Goal: Task Accomplishment & Management: Manage account settings

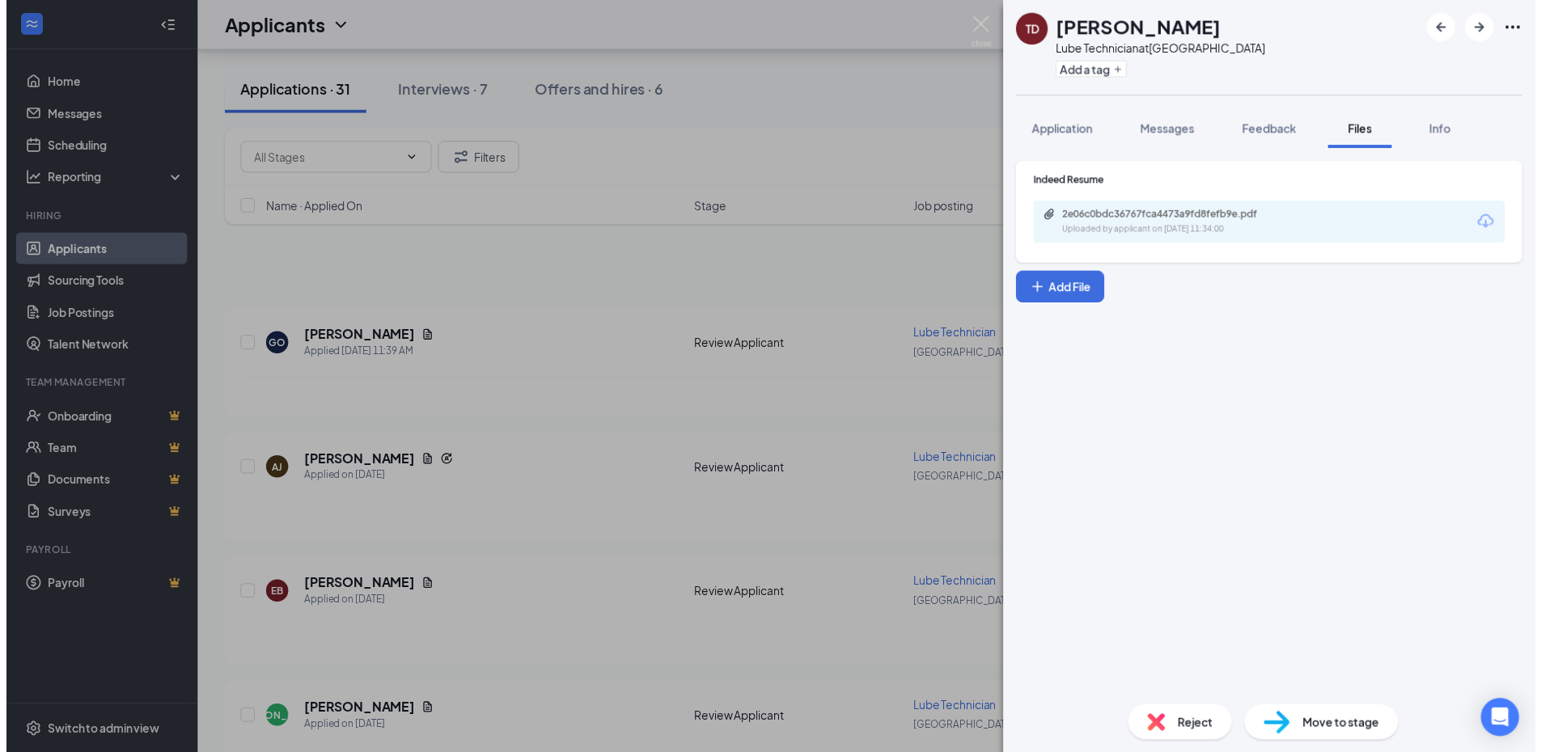
scroll to position [1618, 0]
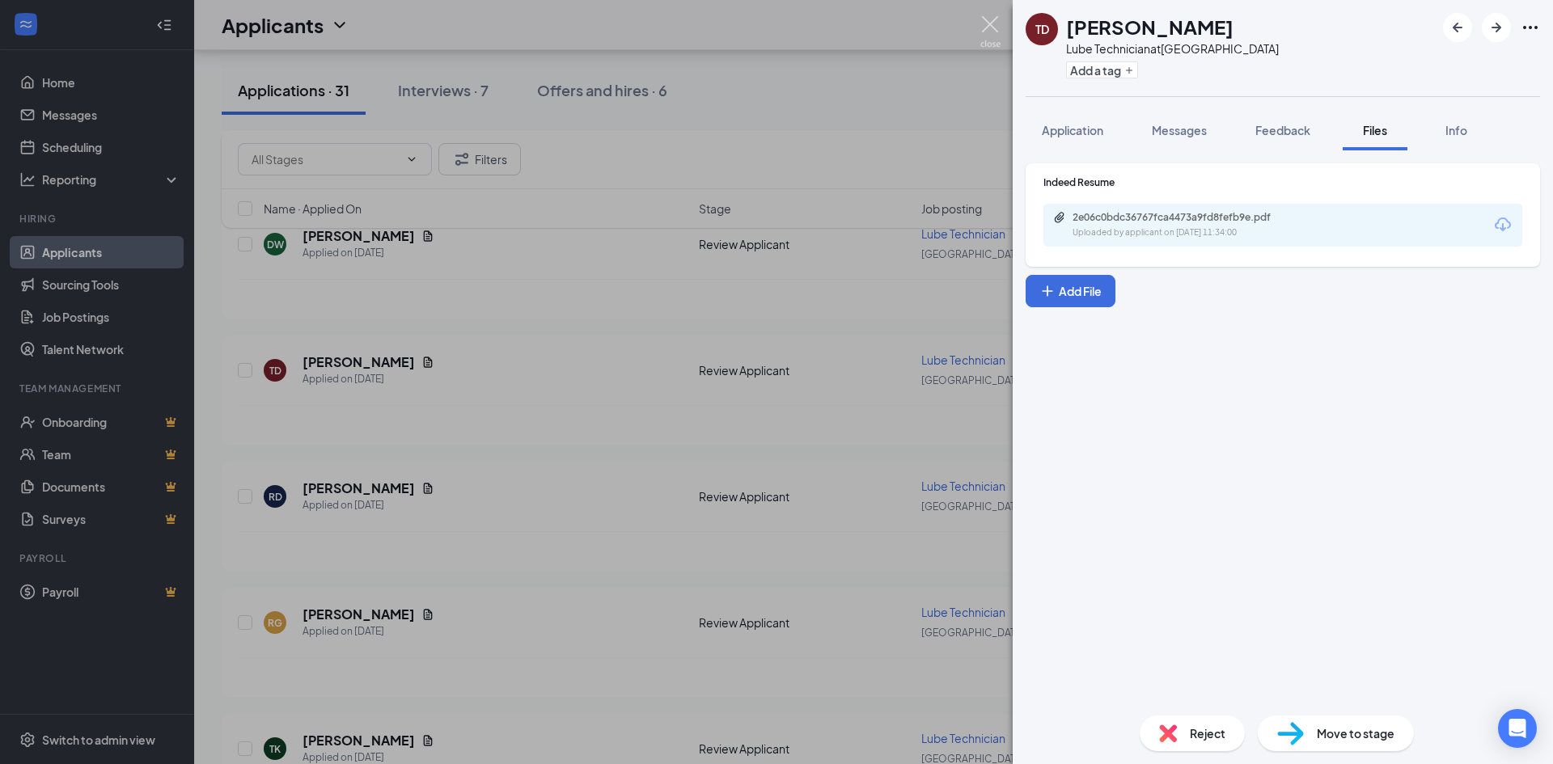
click at [985, 36] on img at bounding box center [990, 32] width 20 height 32
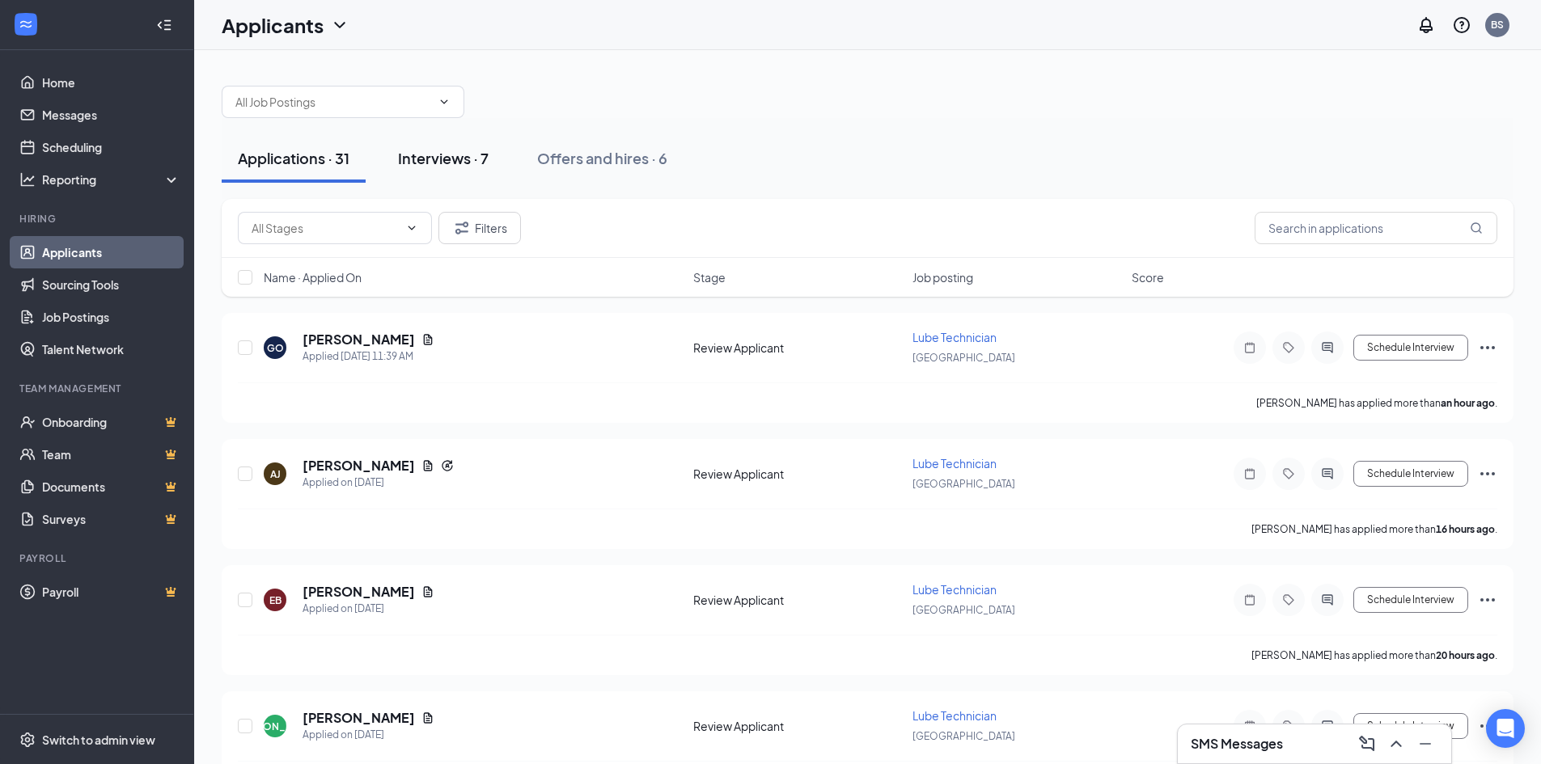
click at [436, 159] on div "Interviews · 7" at bounding box center [443, 158] width 91 height 20
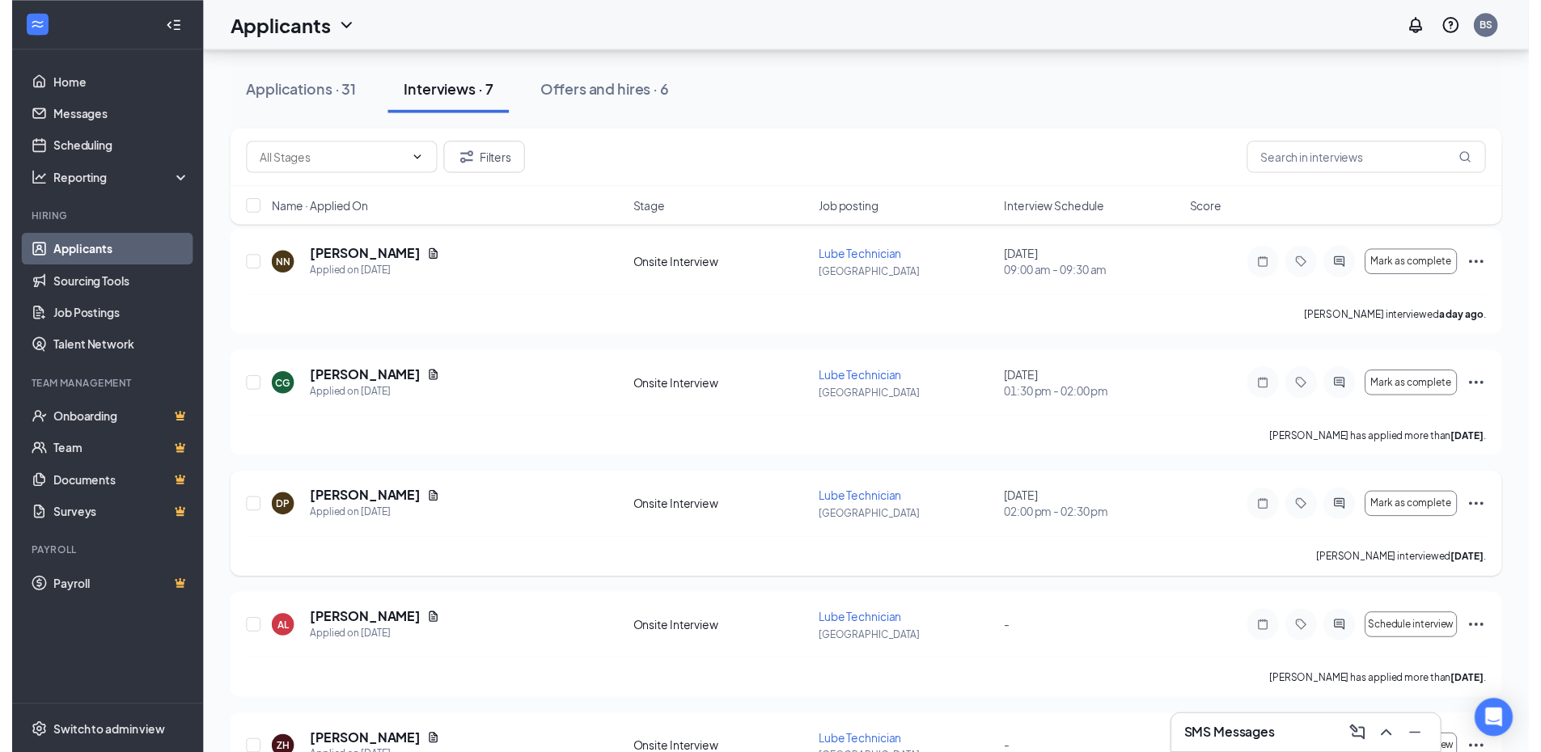
scroll to position [162, 0]
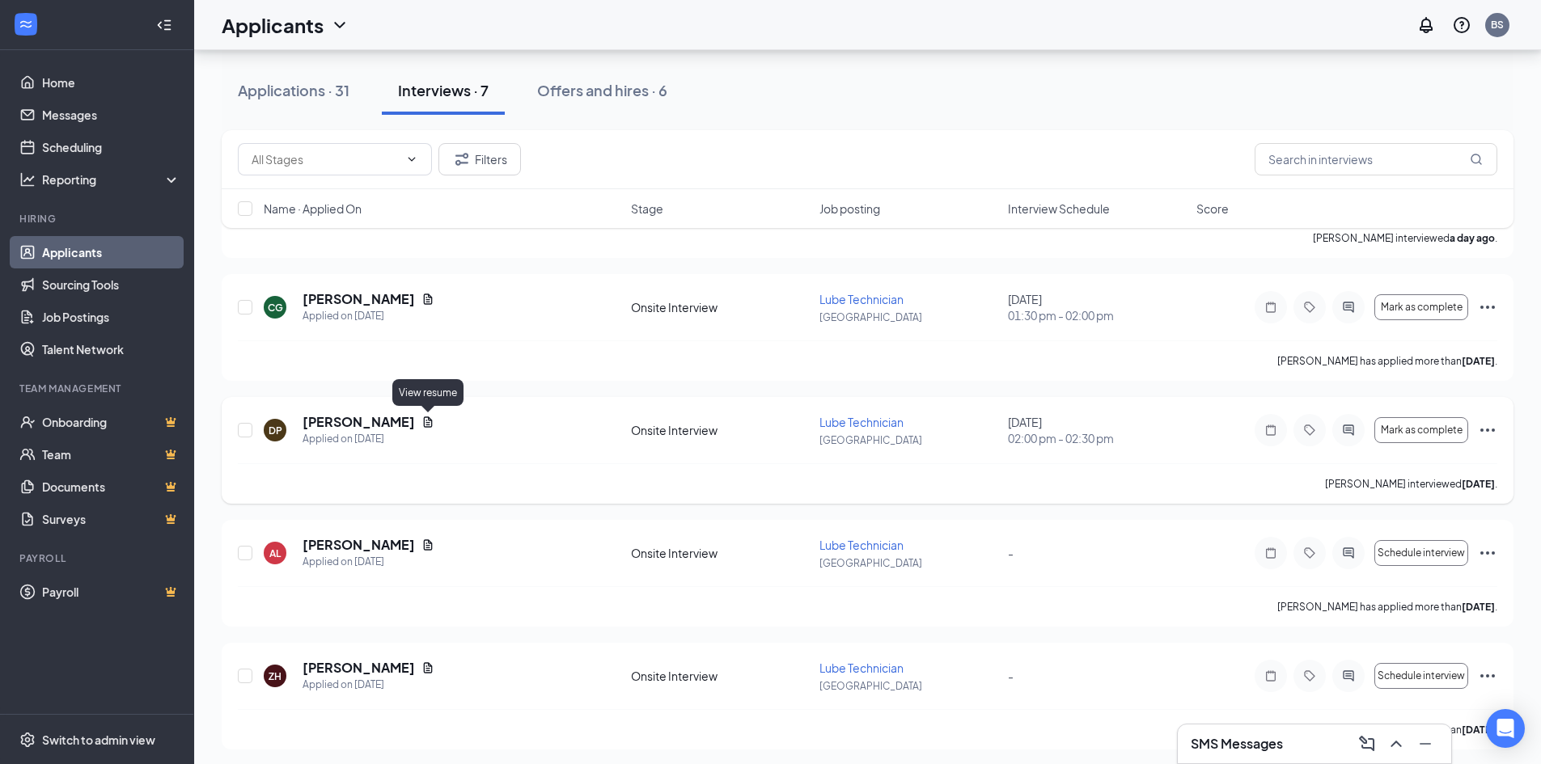
click at [429, 425] on icon "Document" at bounding box center [428, 422] width 9 height 11
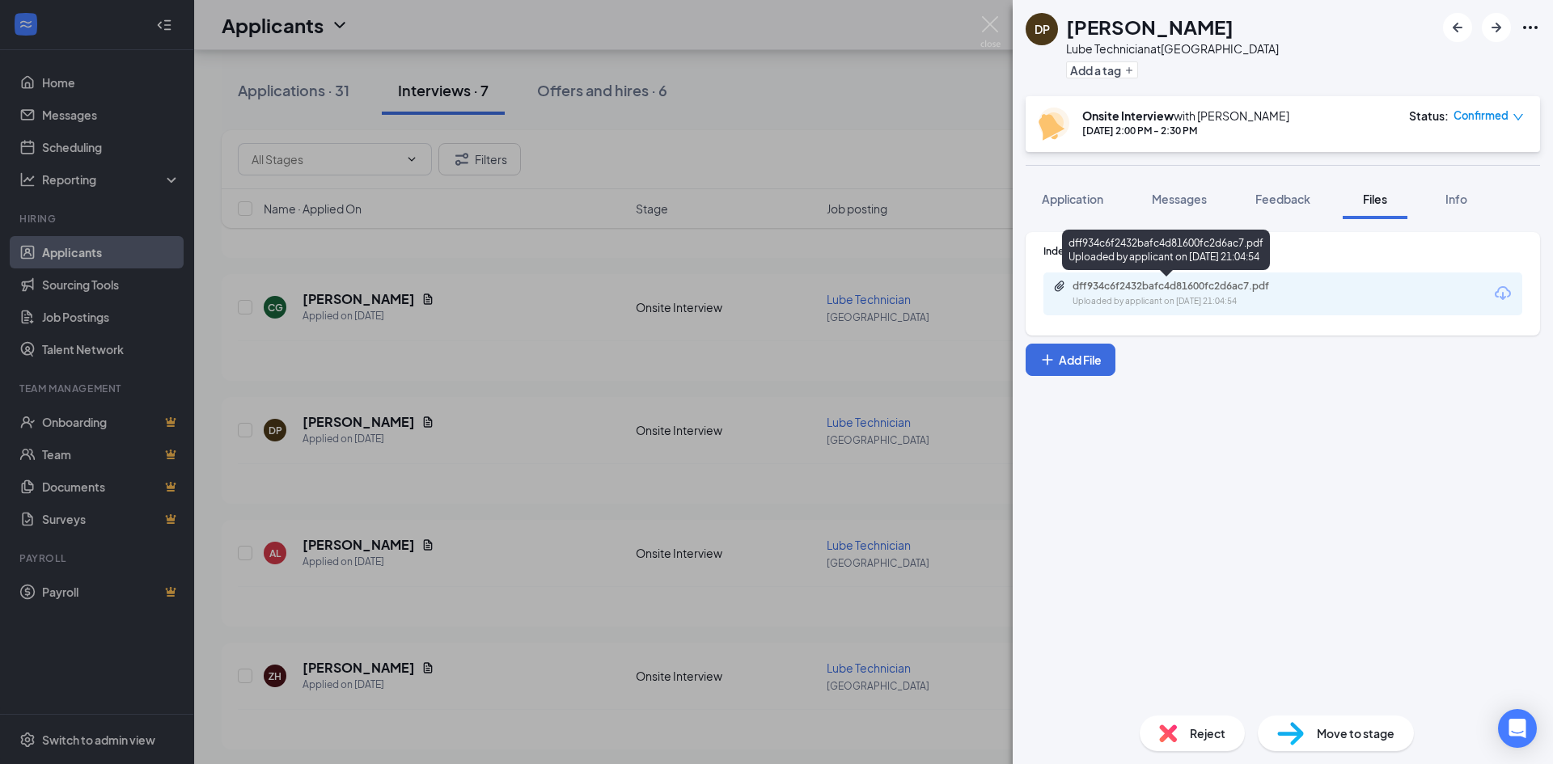
click at [1085, 282] on div "dff934c6f2432bafc4d81600fc2d6ac7.pdf" at bounding box center [1186, 286] width 227 height 13
click at [992, 18] on img at bounding box center [990, 32] width 20 height 32
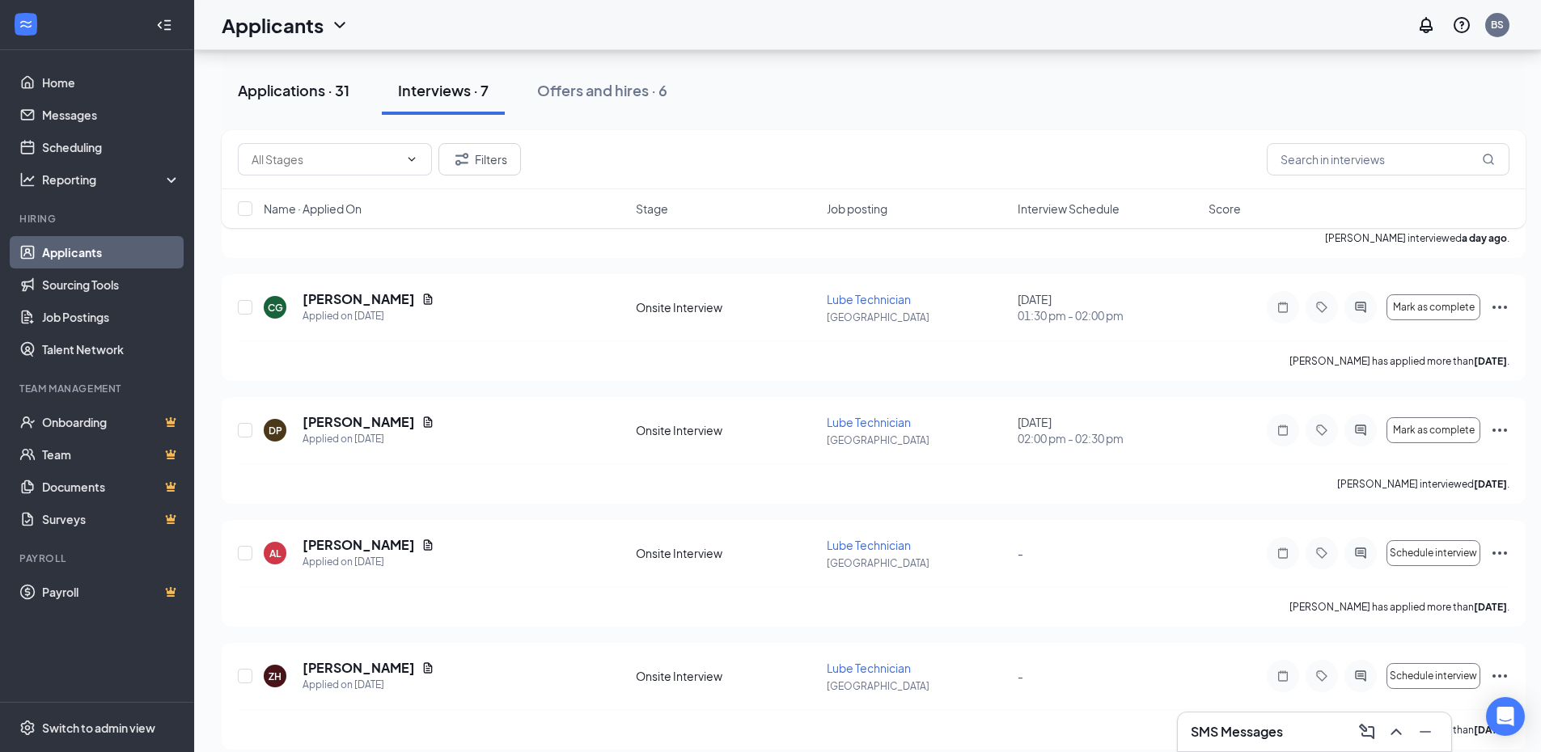
click at [291, 103] on button "Applications · 31" at bounding box center [294, 90] width 144 height 49
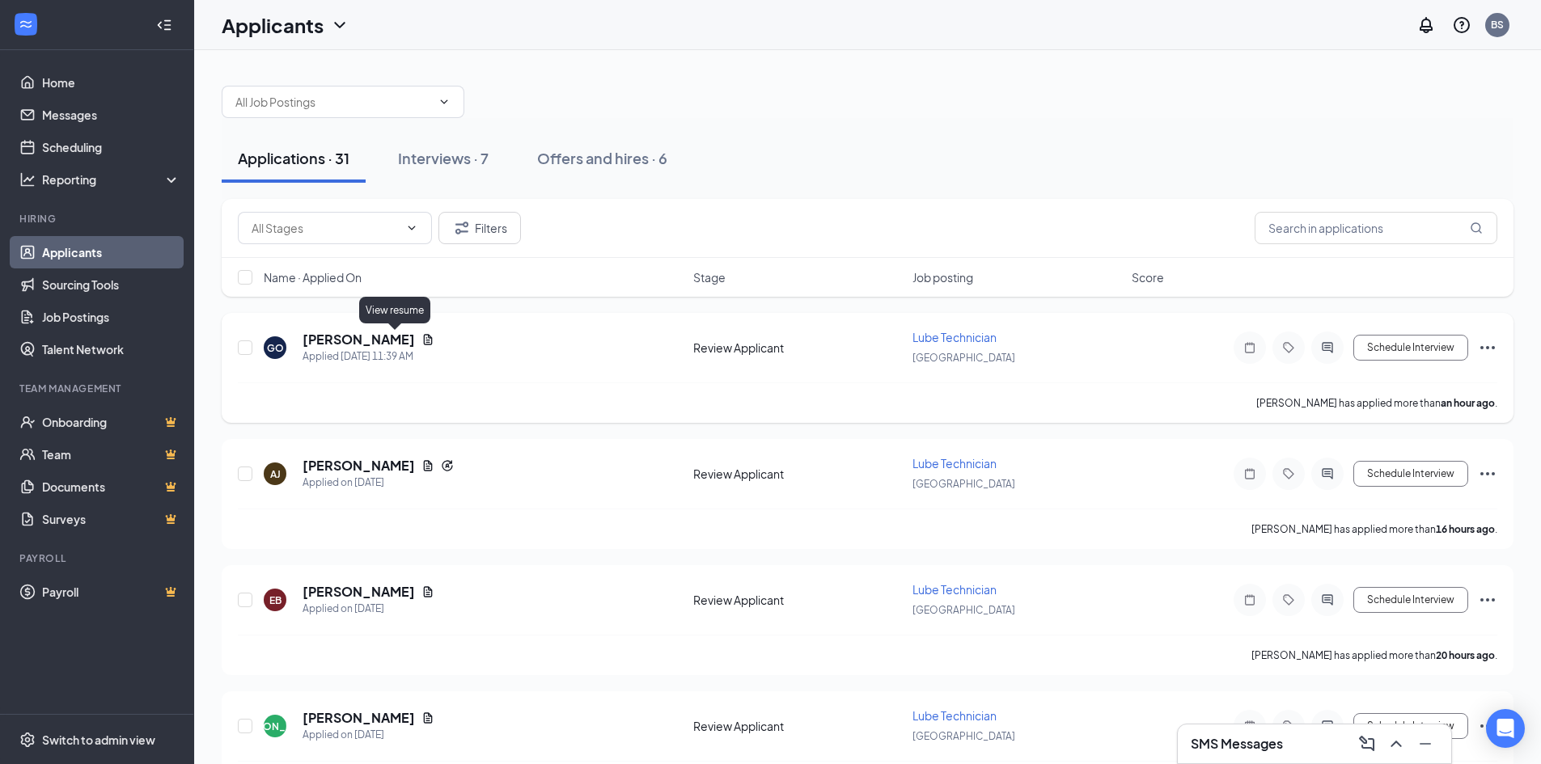
click at [421, 334] on icon "Document" at bounding box center [427, 339] width 13 height 13
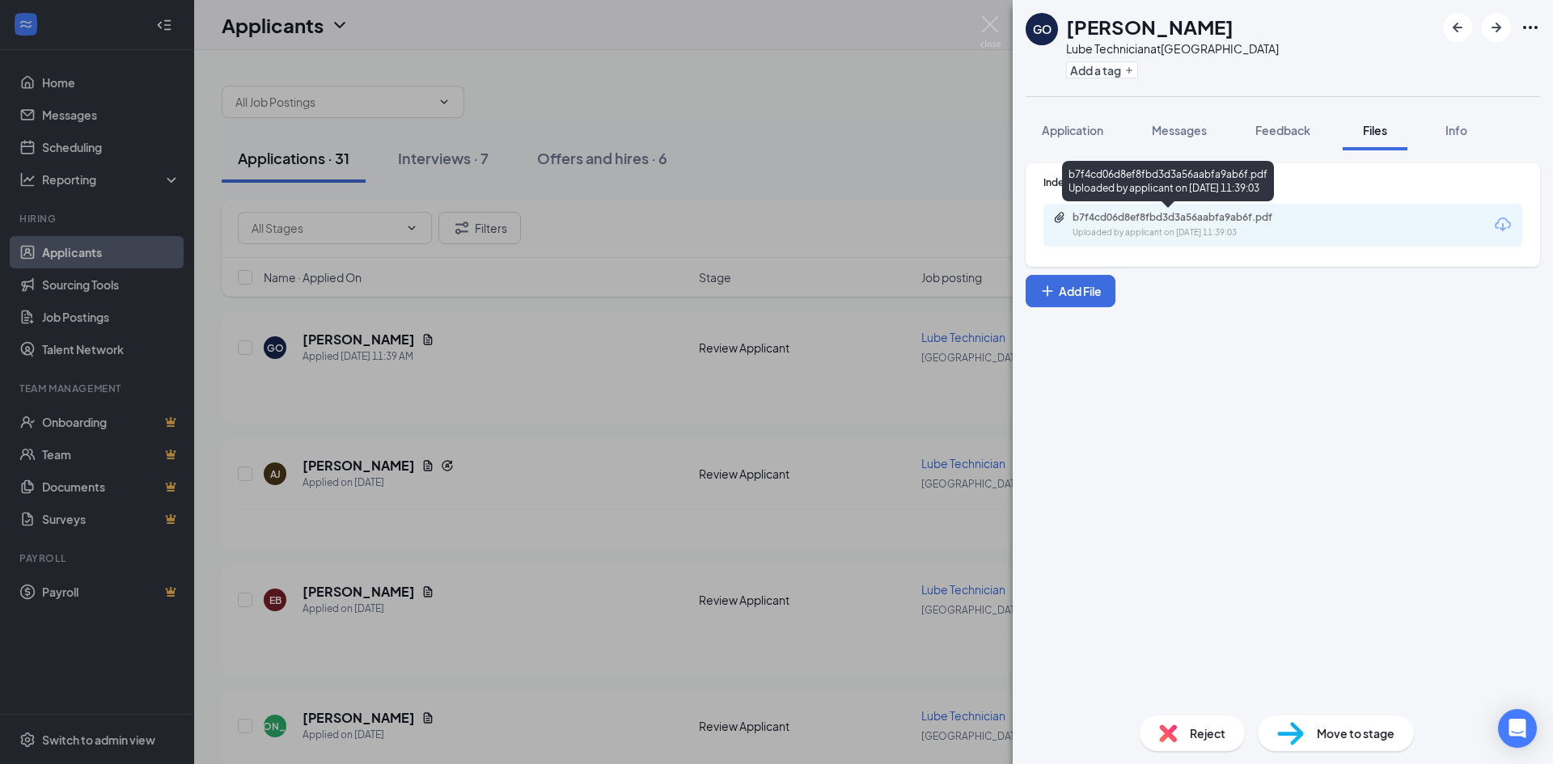
click at [1153, 232] on div "Uploaded by applicant on [DATE] 11:39:03" at bounding box center [1194, 233] width 243 height 13
click at [544, 273] on div "GO [PERSON_NAME] Lube Technician at [GEOGRAPHIC_DATA] Add a tag Application Mes…" at bounding box center [776, 382] width 1553 height 764
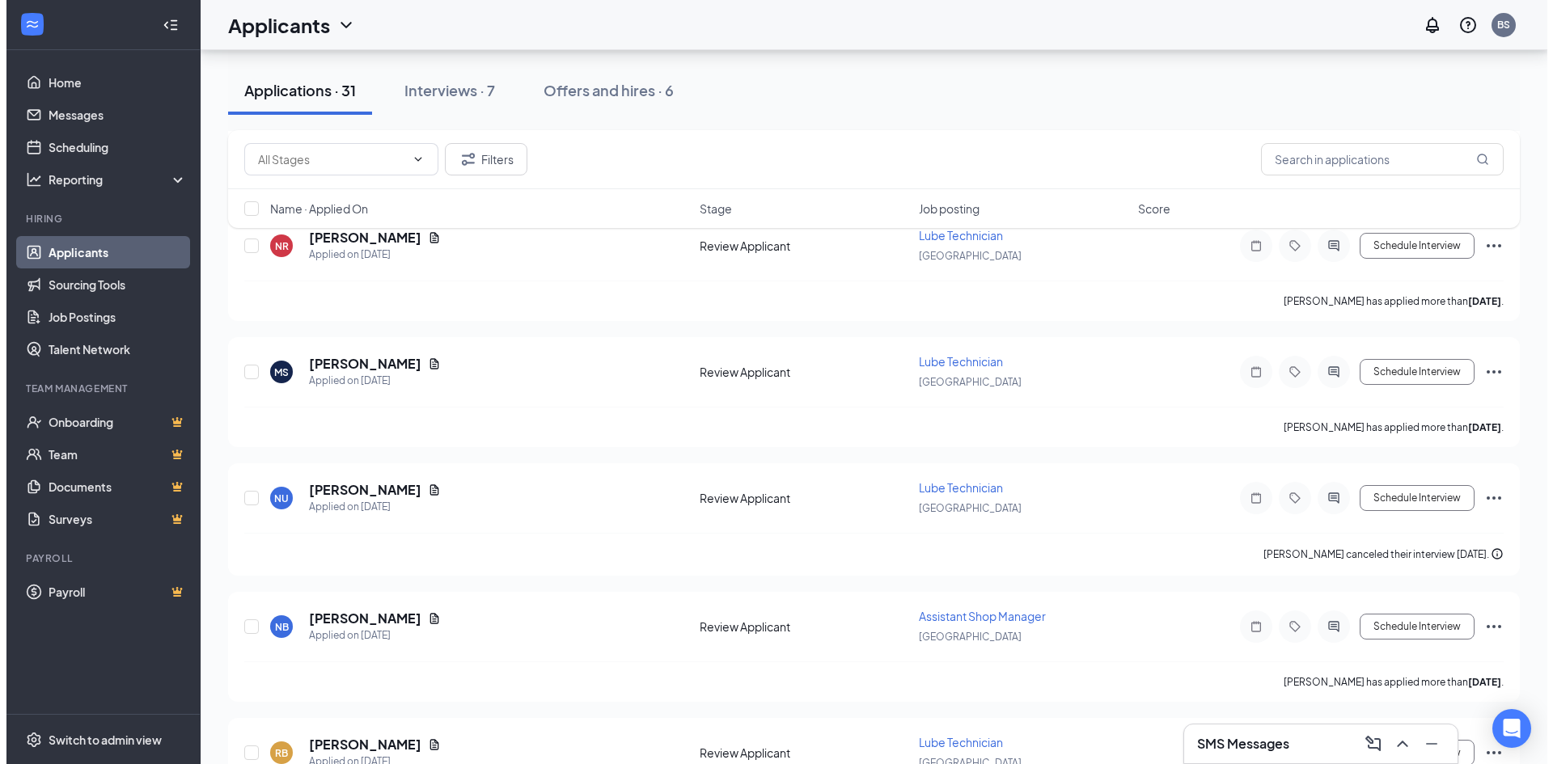
scroll to position [2265, 0]
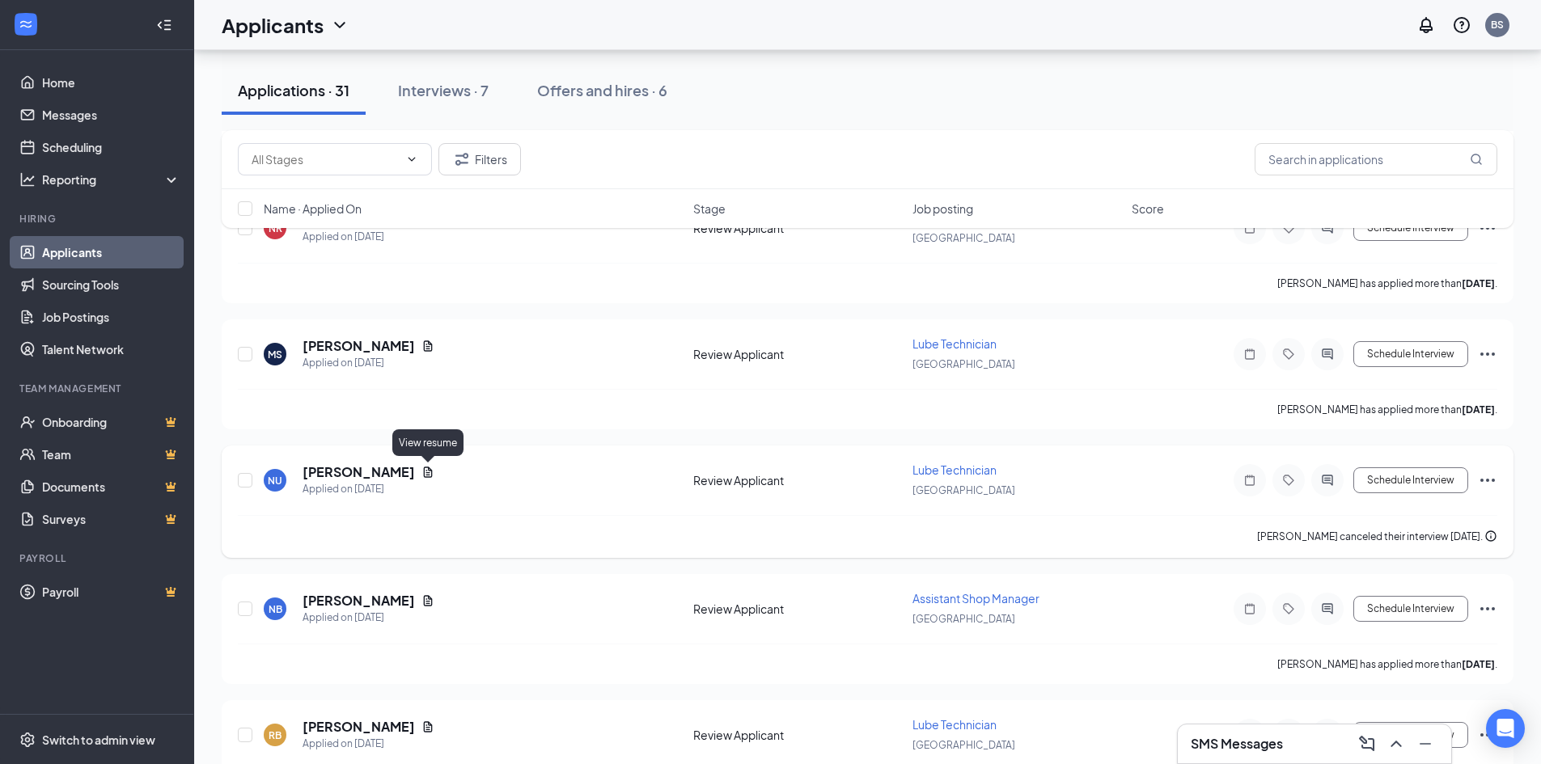
click at [431, 476] on icon "Document" at bounding box center [427, 472] width 13 height 13
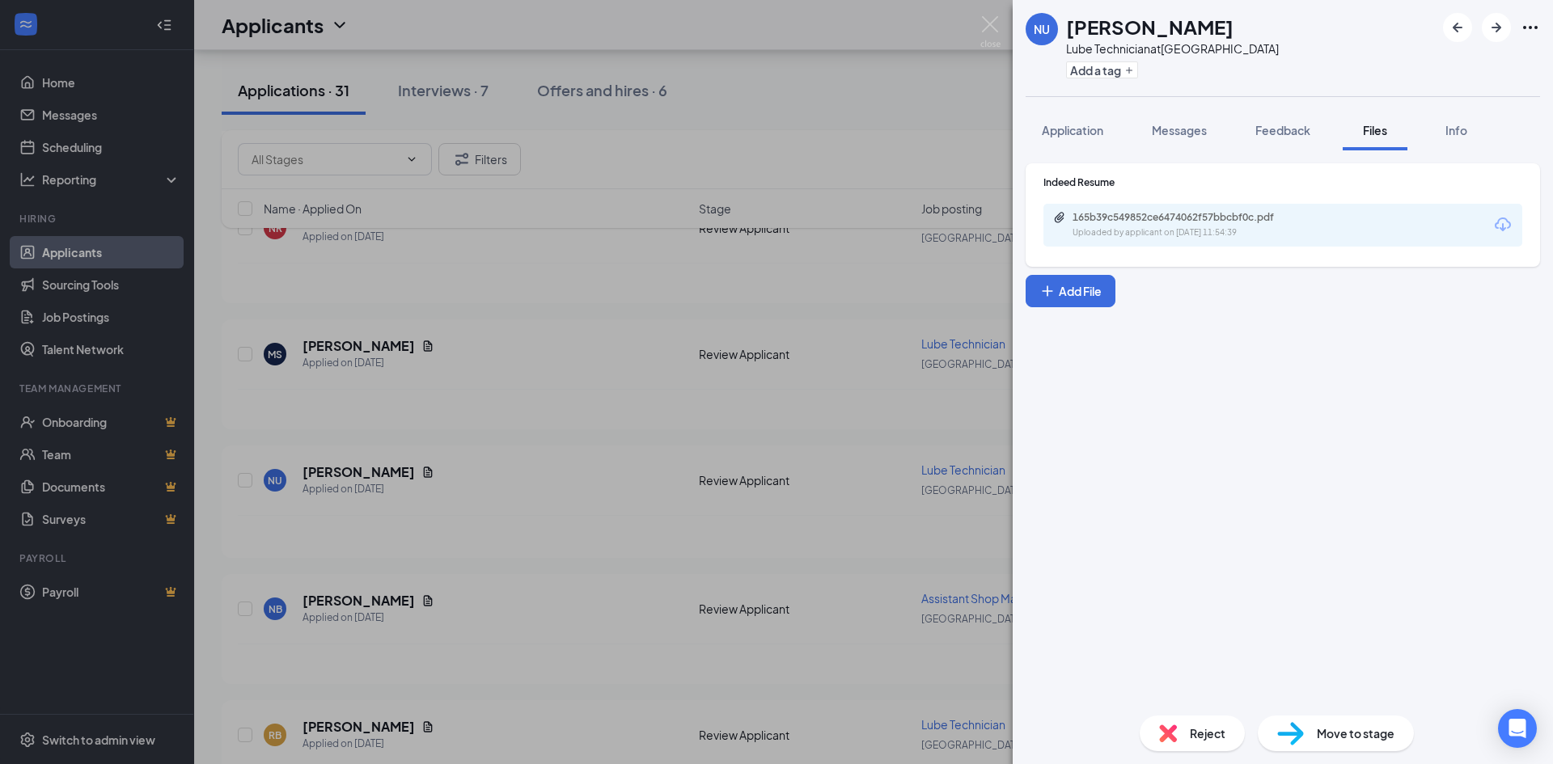
click at [1086, 238] on div "Uploaded by applicant on [DATE] 11:54:39" at bounding box center [1194, 233] width 243 height 13
click at [989, 28] on img at bounding box center [990, 32] width 20 height 32
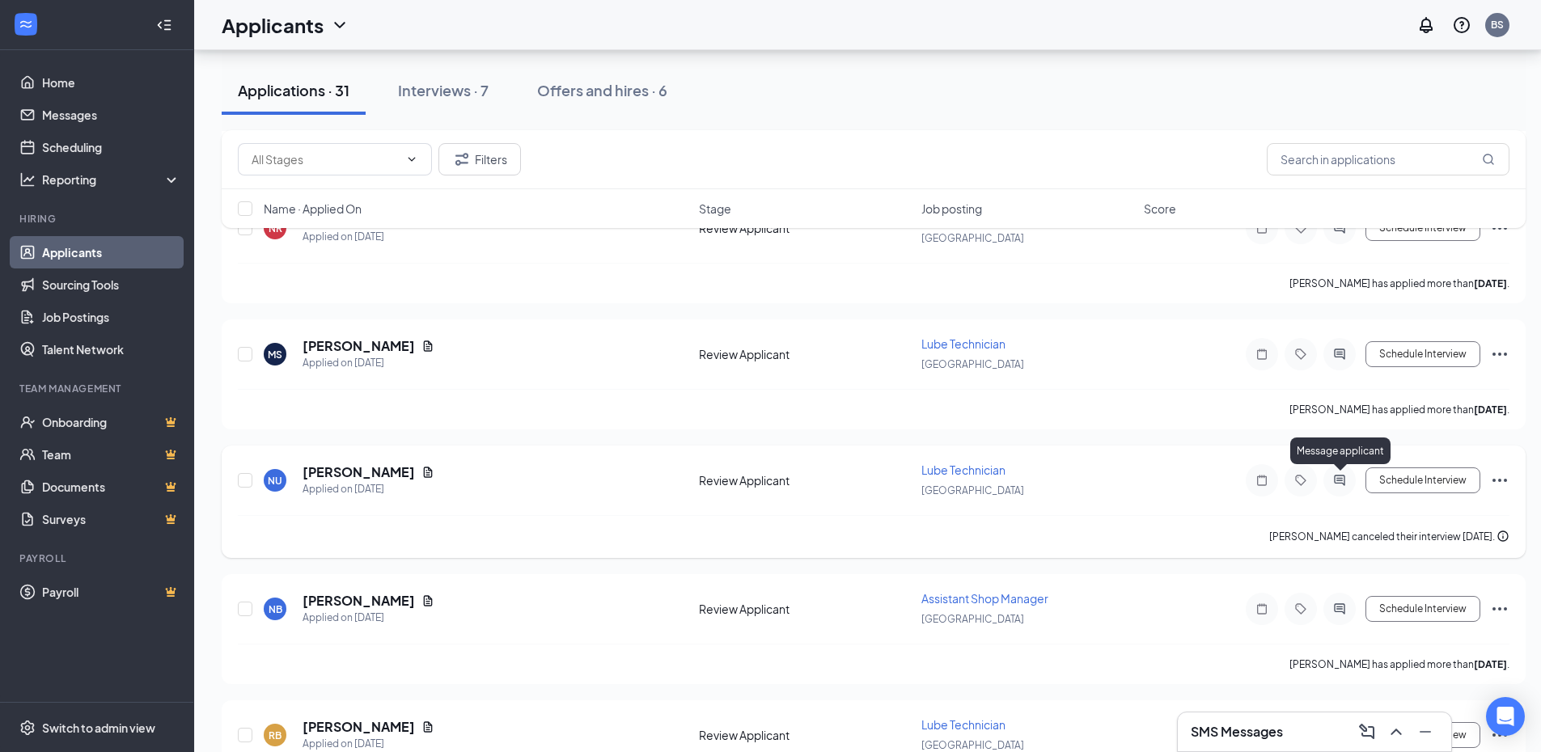
click at [1348, 485] on icon "ActiveChat" at bounding box center [1339, 480] width 19 height 13
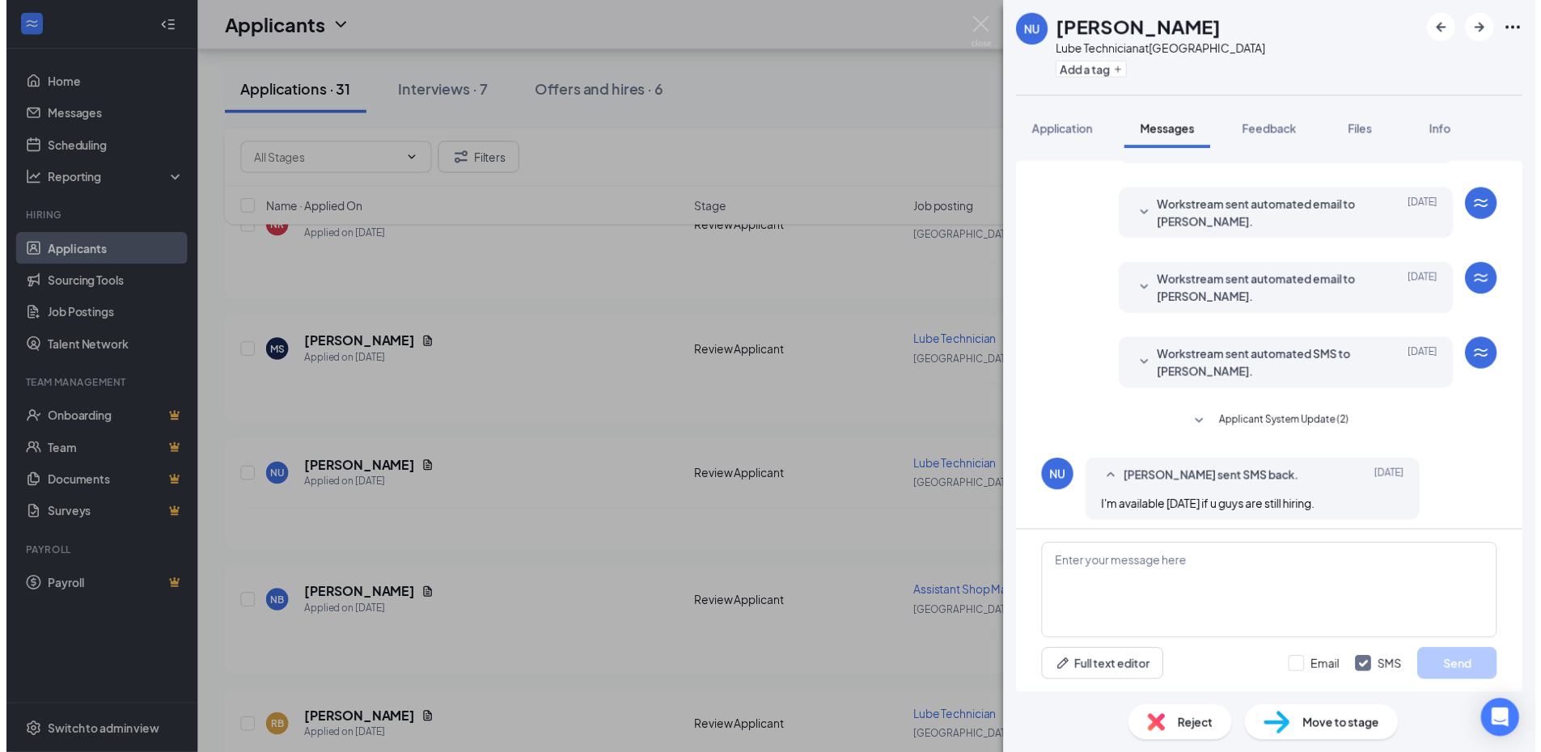
scroll to position [315, 0]
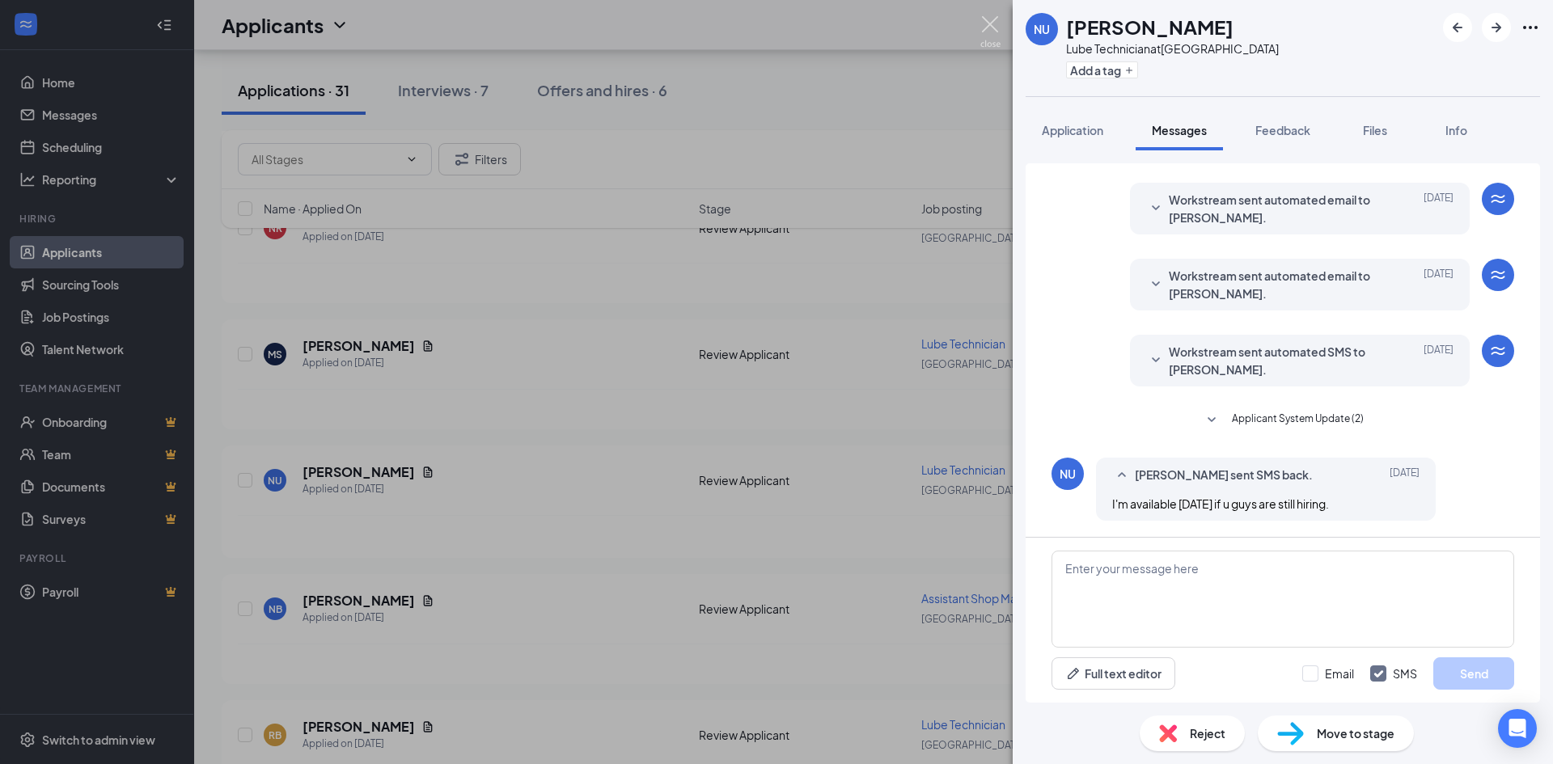
click at [993, 27] on img at bounding box center [990, 32] width 20 height 32
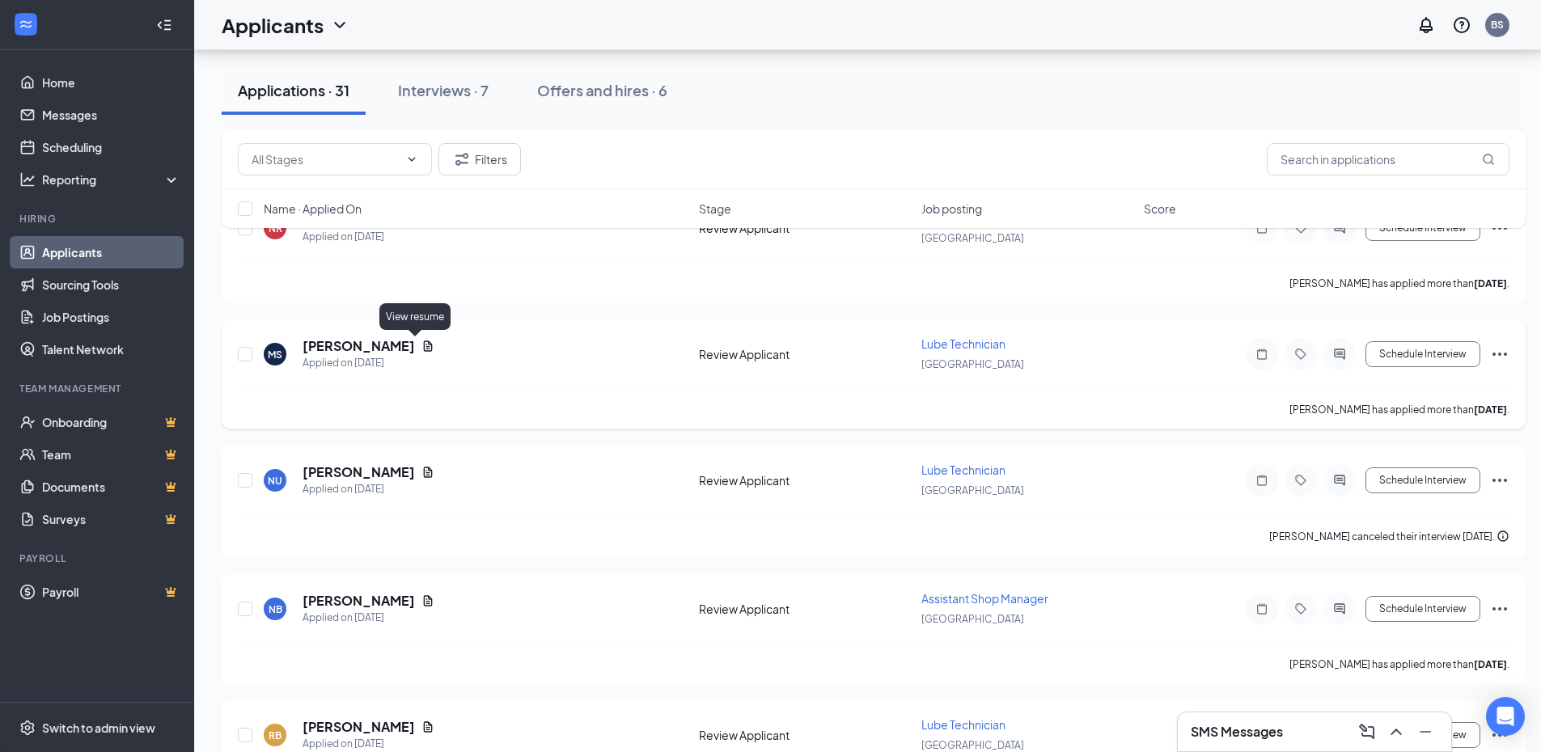
click at [424, 346] on icon "Document" at bounding box center [428, 346] width 9 height 11
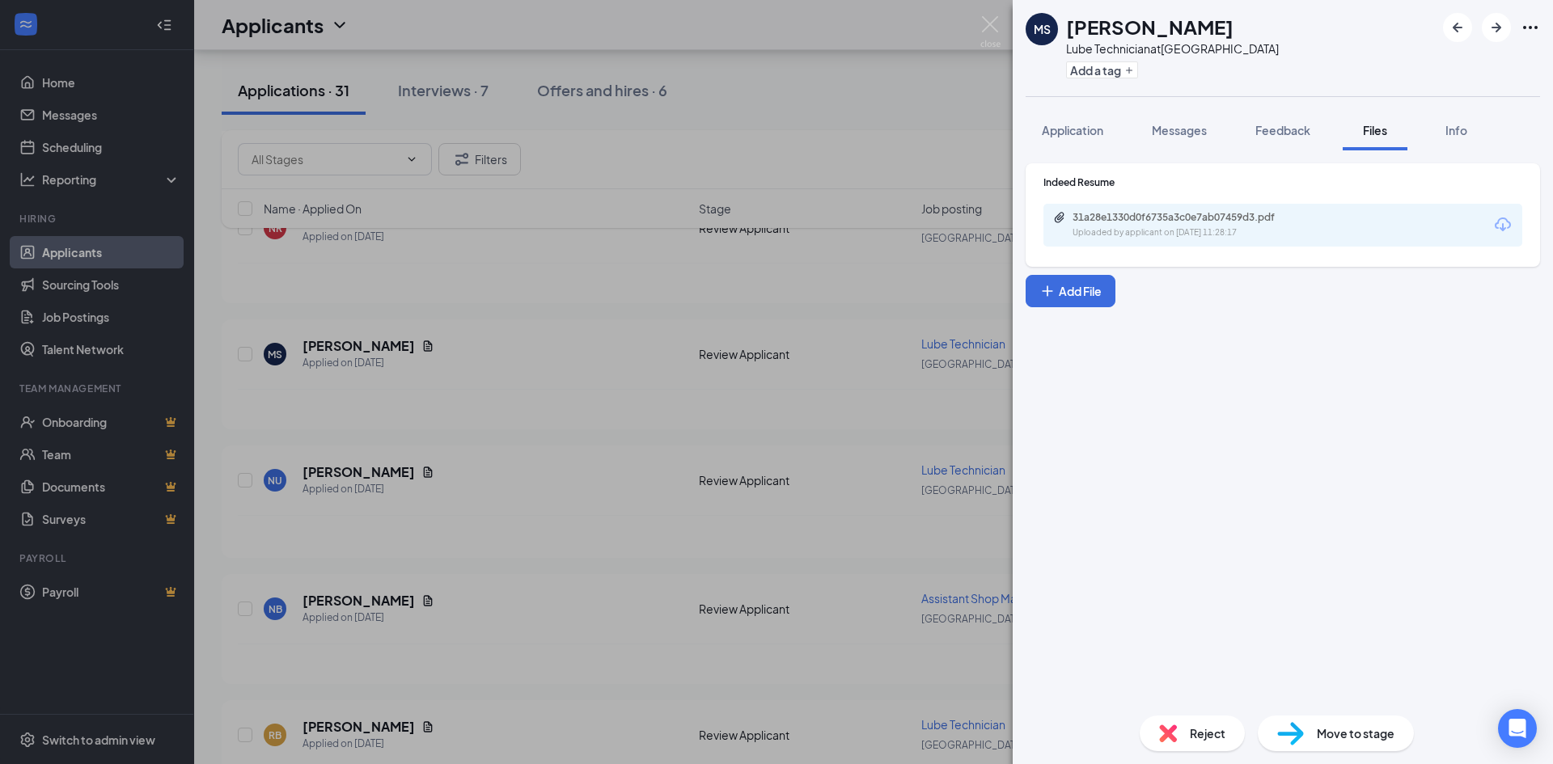
click at [1162, 239] on div "31a28e1330d0f6735a3c0e7ab07459d3.pdf Uploaded by applicant on [DATE] 11:28:17" at bounding box center [1283, 225] width 479 height 43
click at [1133, 231] on div "Uploaded by applicant on [DATE] 11:28:17" at bounding box center [1194, 233] width 243 height 13
click at [610, 370] on div "[PERSON_NAME] Lube Technician at [GEOGRAPHIC_DATA] Add a tag Application Messag…" at bounding box center [776, 382] width 1553 height 764
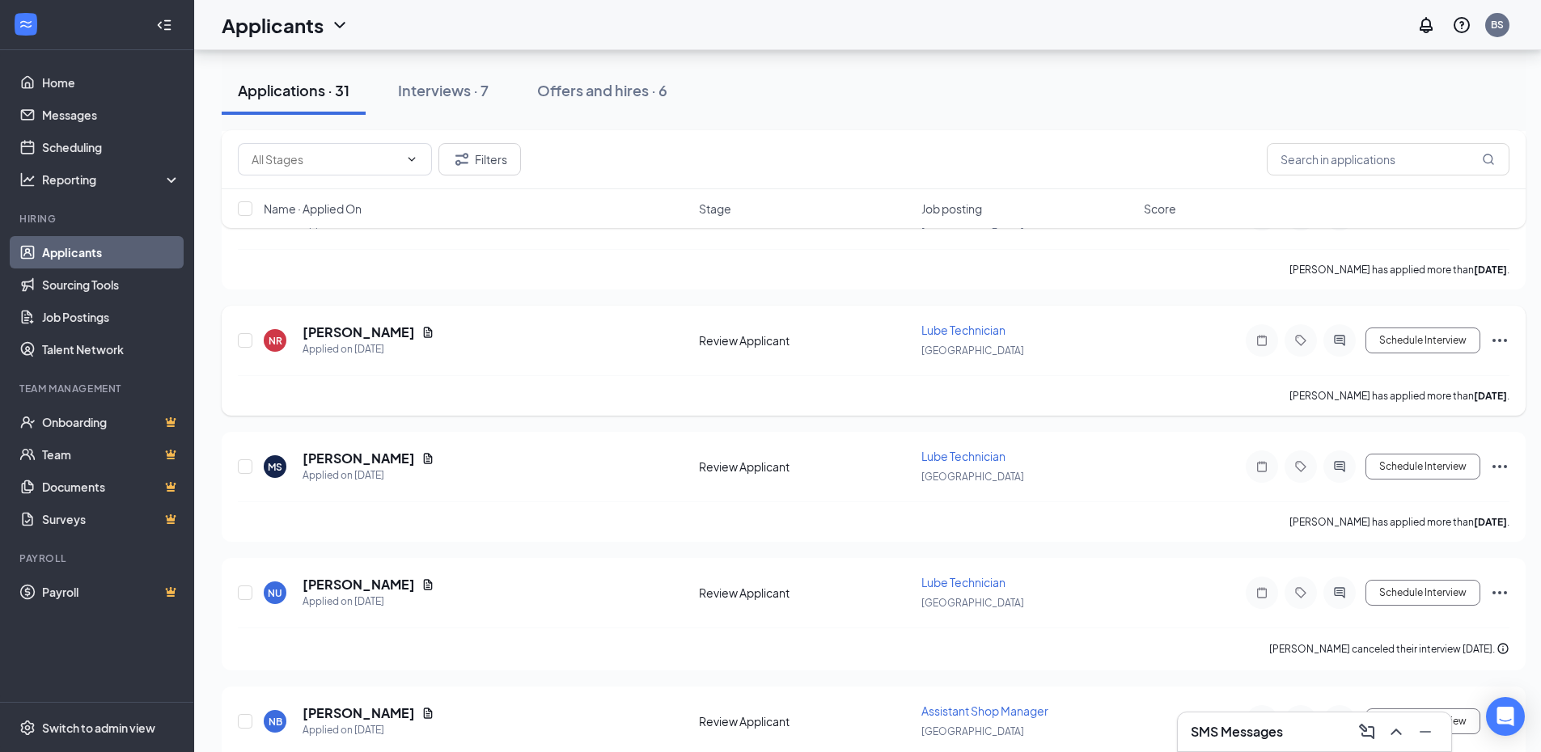
scroll to position [2103, 0]
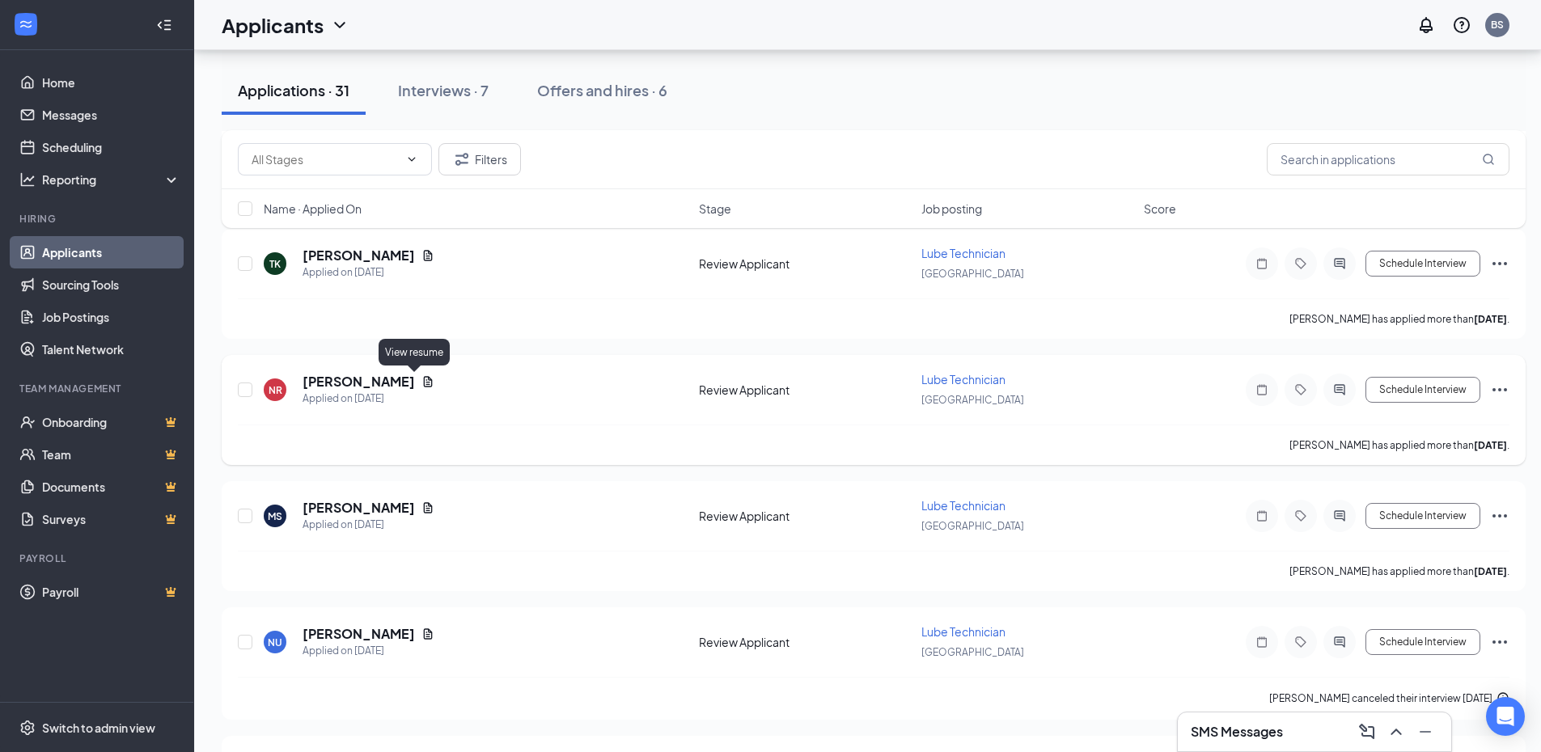
click at [424, 382] on icon "Document" at bounding box center [428, 381] width 9 height 11
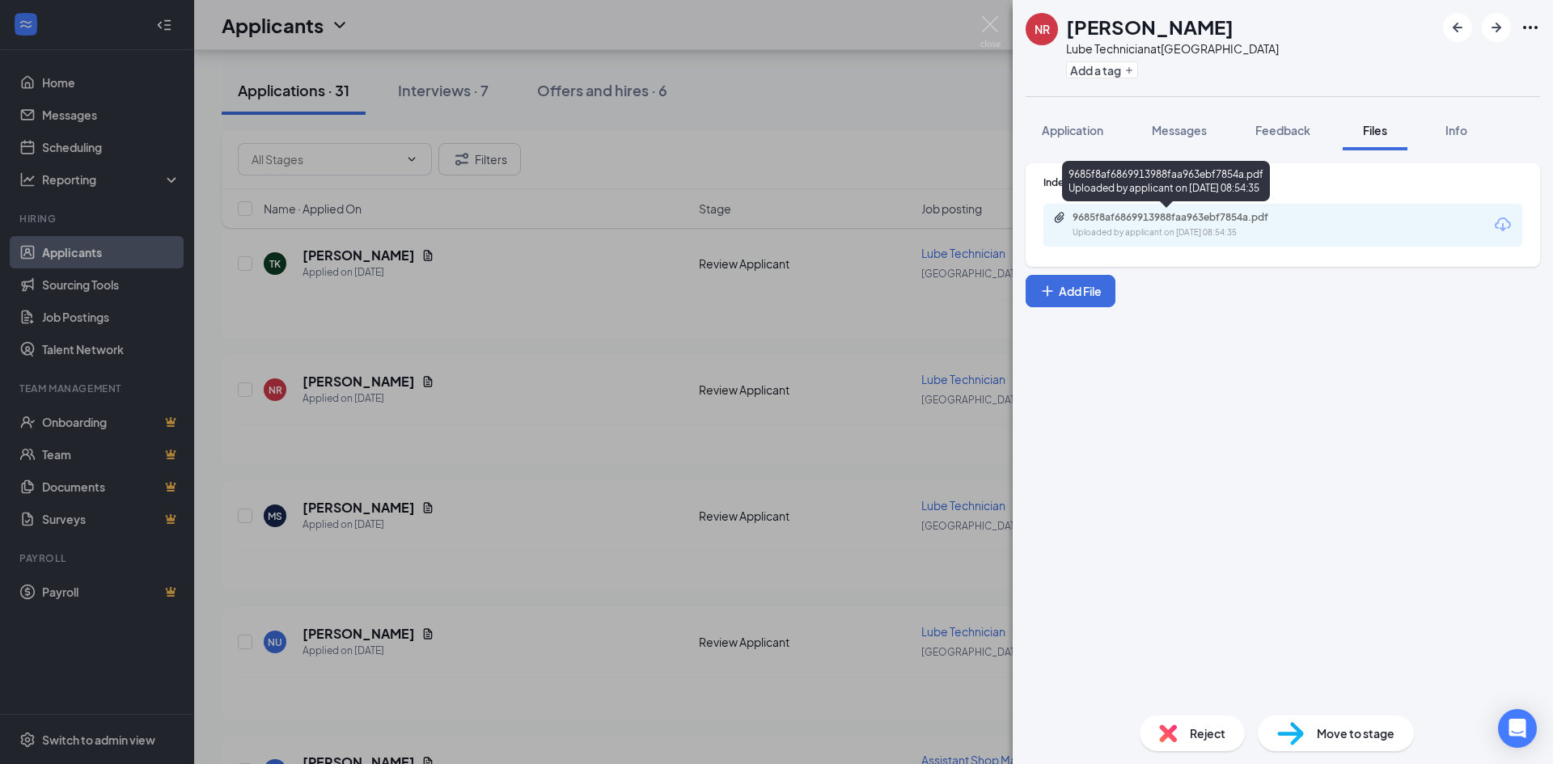
click at [1109, 229] on div "Uploaded by applicant on [DATE] 08:54:35" at bounding box center [1194, 233] width 243 height 13
click at [1090, 138] on div "Application" at bounding box center [1072, 130] width 61 height 16
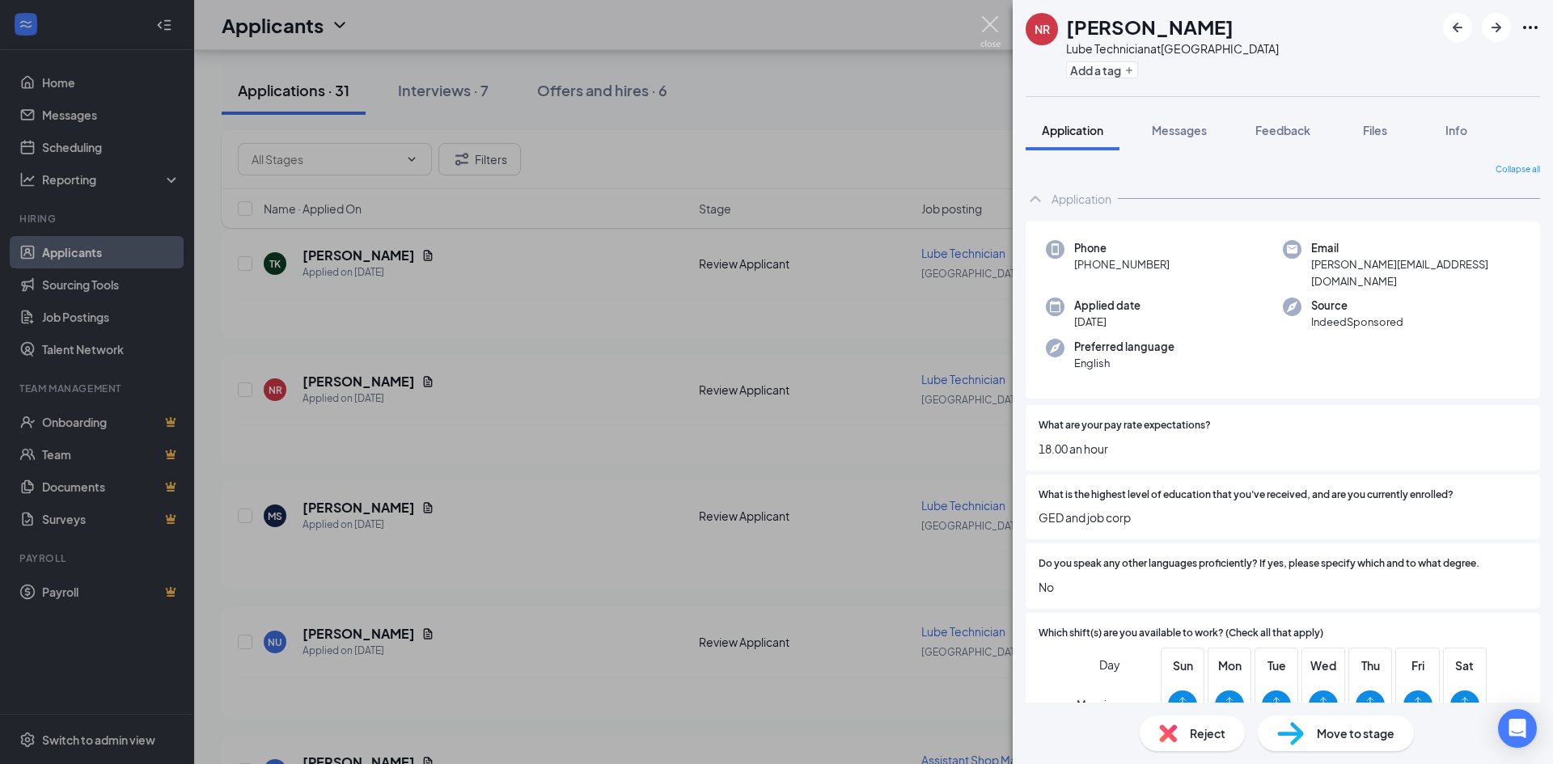
click at [993, 18] on img at bounding box center [990, 32] width 20 height 32
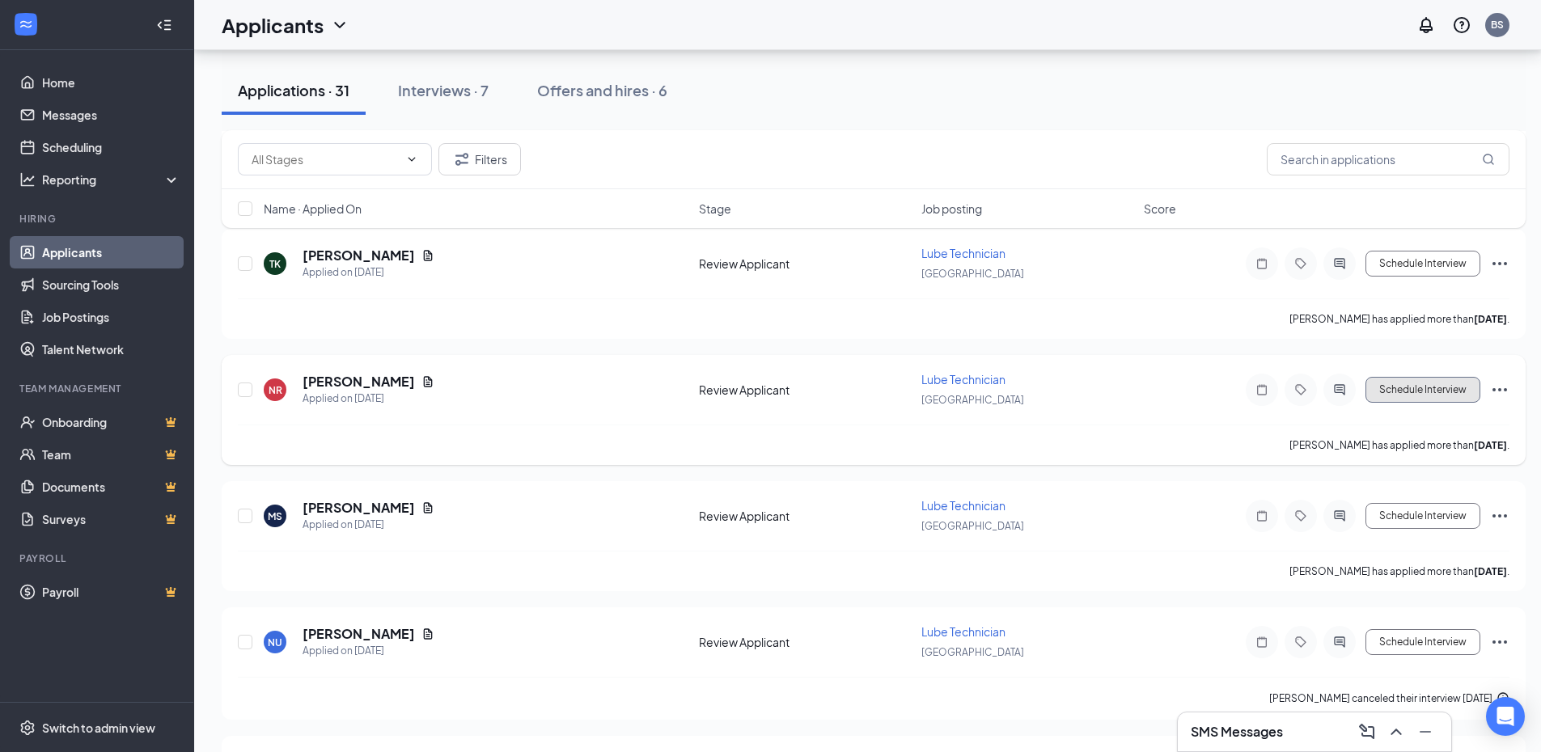
click at [1433, 400] on button "Schedule Interview" at bounding box center [1422, 390] width 115 height 26
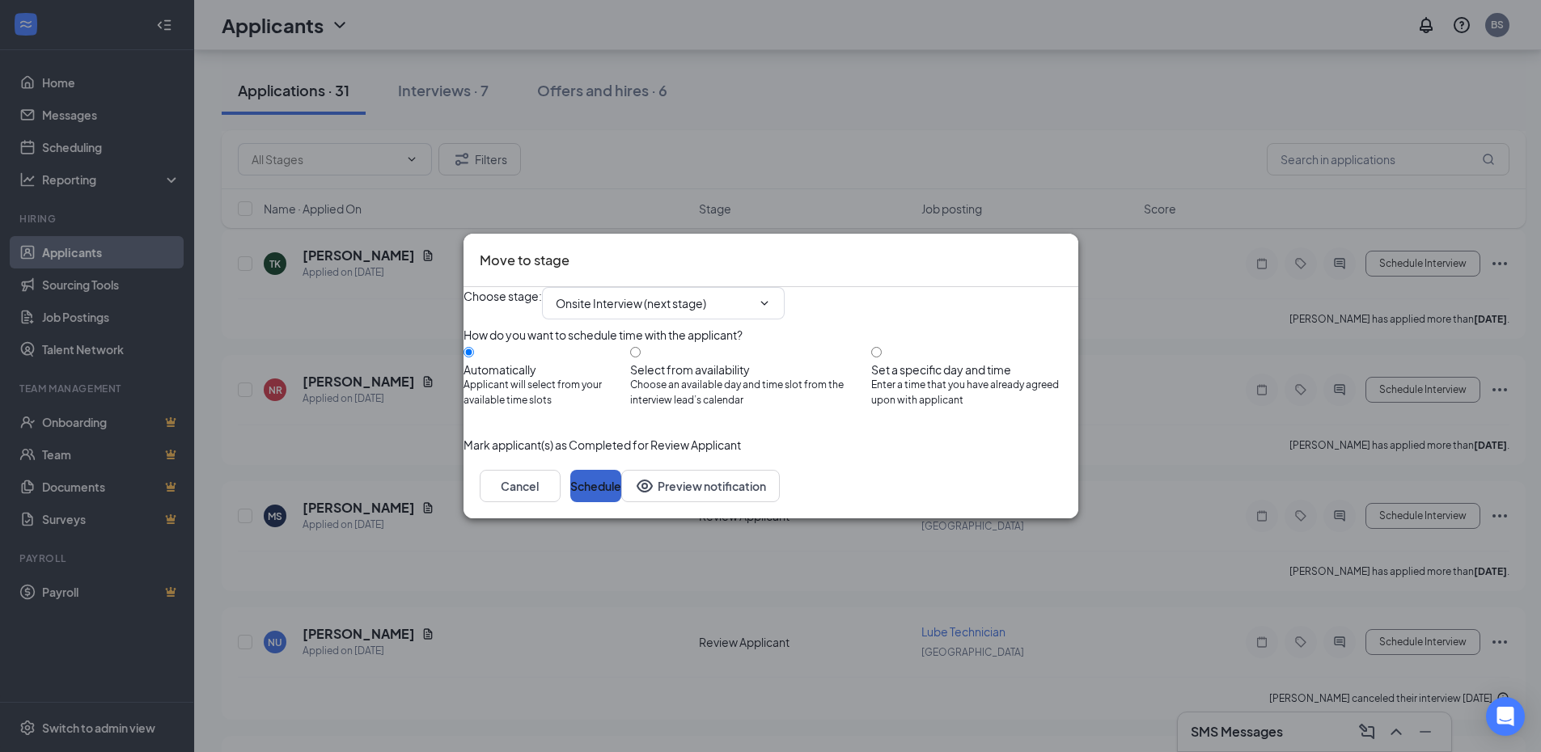
click at [1021, 454] on div "Choose stage : Onsite Interview (next stage) How do you want to schedule time w…" at bounding box center [771, 370] width 615 height 167
click at [621, 502] on button "Schedule" at bounding box center [595, 486] width 51 height 32
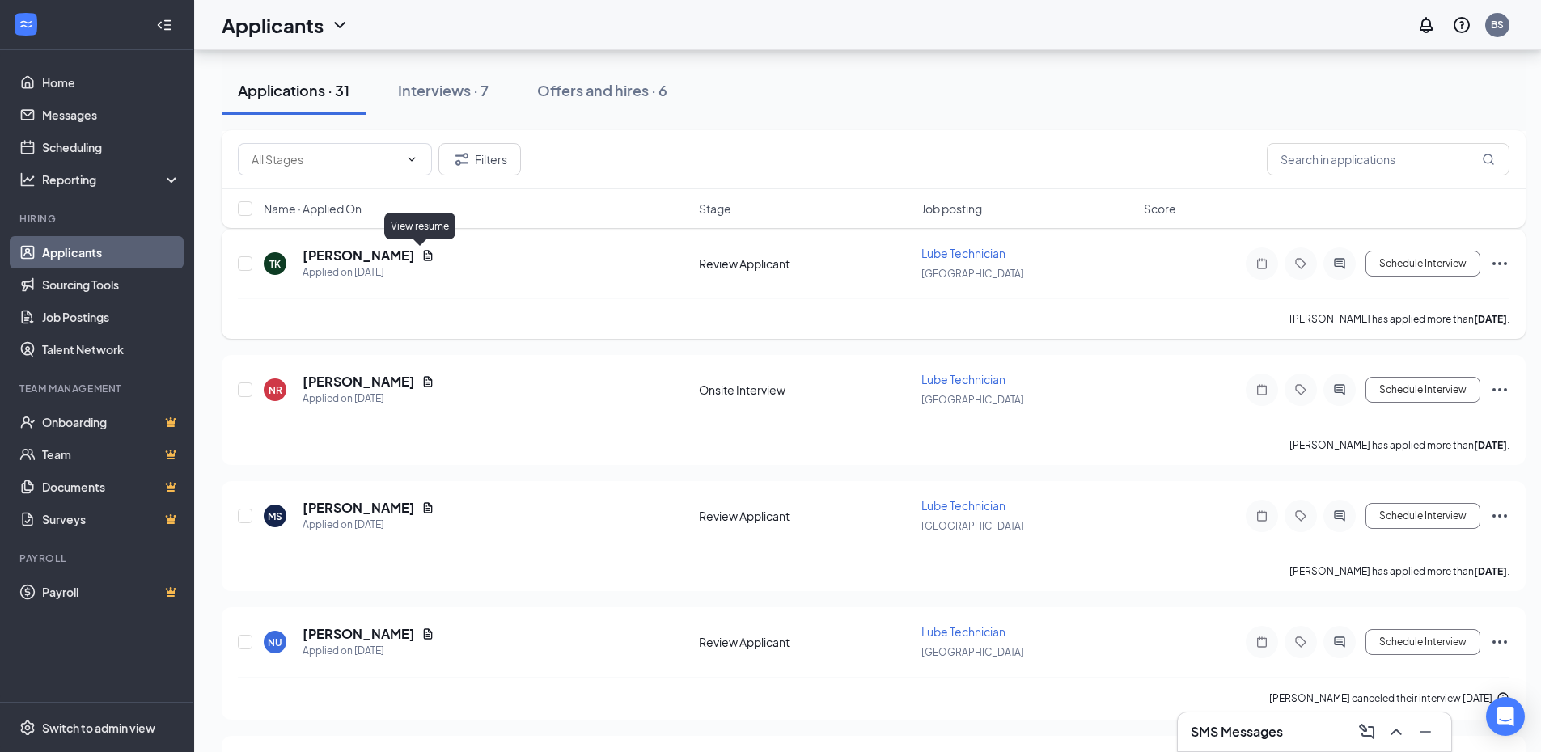
click at [424, 256] on icon "Document" at bounding box center [428, 255] width 9 height 11
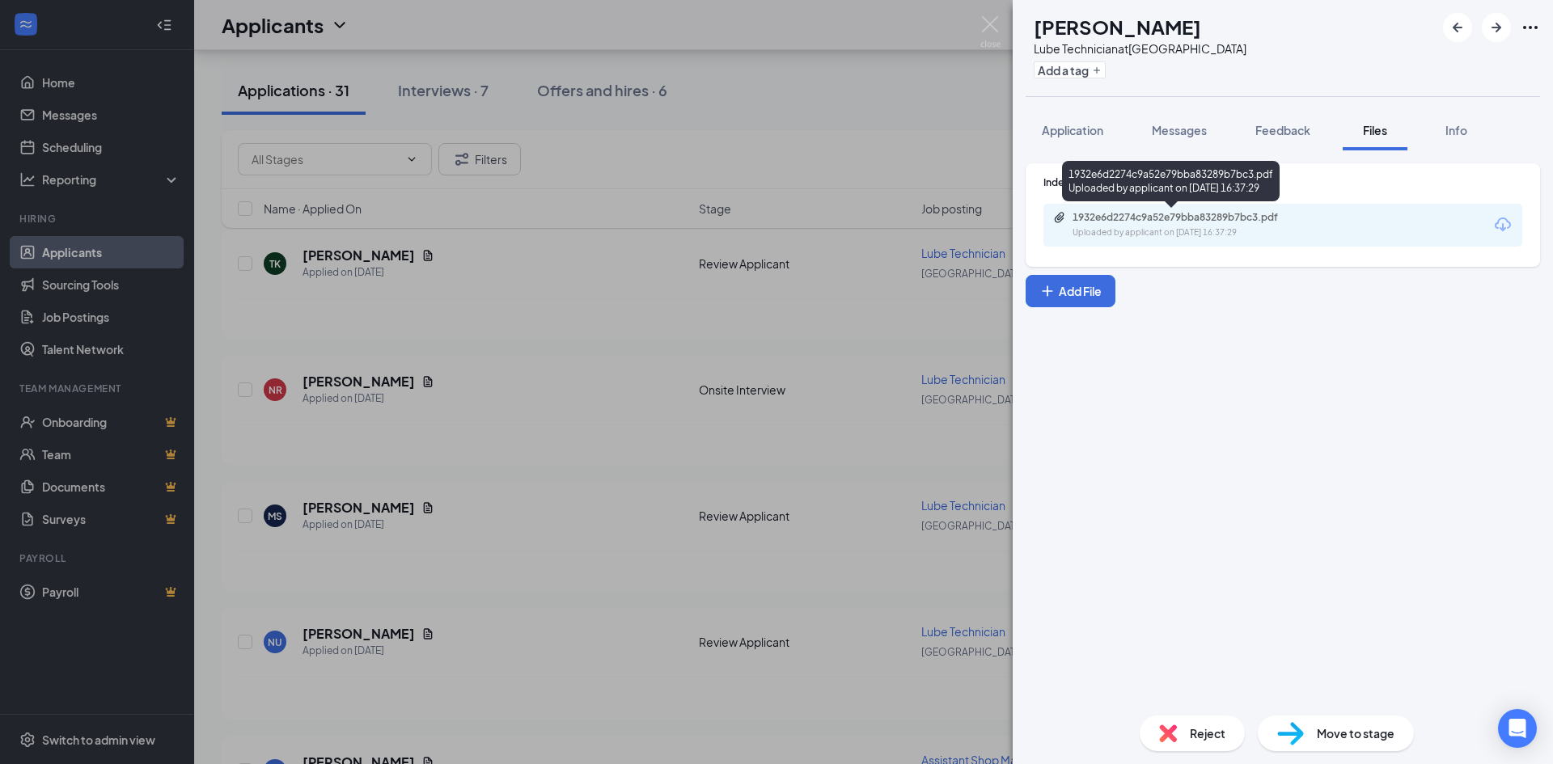
click at [1167, 229] on div "Uploaded by applicant on [DATE] 16:37:29" at bounding box center [1194, 233] width 243 height 13
click at [979, 27] on div "TK [PERSON_NAME] Lube Technician at [GEOGRAPHIC_DATA] Add a tag Application Mes…" at bounding box center [776, 382] width 1553 height 764
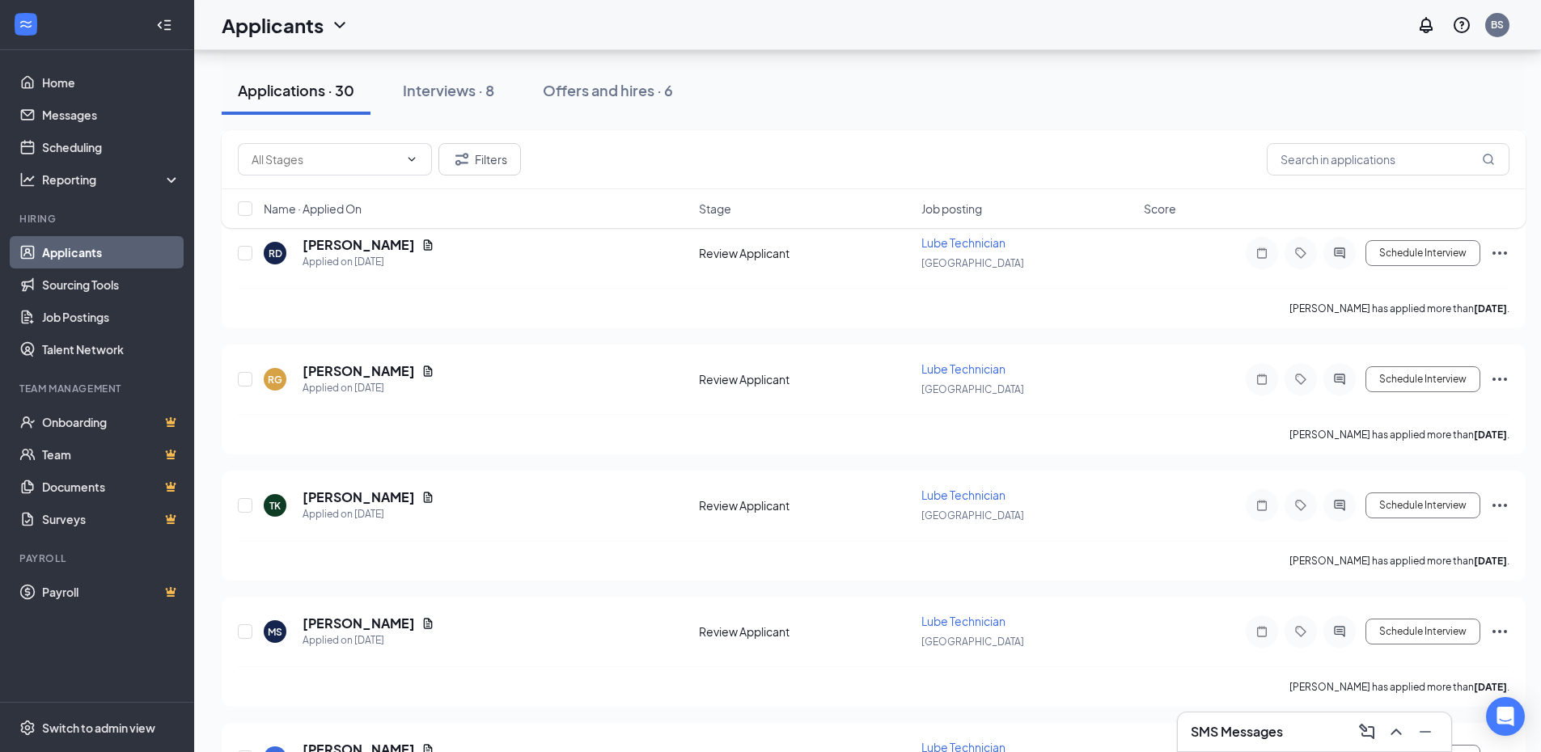
scroll to position [1861, 0]
click at [421, 372] on icon "Document" at bounding box center [427, 372] width 13 height 13
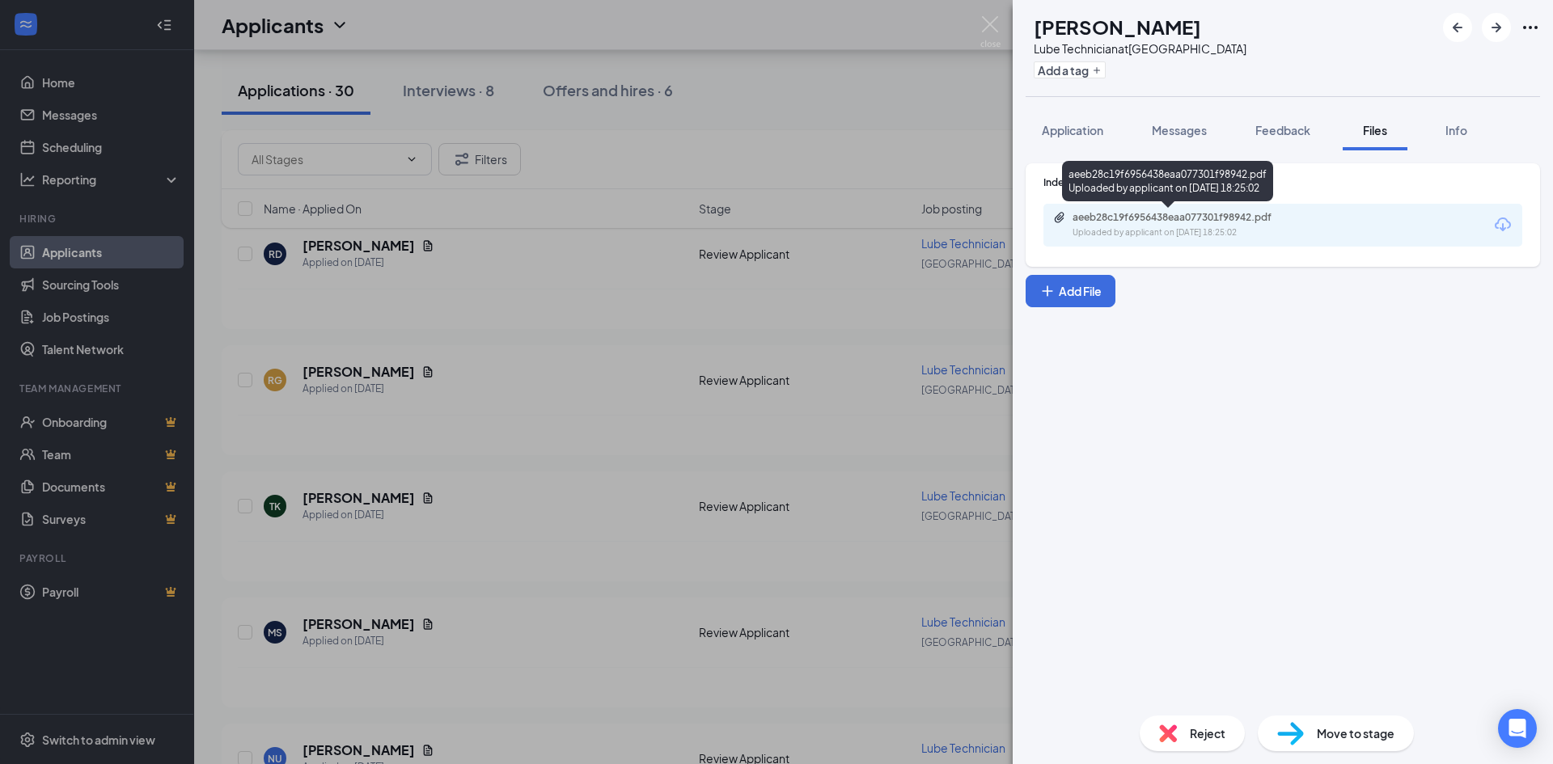
click at [1079, 231] on div "Uploaded by applicant on [DATE] 18:25:02" at bounding box center [1194, 233] width 243 height 13
click at [992, 28] on img at bounding box center [990, 32] width 20 height 32
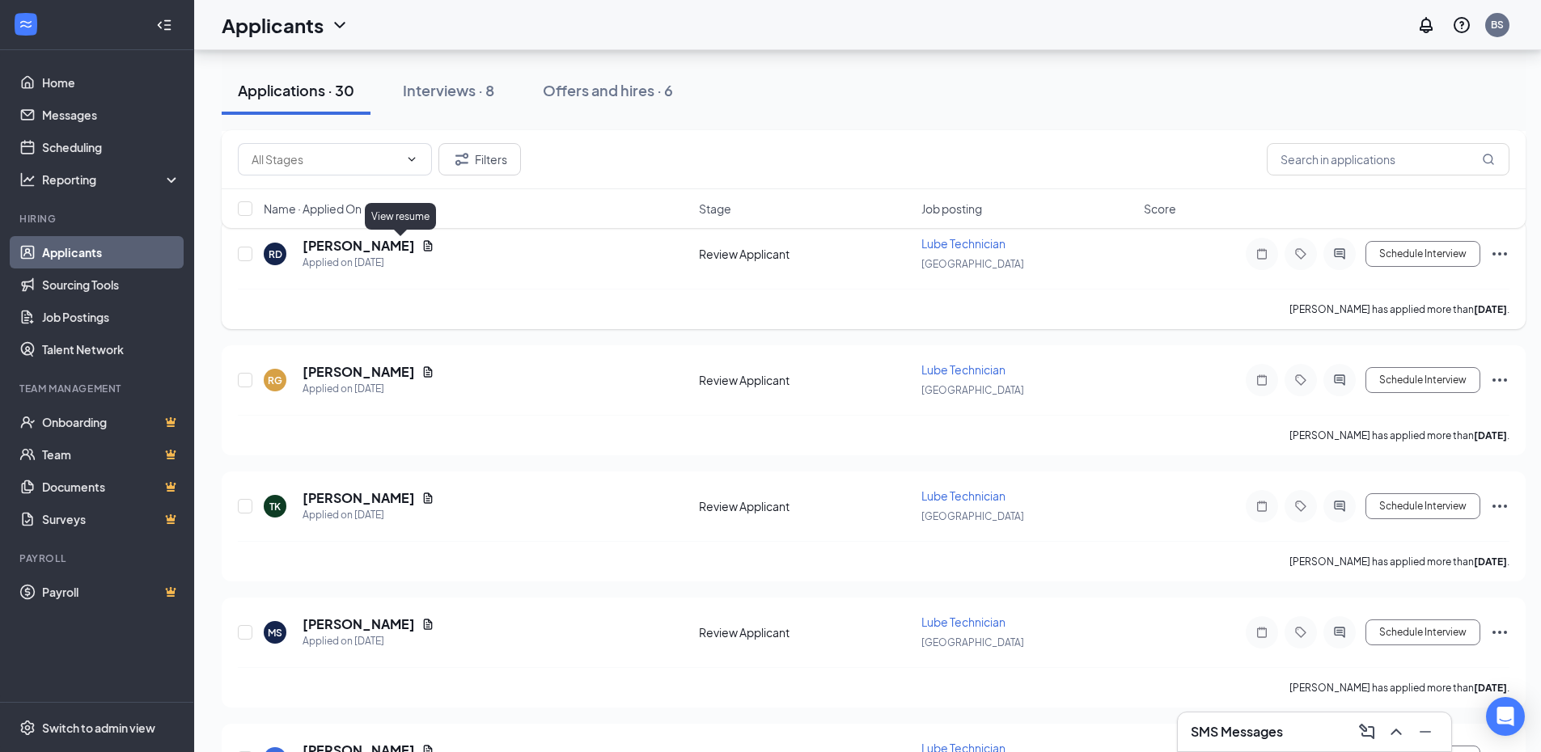
click at [424, 244] on icon "Document" at bounding box center [428, 245] width 9 height 11
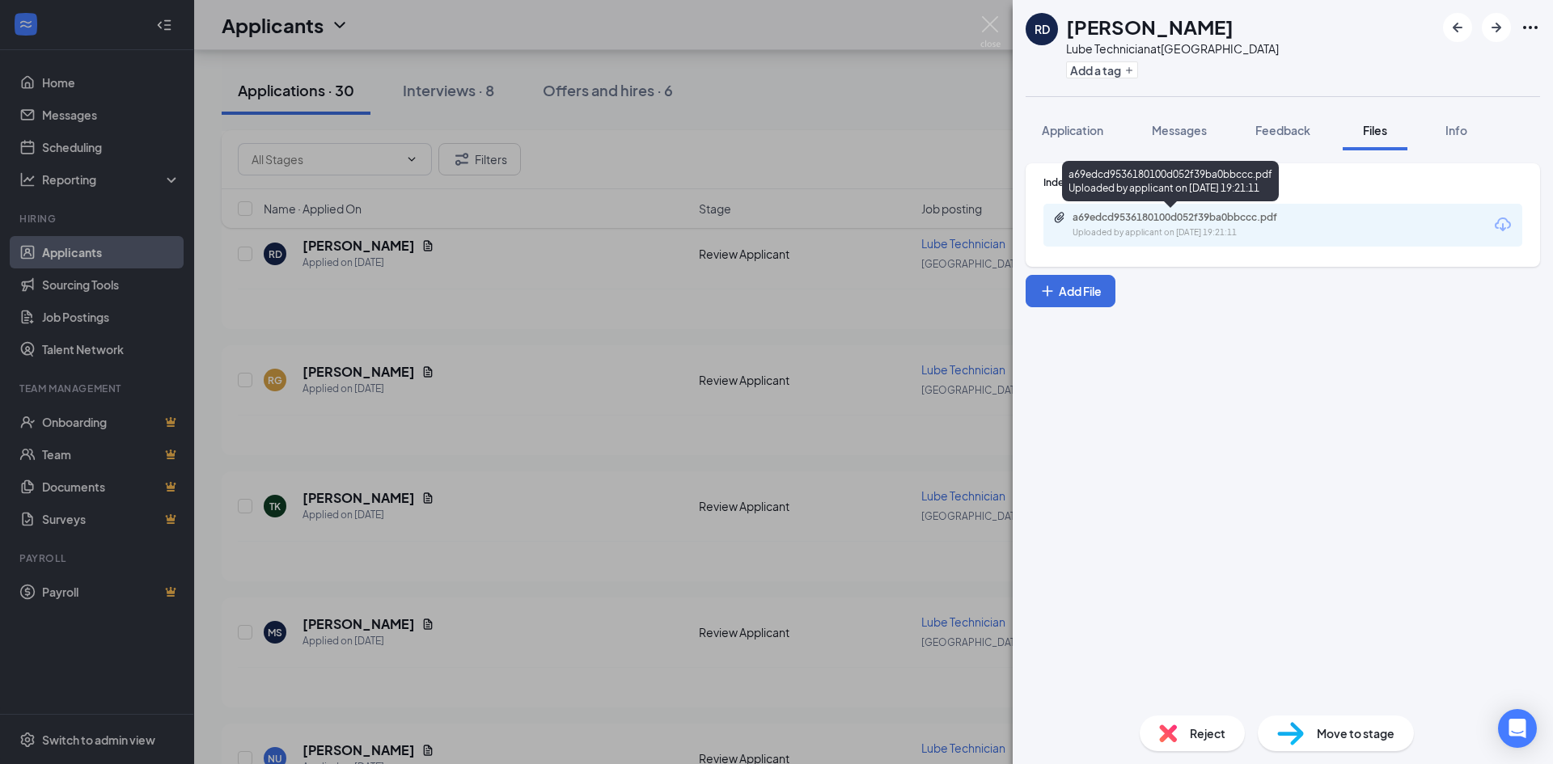
click at [1123, 229] on div "Uploaded by applicant on [DATE] 19:21:11" at bounding box center [1194, 233] width 243 height 13
click at [1127, 232] on div "Uploaded by applicant on [DATE] 19:21:11" at bounding box center [1194, 233] width 243 height 13
click at [1098, 141] on button "Application" at bounding box center [1073, 130] width 94 height 40
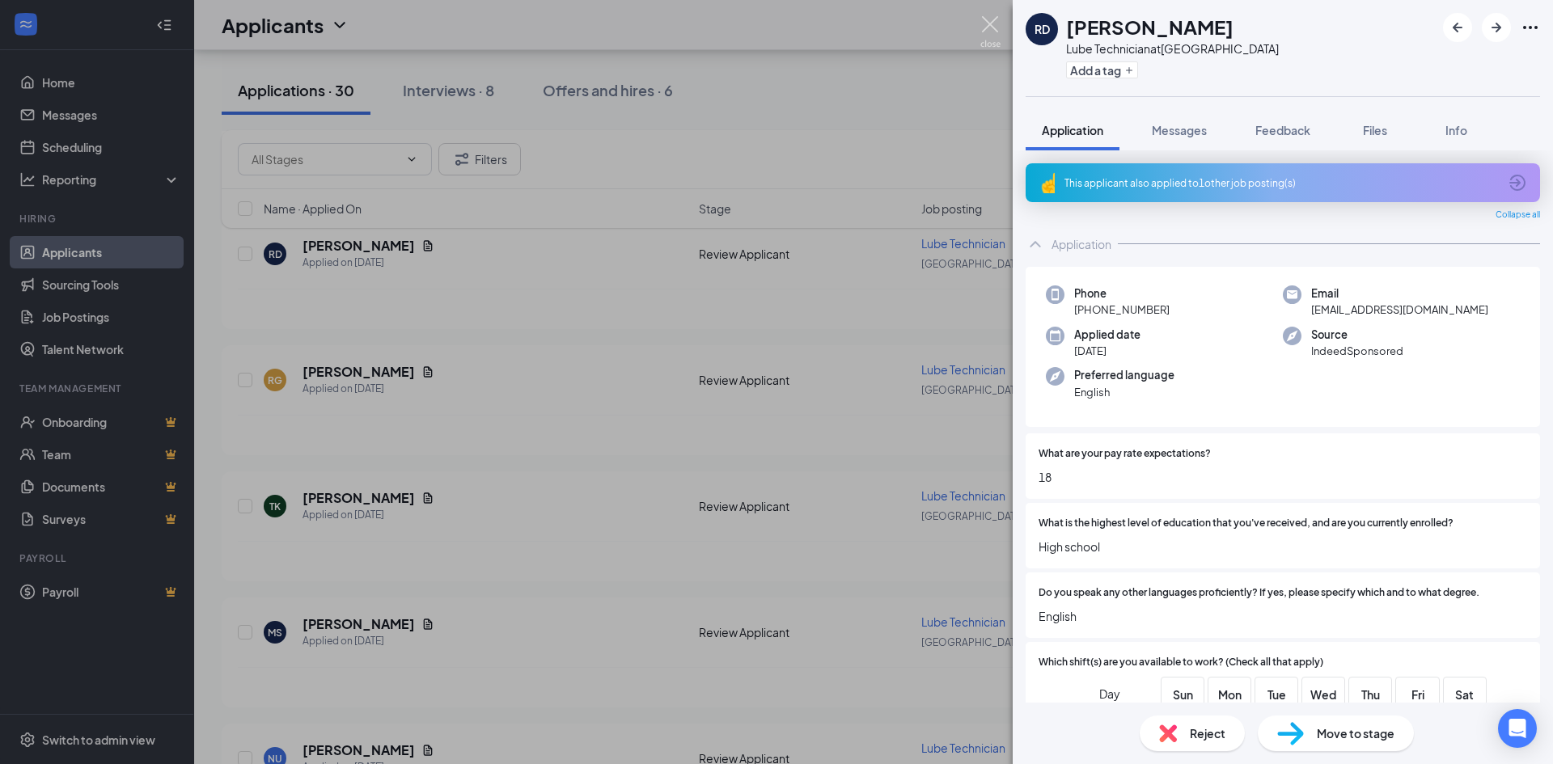
click at [993, 23] on img at bounding box center [990, 32] width 20 height 32
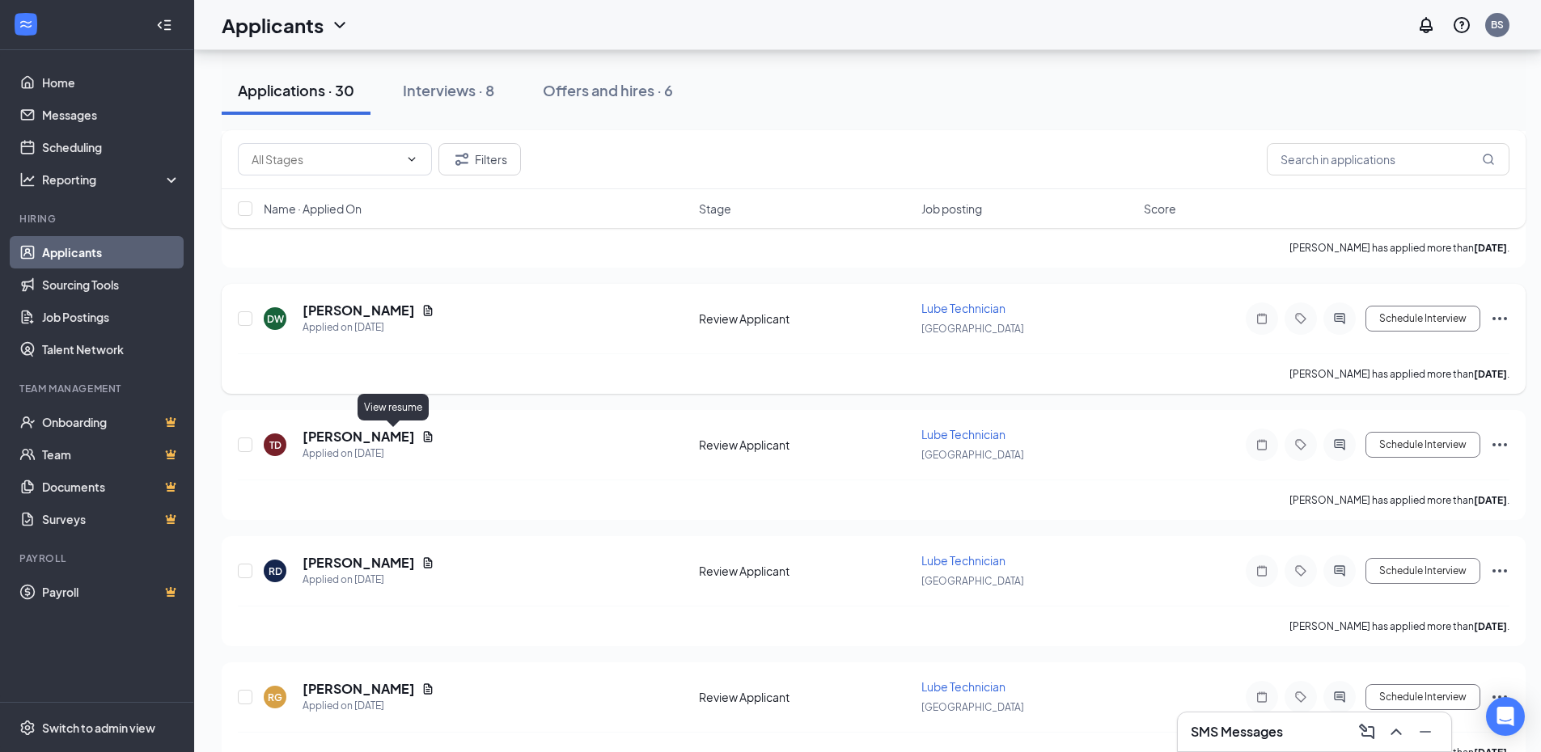
scroll to position [1537, 0]
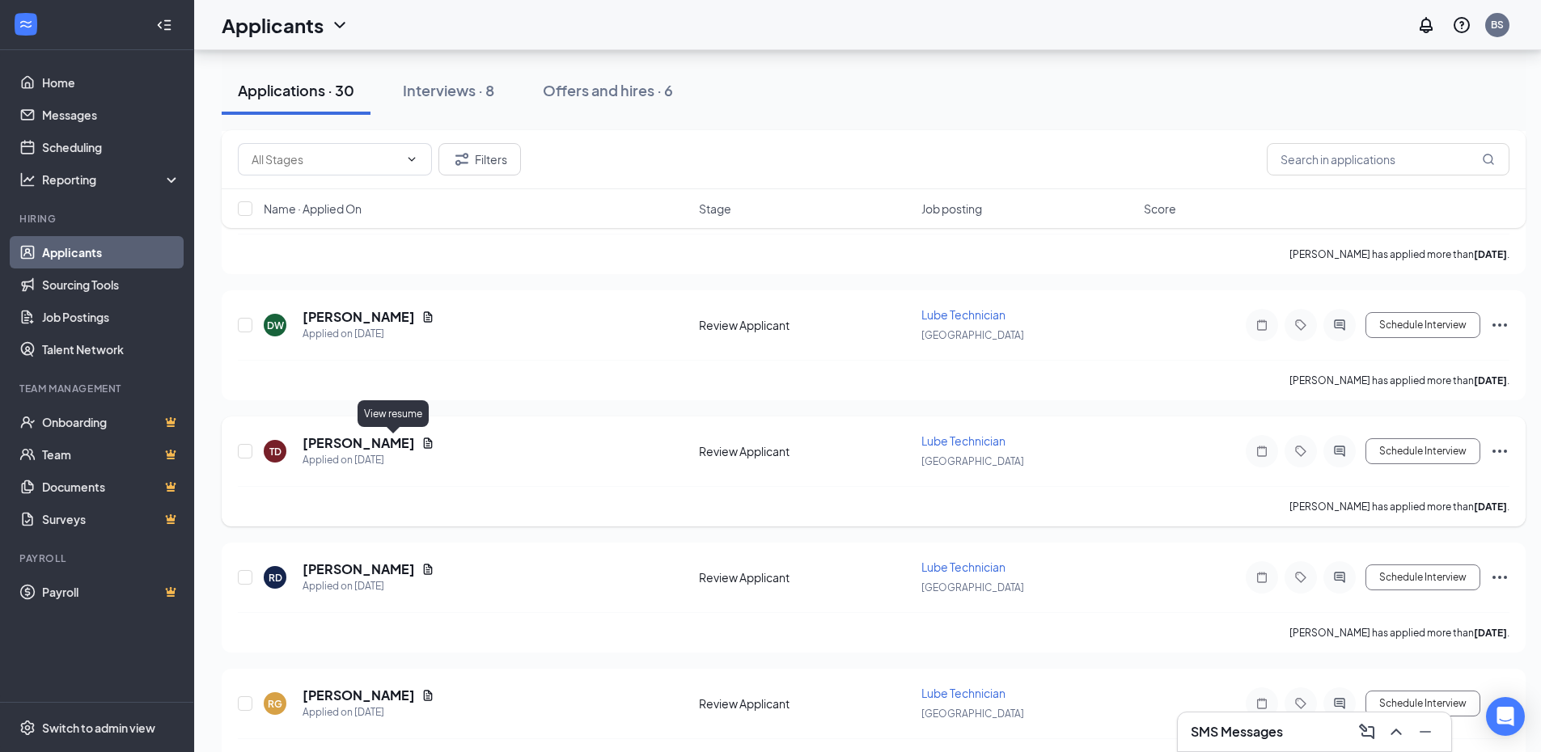
click at [424, 444] on icon "Document" at bounding box center [428, 443] width 9 height 11
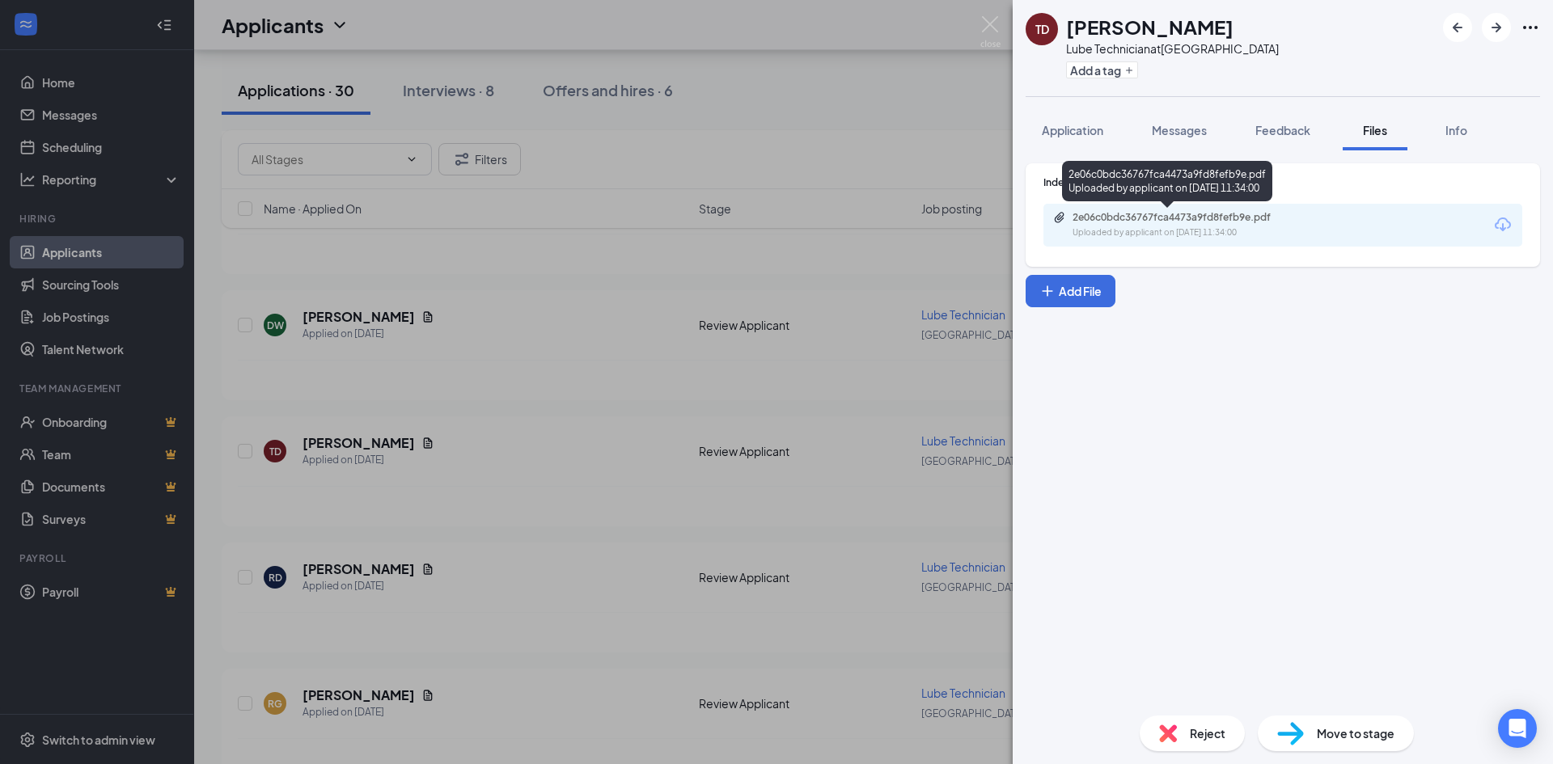
click at [1177, 221] on div "2e06c0bdc36767fca4473a9fd8fefb9e.pdf" at bounding box center [1186, 217] width 227 height 13
click at [986, 29] on img at bounding box center [990, 32] width 20 height 32
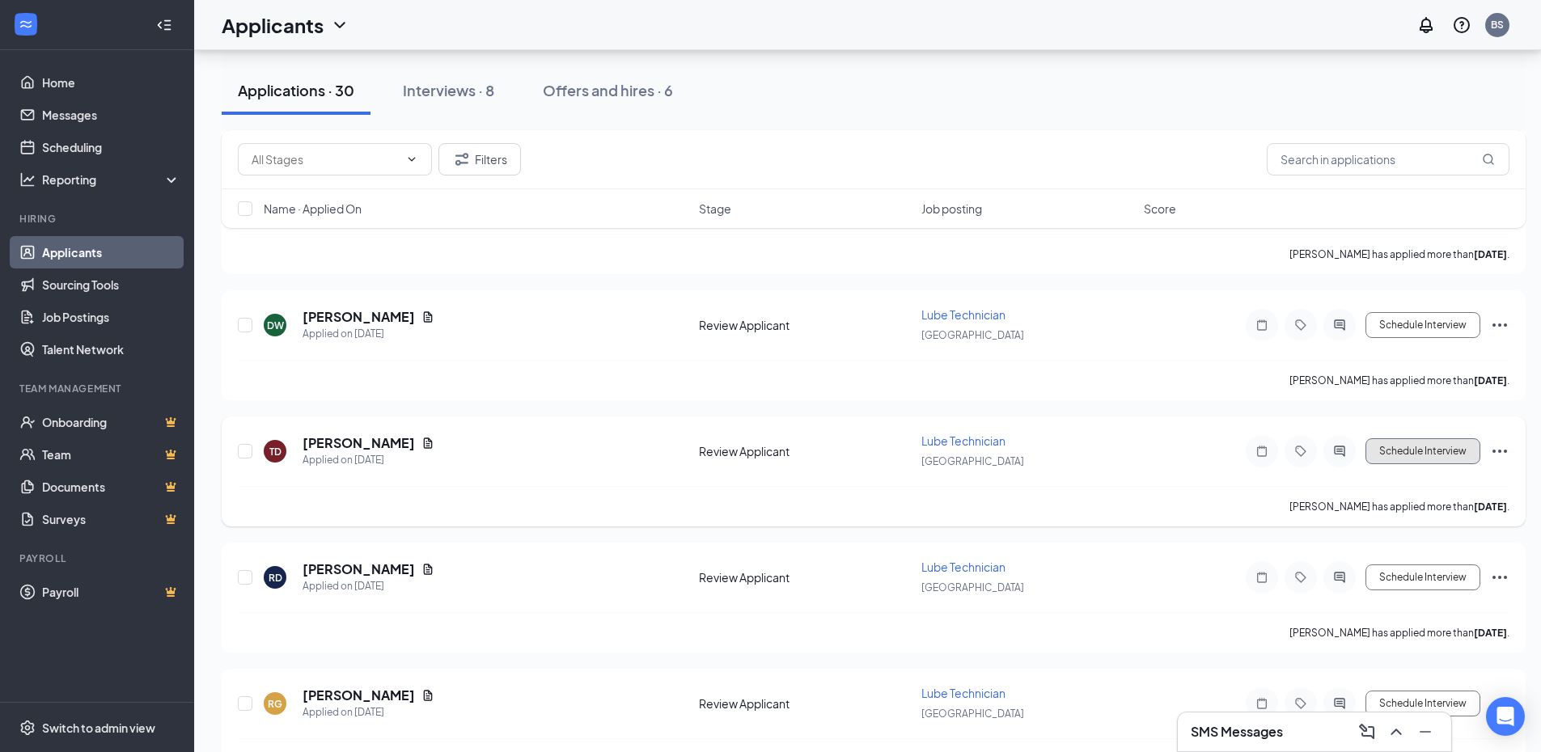
click at [1404, 455] on button "Schedule Interview" at bounding box center [1422, 451] width 115 height 26
type input "Onsite Interview (next stage)"
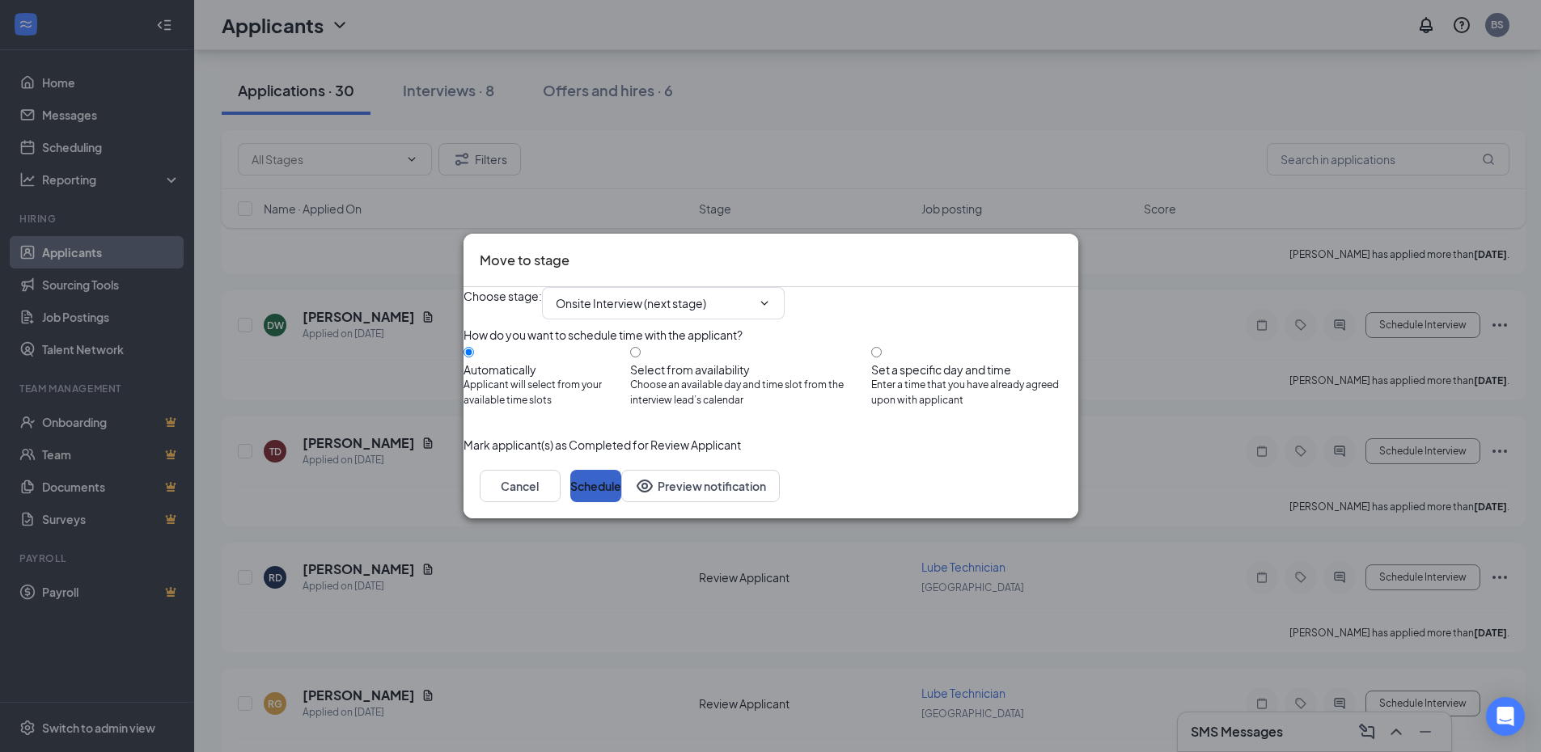
click at [621, 502] on button "Schedule" at bounding box center [595, 486] width 51 height 32
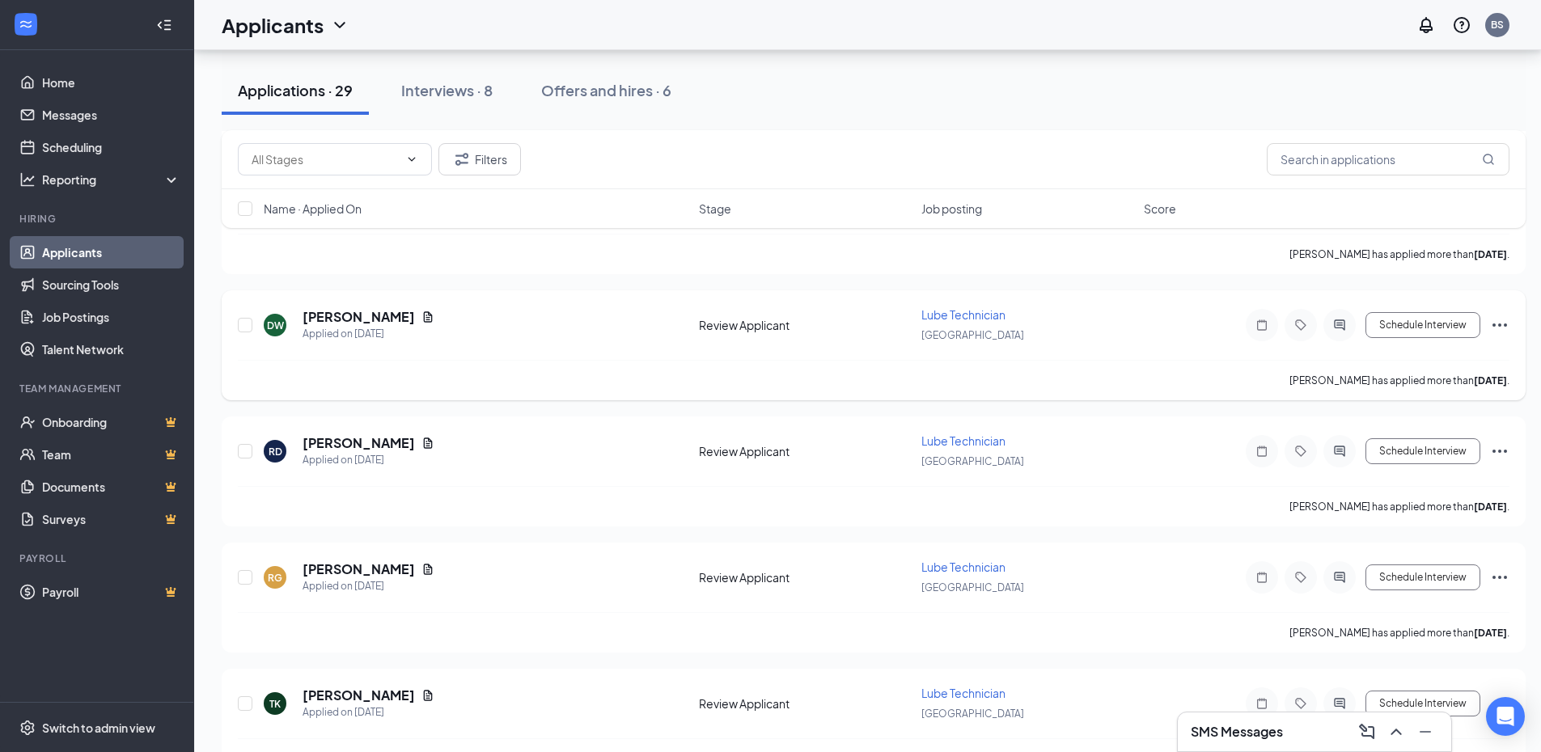
click at [426, 320] on icon "Document" at bounding box center [428, 316] width 9 height 11
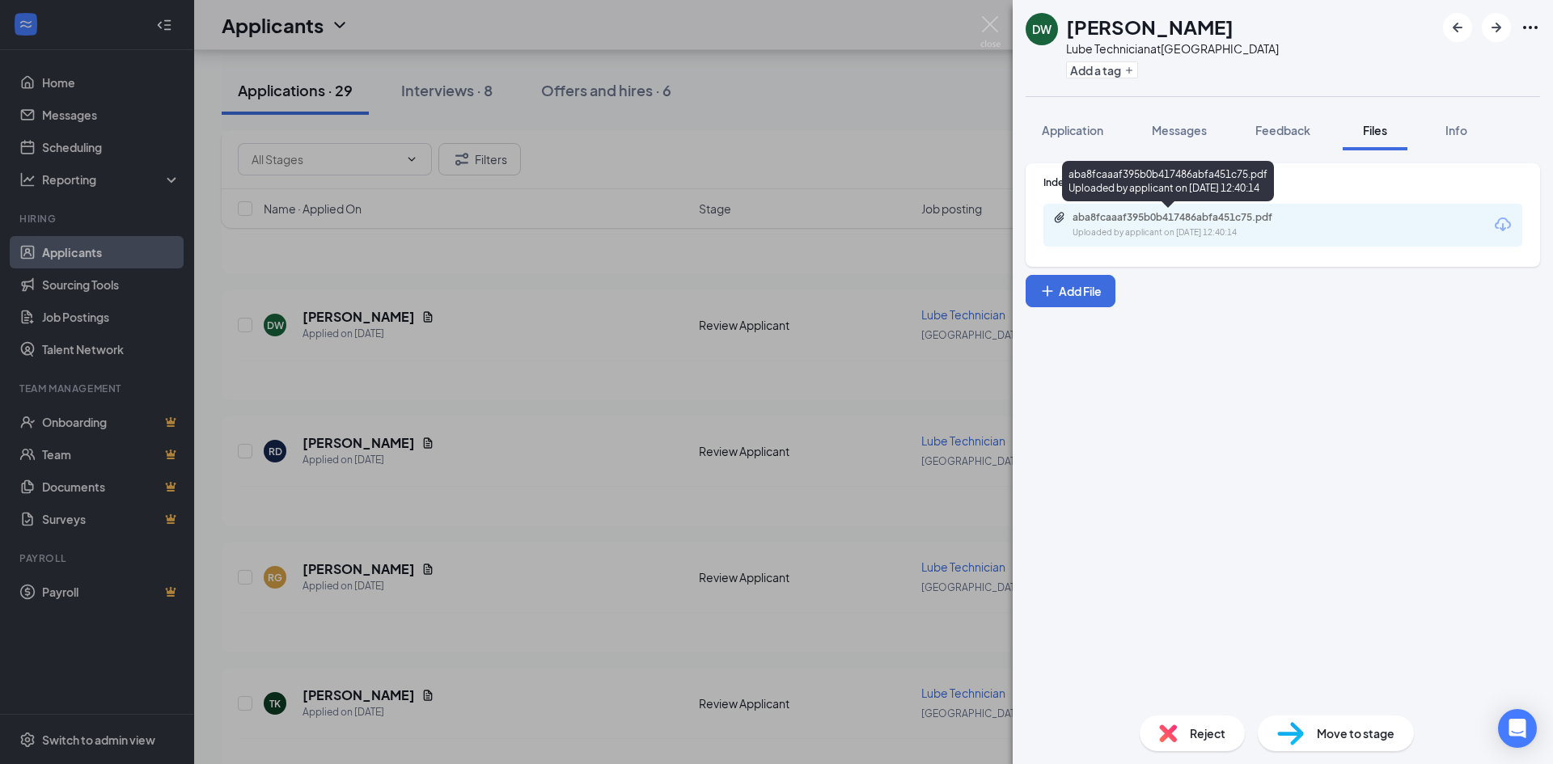
click at [1083, 226] on div "aba8fcaaaf395b0b417486abfa451c75.pdf Uploaded by applicant on [DATE] 12:40:14" at bounding box center [1184, 225] width 262 height 28
click at [1065, 127] on span "Application" at bounding box center [1072, 130] width 61 height 15
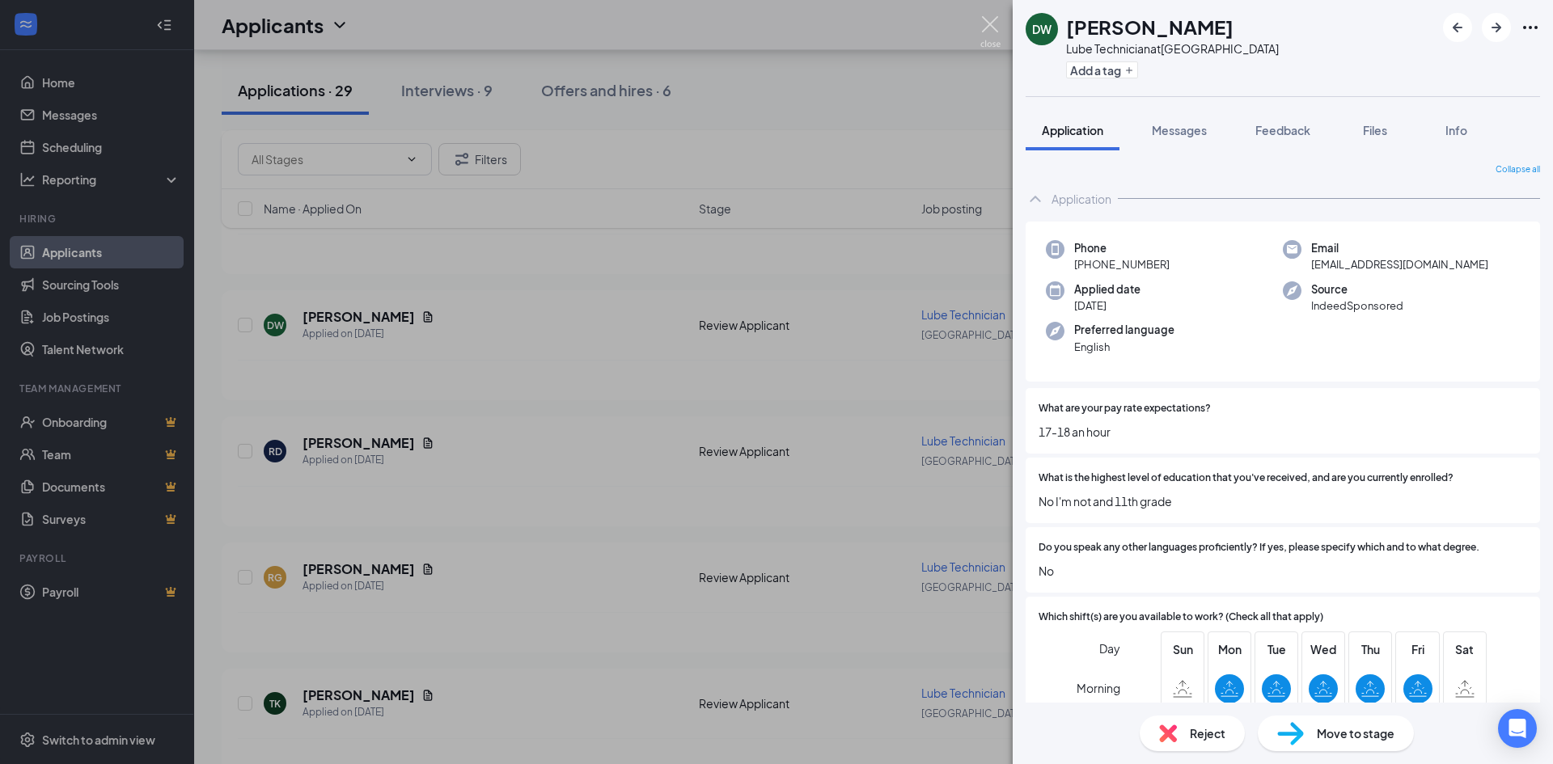
click at [994, 16] on img at bounding box center [990, 32] width 20 height 32
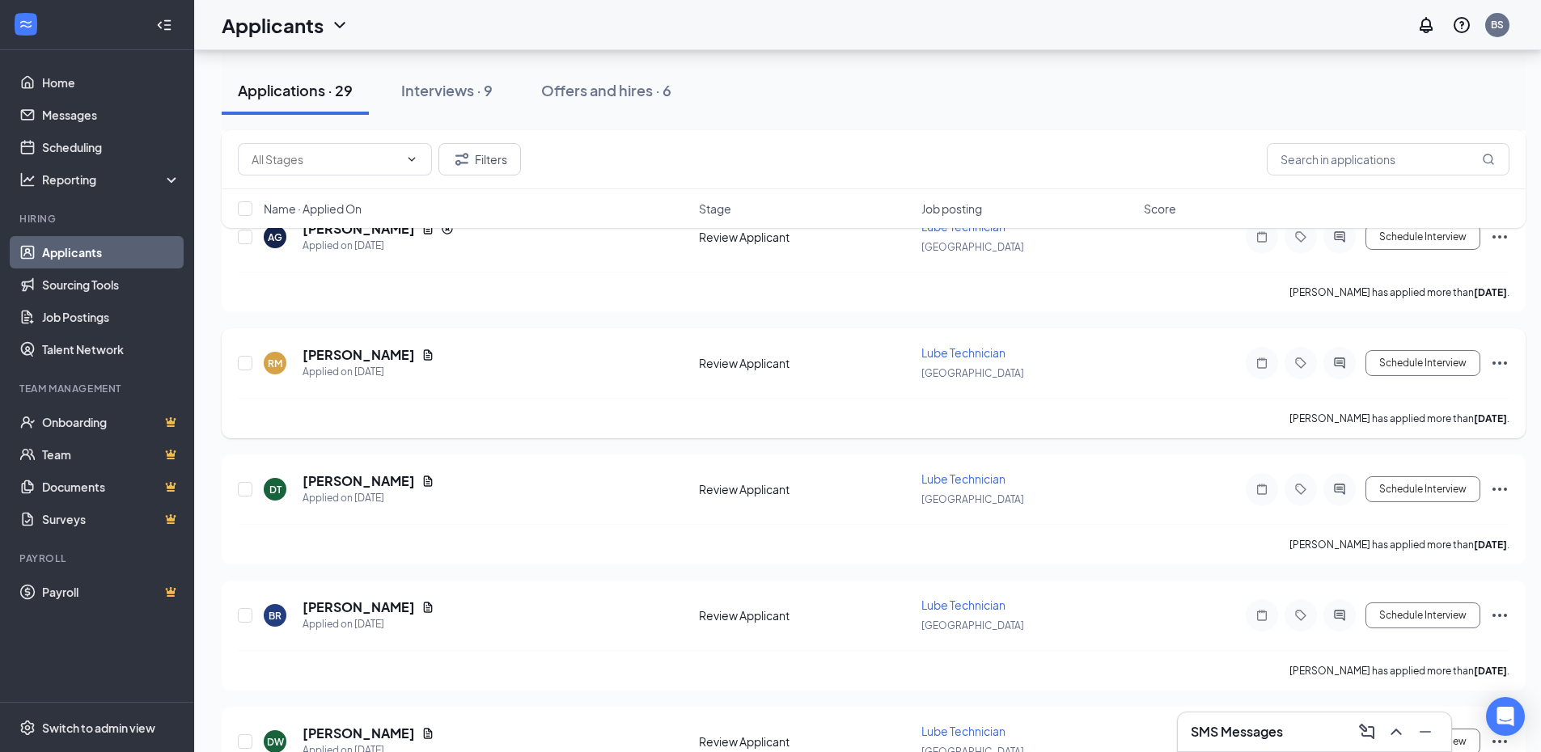
scroll to position [1294, 0]
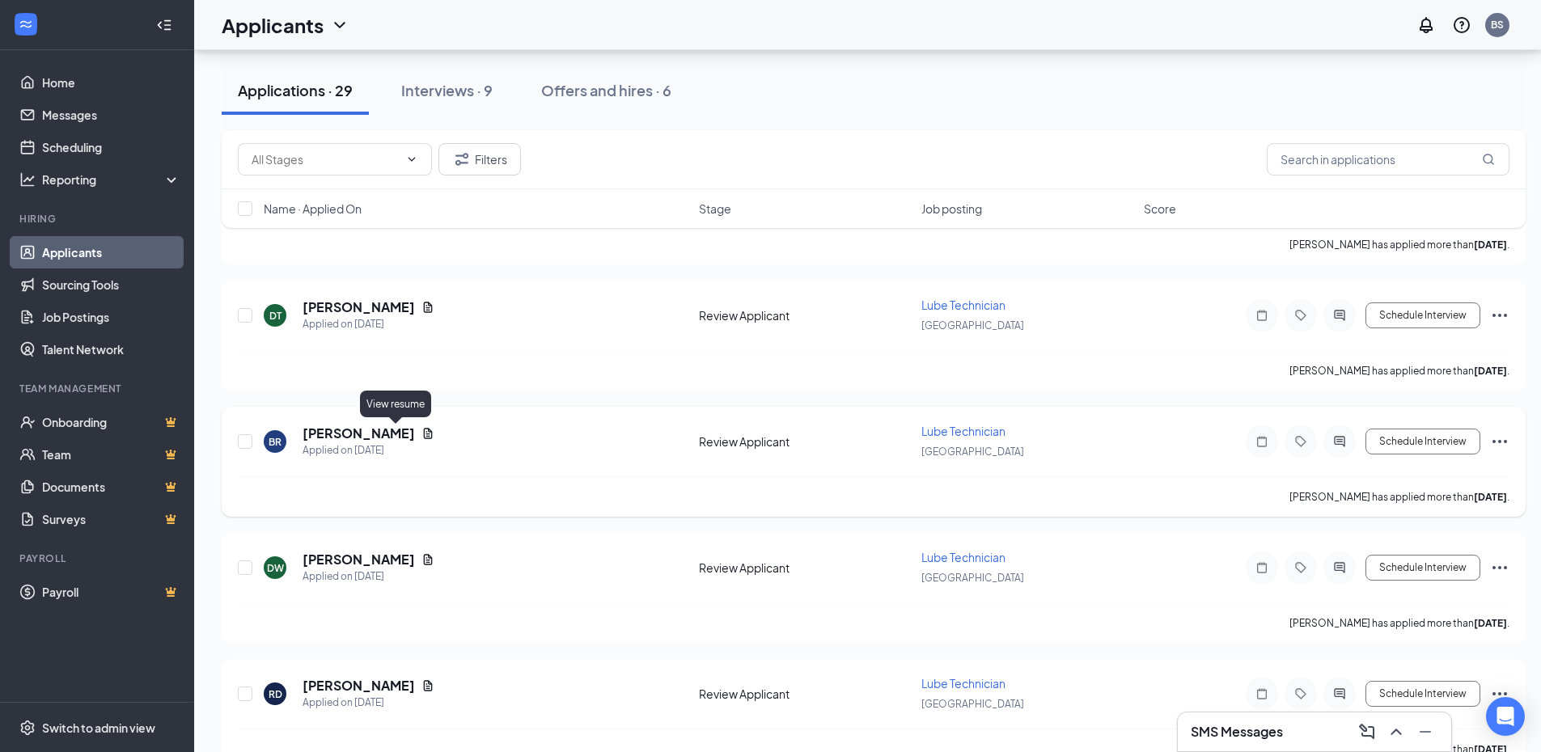
click at [421, 433] on icon "Document" at bounding box center [427, 433] width 13 height 13
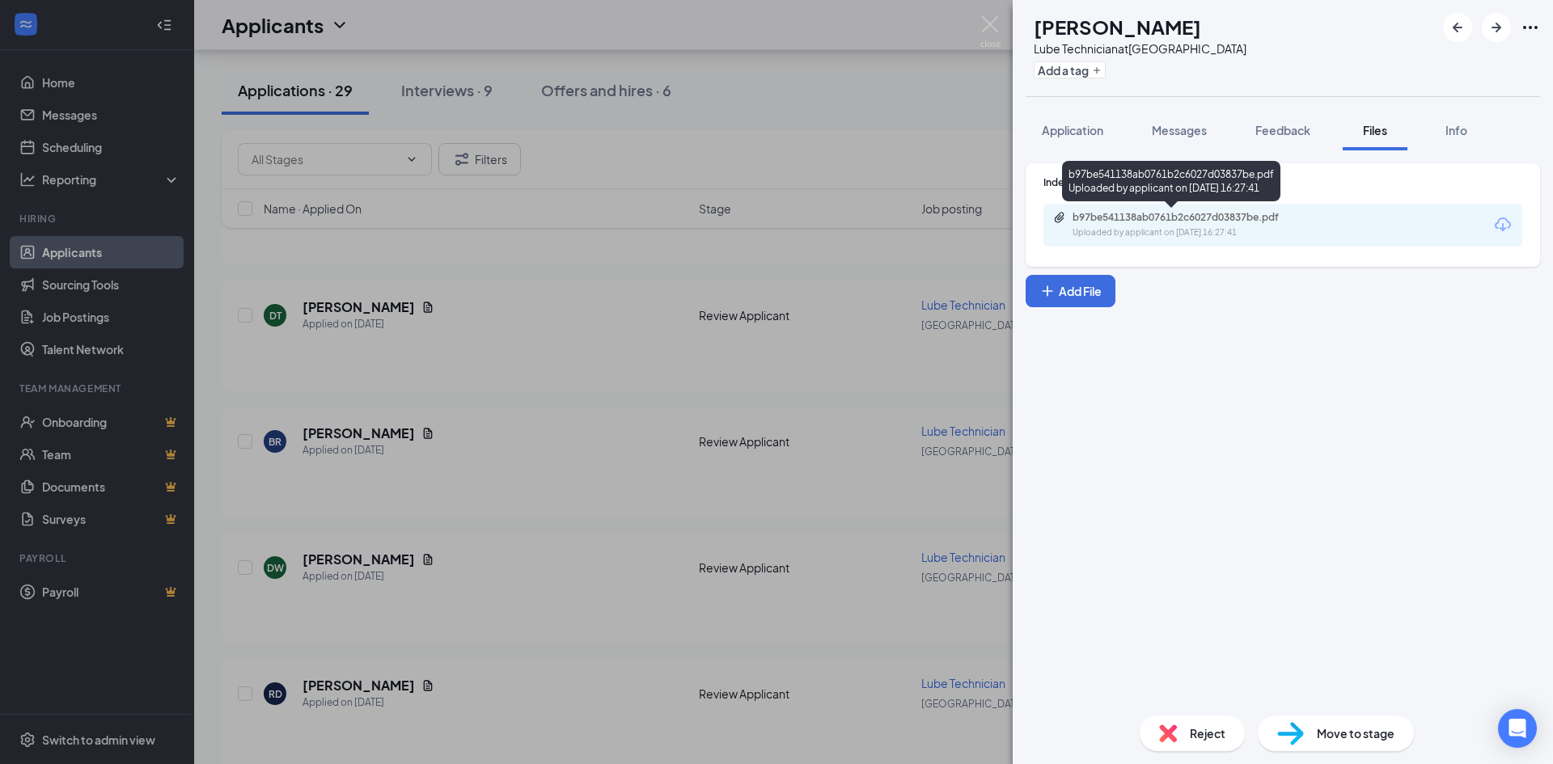
click at [1133, 228] on div "Uploaded by applicant on [DATE] 16:27:41" at bounding box center [1194, 233] width 243 height 13
click at [539, 308] on div "BR [PERSON_NAME] Lube Technician at [GEOGRAPHIC_DATA] Add a tag Application Mes…" at bounding box center [776, 382] width 1553 height 764
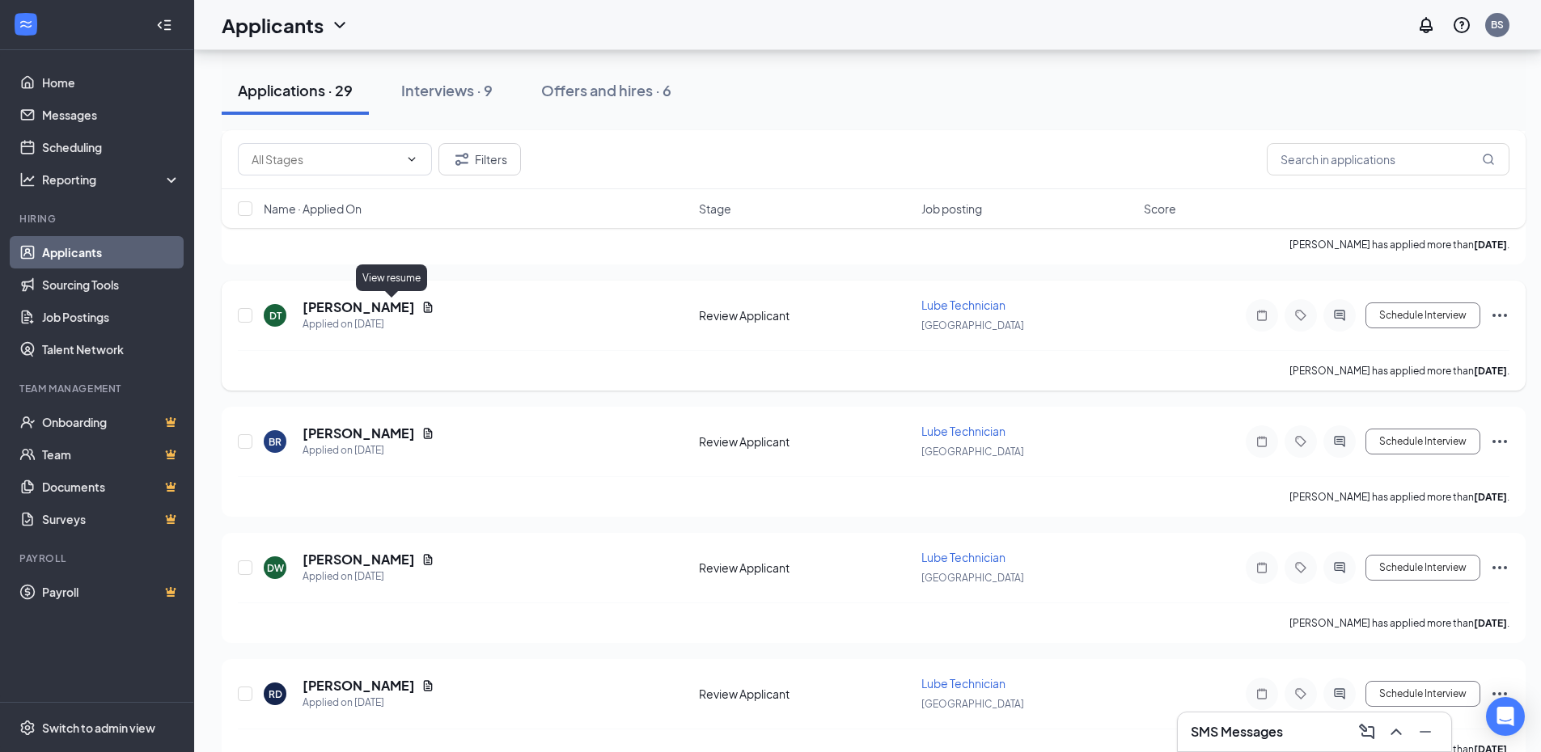
click at [424, 307] on icon "Document" at bounding box center [428, 307] width 9 height 11
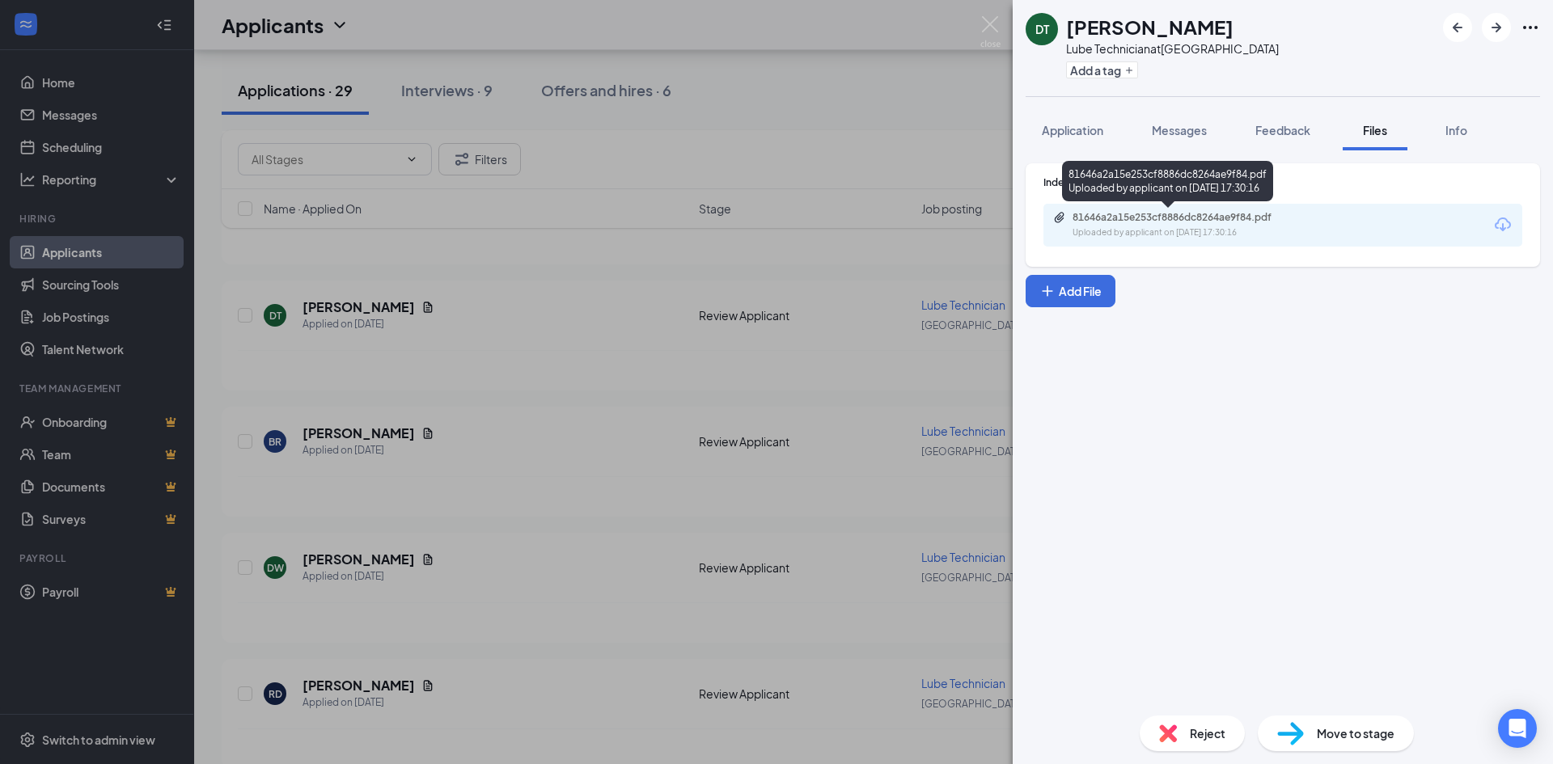
click at [1176, 222] on div "81646a2a15e253cf8886dc8264ae9f84.pdf" at bounding box center [1186, 217] width 227 height 13
click at [1048, 139] on button "Application" at bounding box center [1073, 130] width 94 height 40
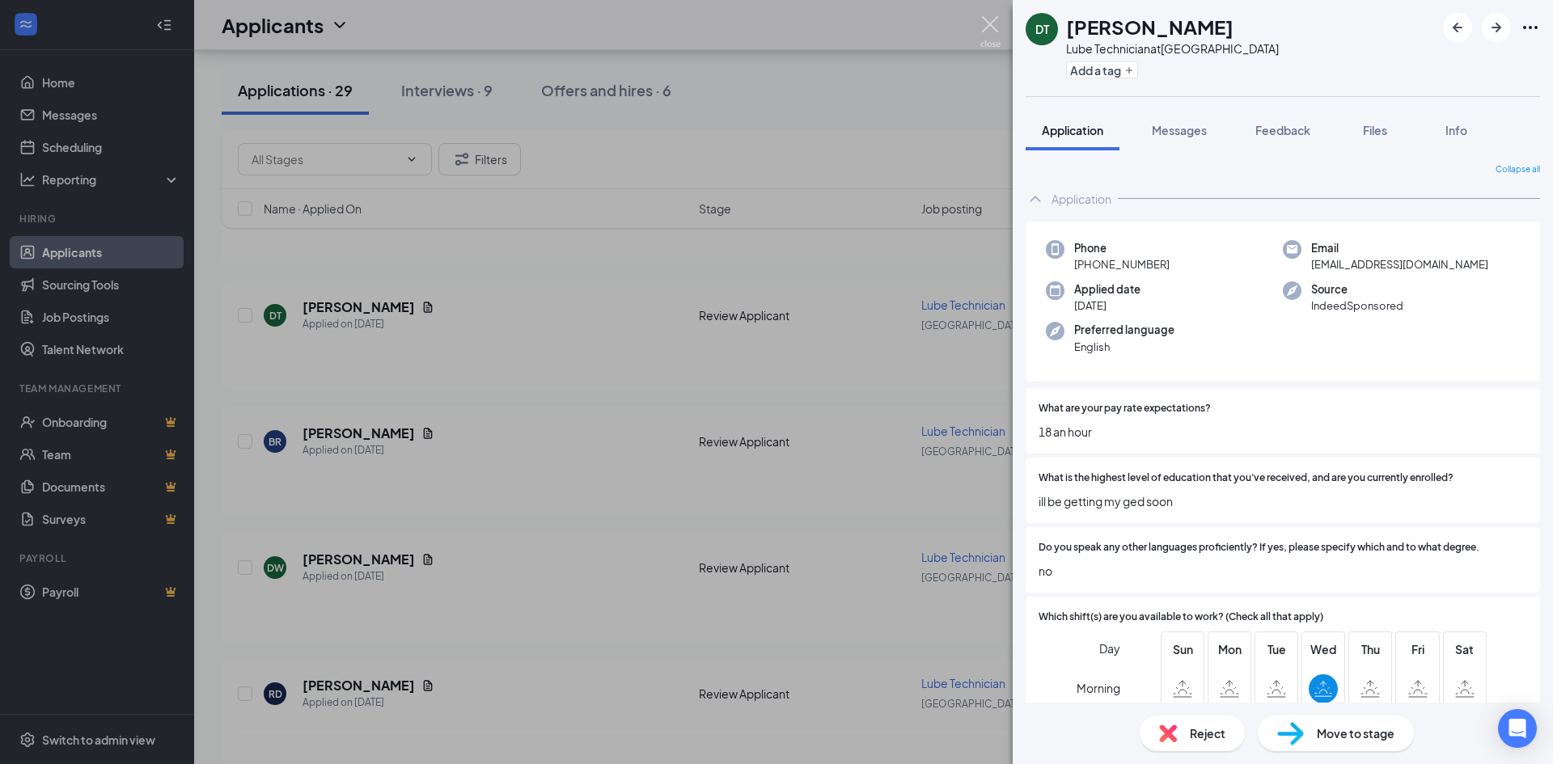
click at [991, 23] on img at bounding box center [990, 32] width 20 height 32
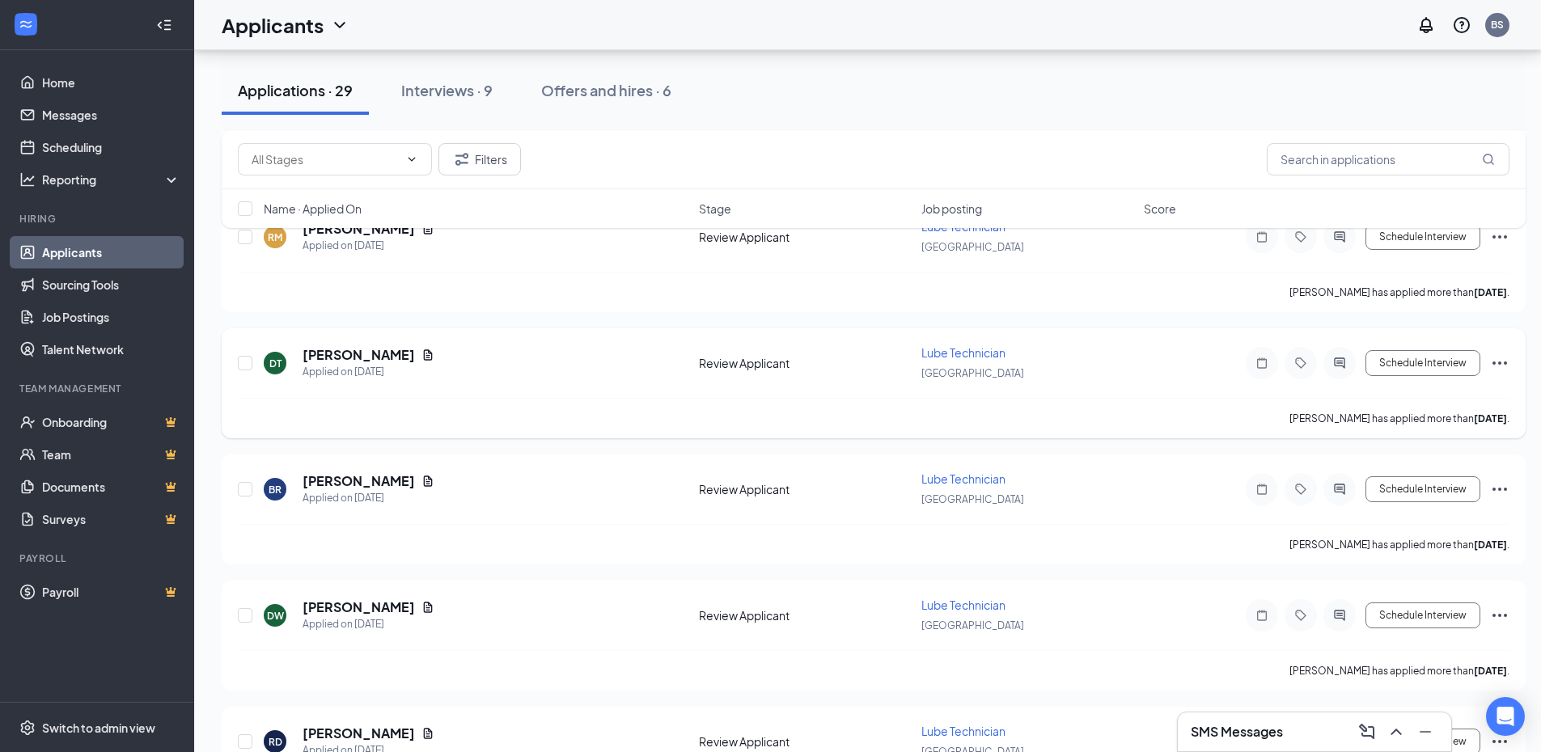
scroll to position [1213, 0]
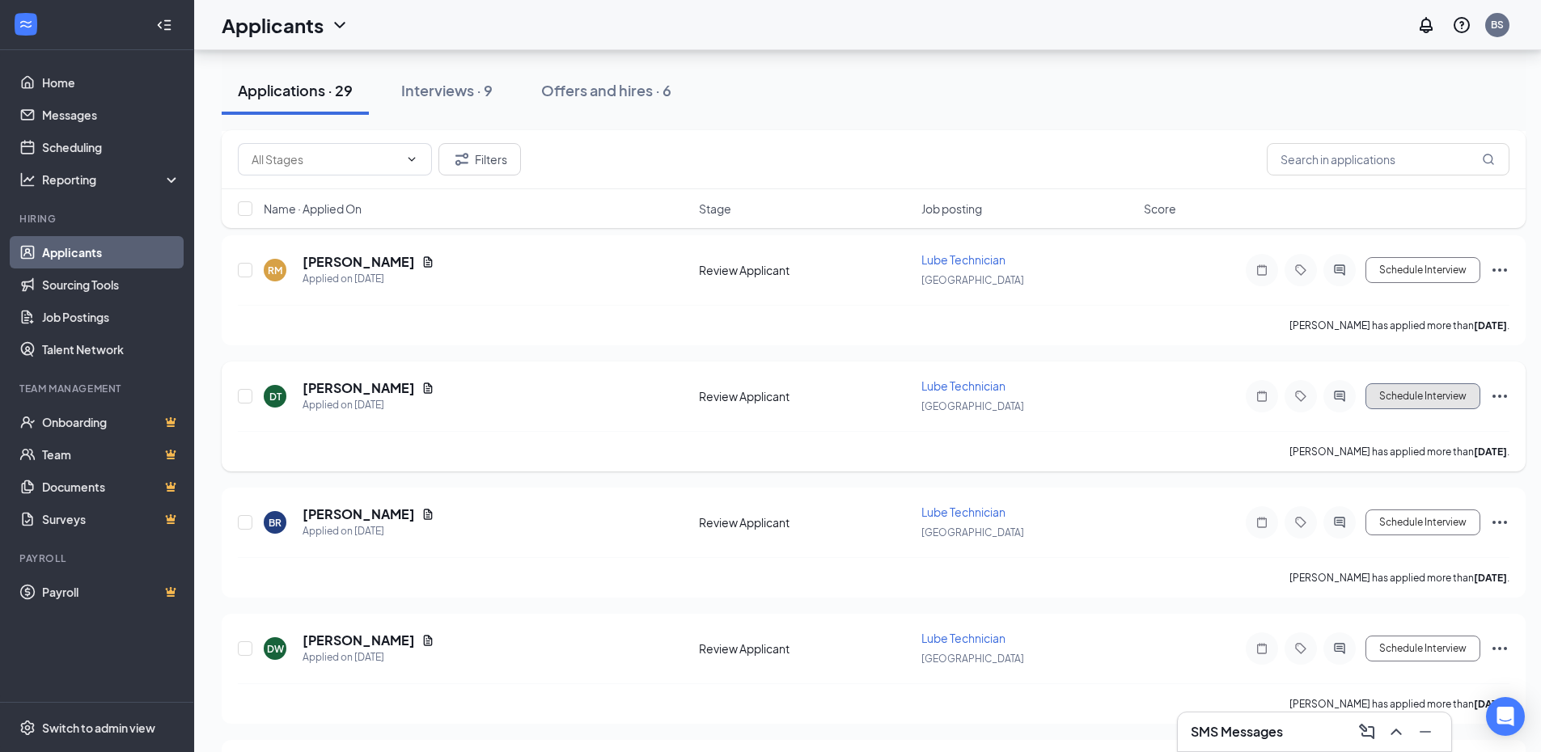
click at [1418, 392] on button "Schedule Interview" at bounding box center [1422, 396] width 115 height 26
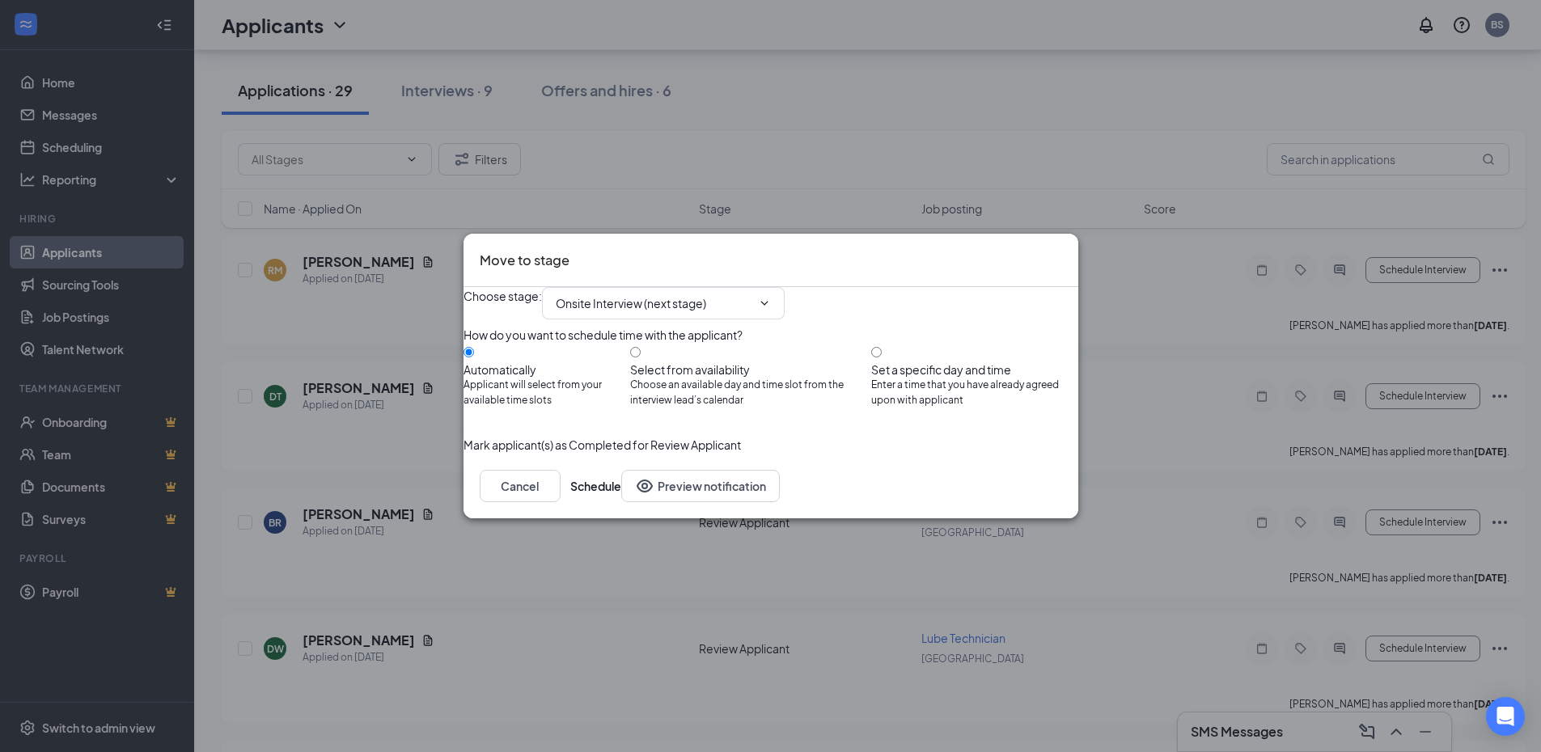
click at [1066, 255] on icon "Cross" at bounding box center [1071, 260] width 10 height 10
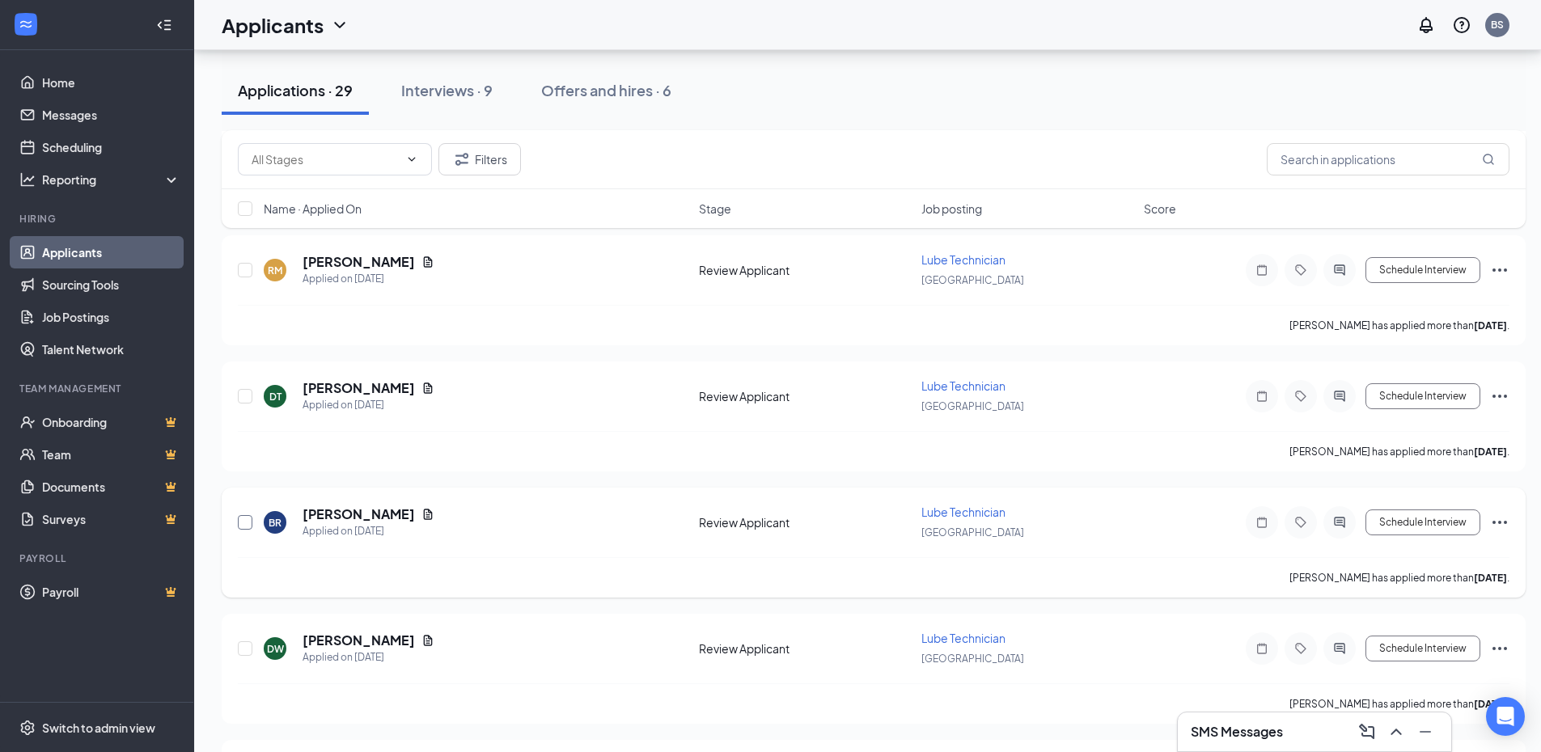
click at [244, 525] on input "checkbox" at bounding box center [245, 522] width 15 height 15
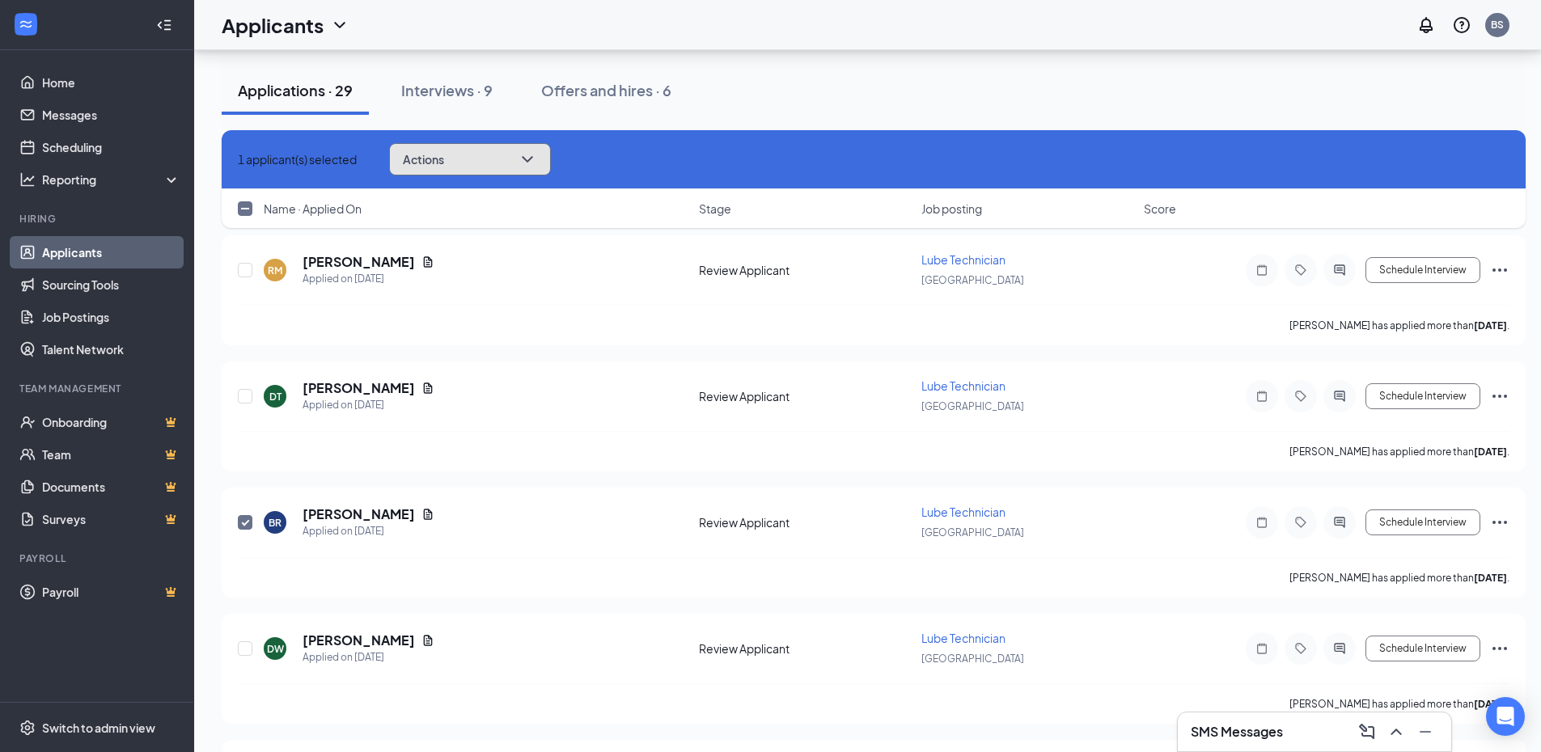
click at [532, 155] on button "Actions" at bounding box center [470, 159] width 162 height 32
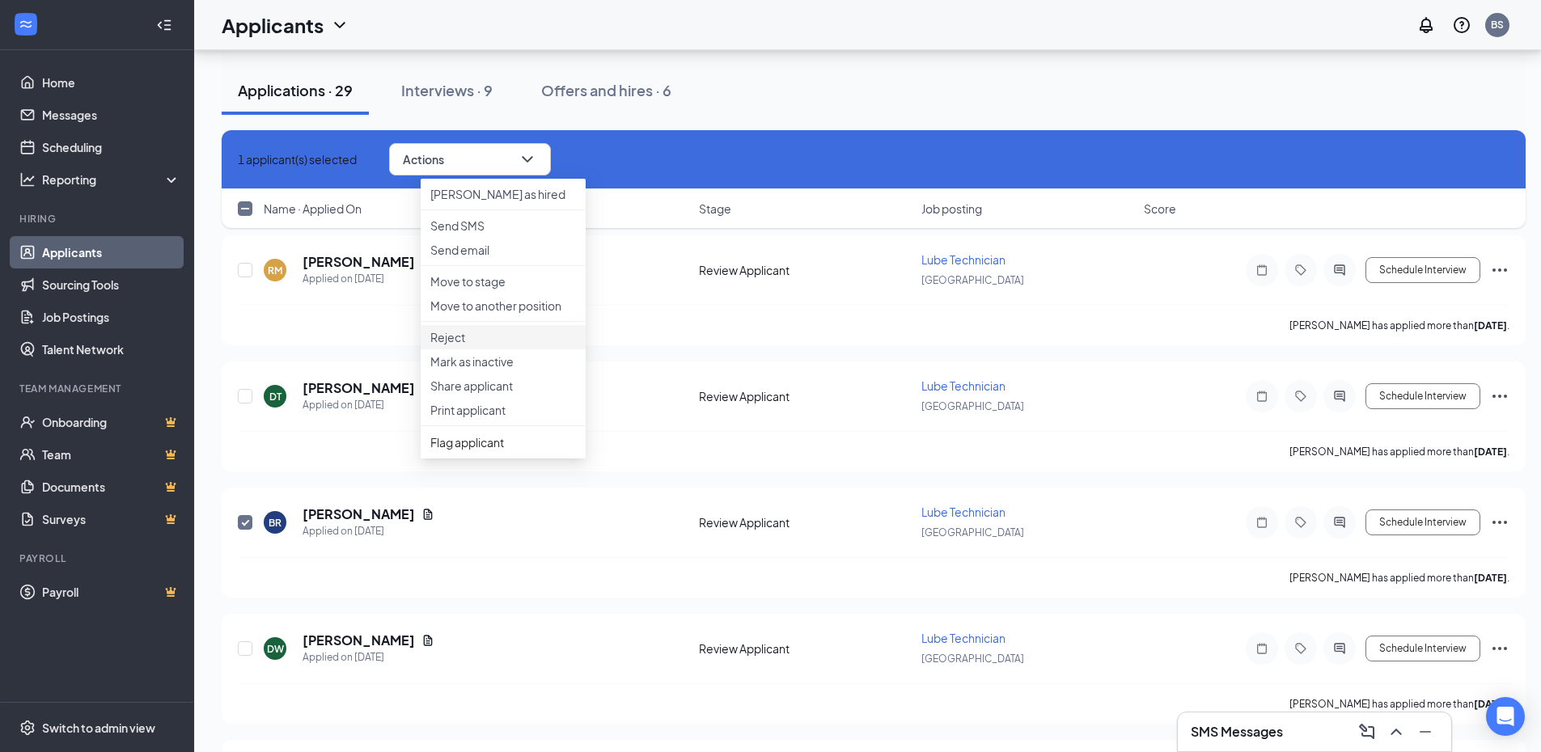
click at [473, 345] on p "Reject" at bounding box center [503, 337] width 146 height 16
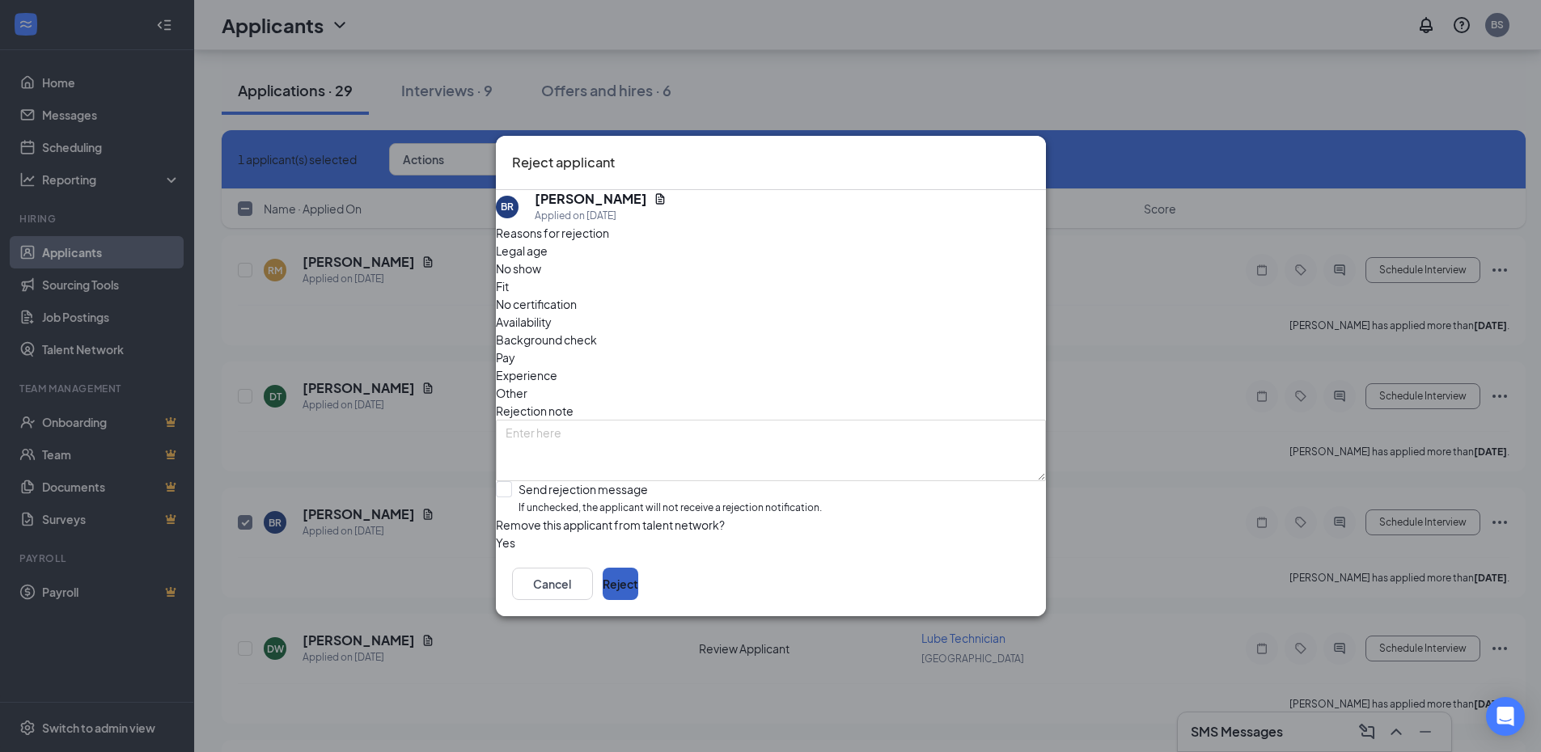
click at [638, 596] on button "Reject" at bounding box center [621, 584] width 36 height 32
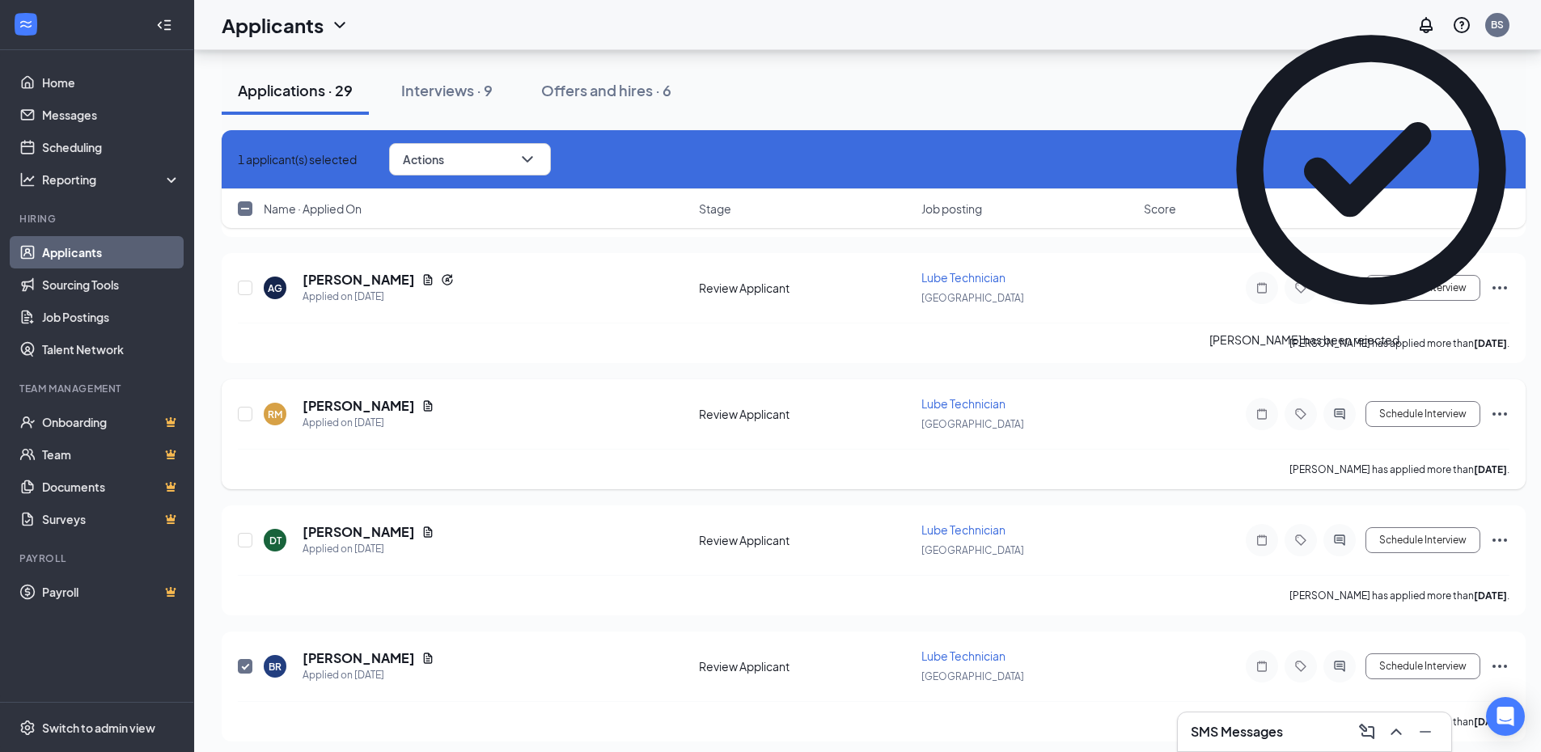
scroll to position [1052, 0]
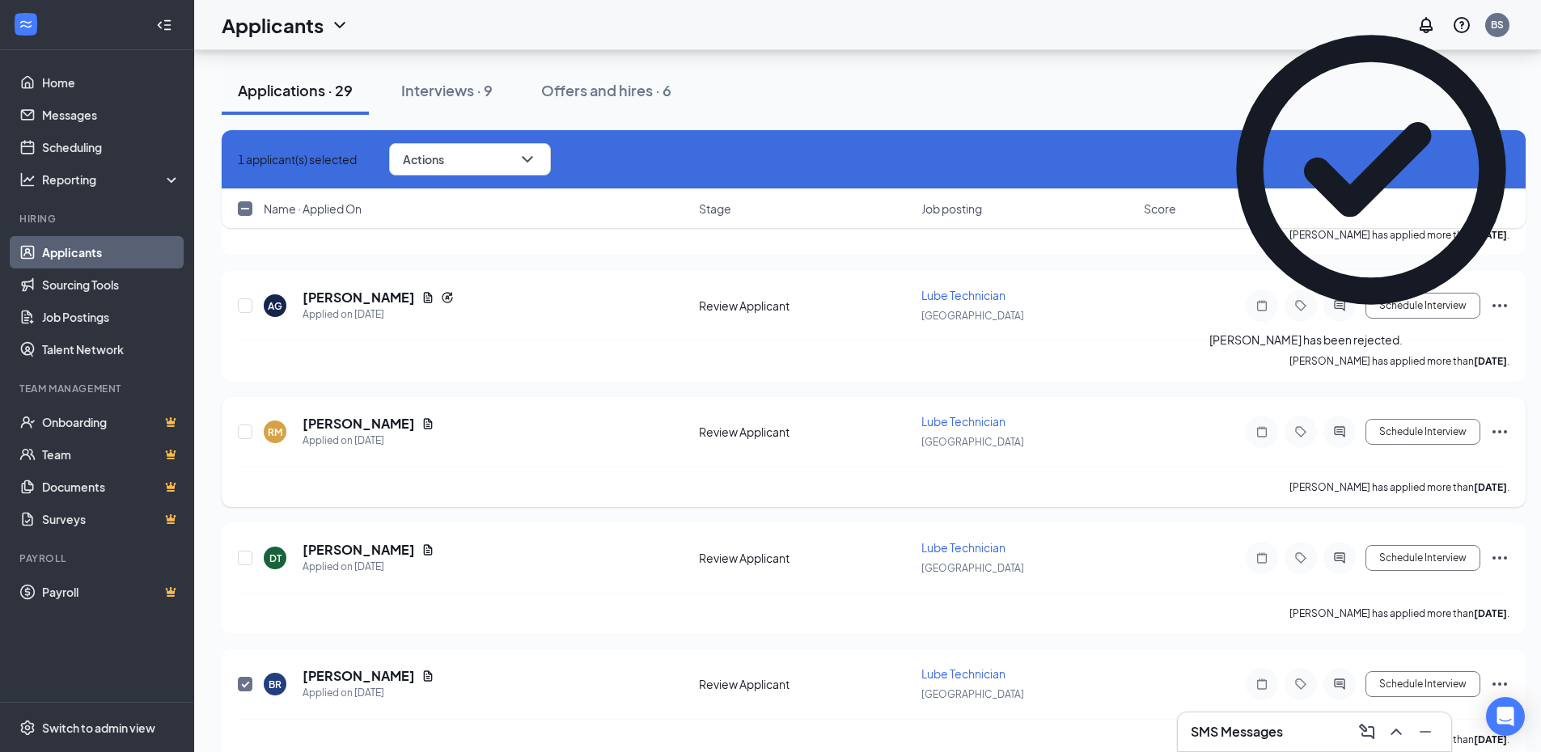
checkbox input "false"
click at [421, 425] on icon "Document" at bounding box center [427, 423] width 13 height 13
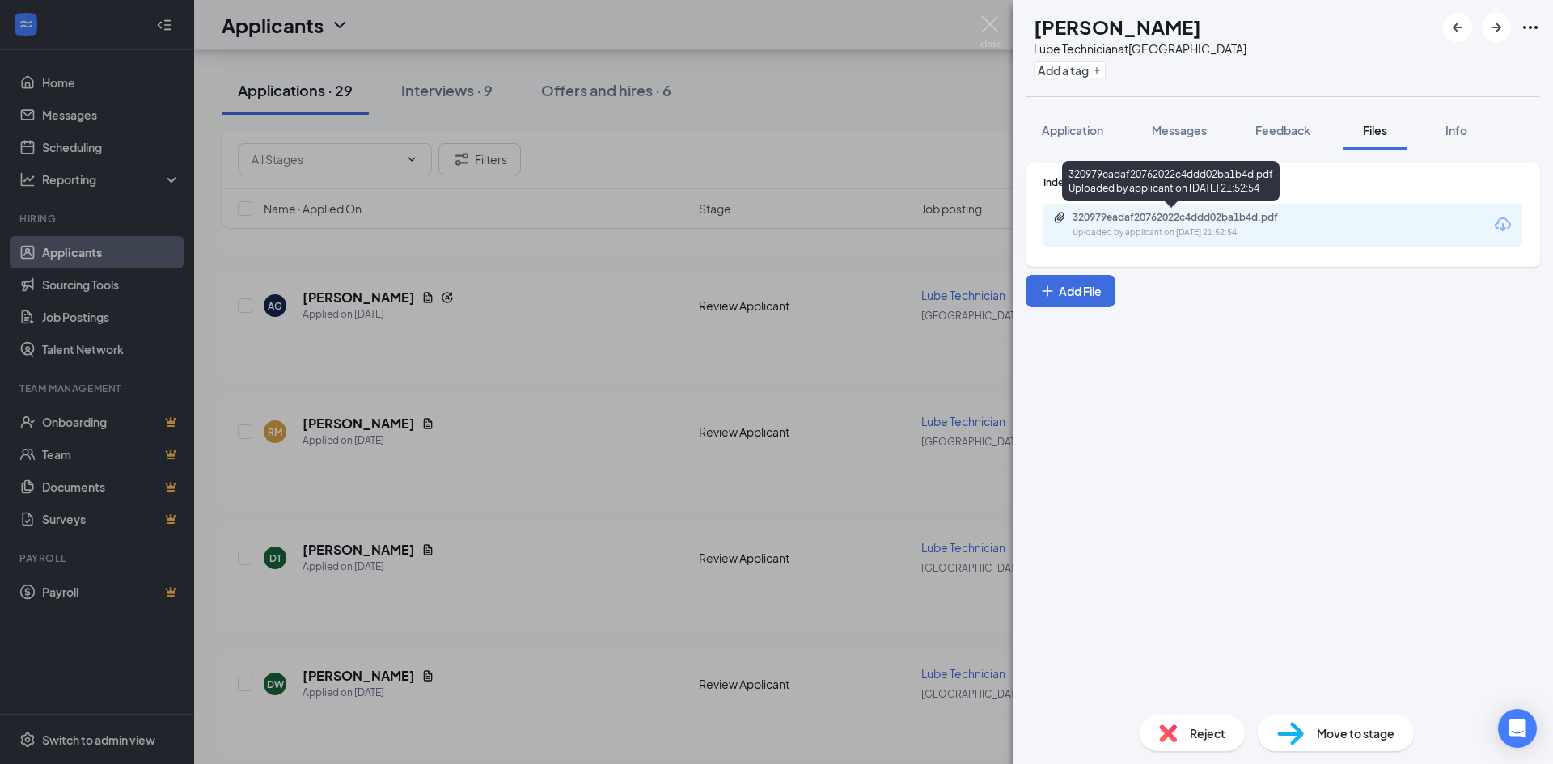
click at [1134, 232] on div "Uploaded by applicant on [DATE] 21:52:54" at bounding box center [1194, 233] width 243 height 13
click at [1068, 111] on button "Application" at bounding box center [1073, 130] width 94 height 40
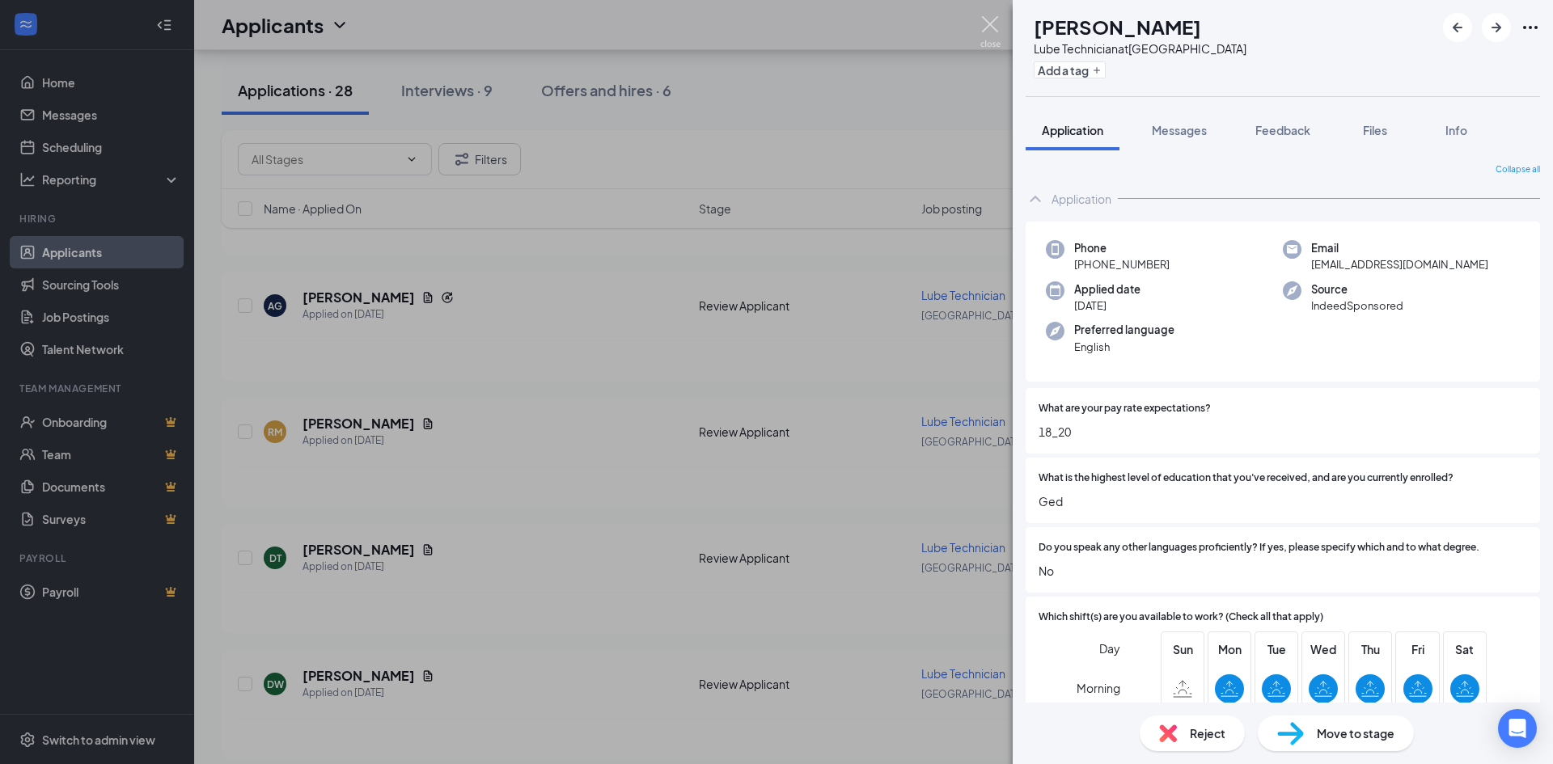
click at [982, 24] on img at bounding box center [990, 32] width 20 height 32
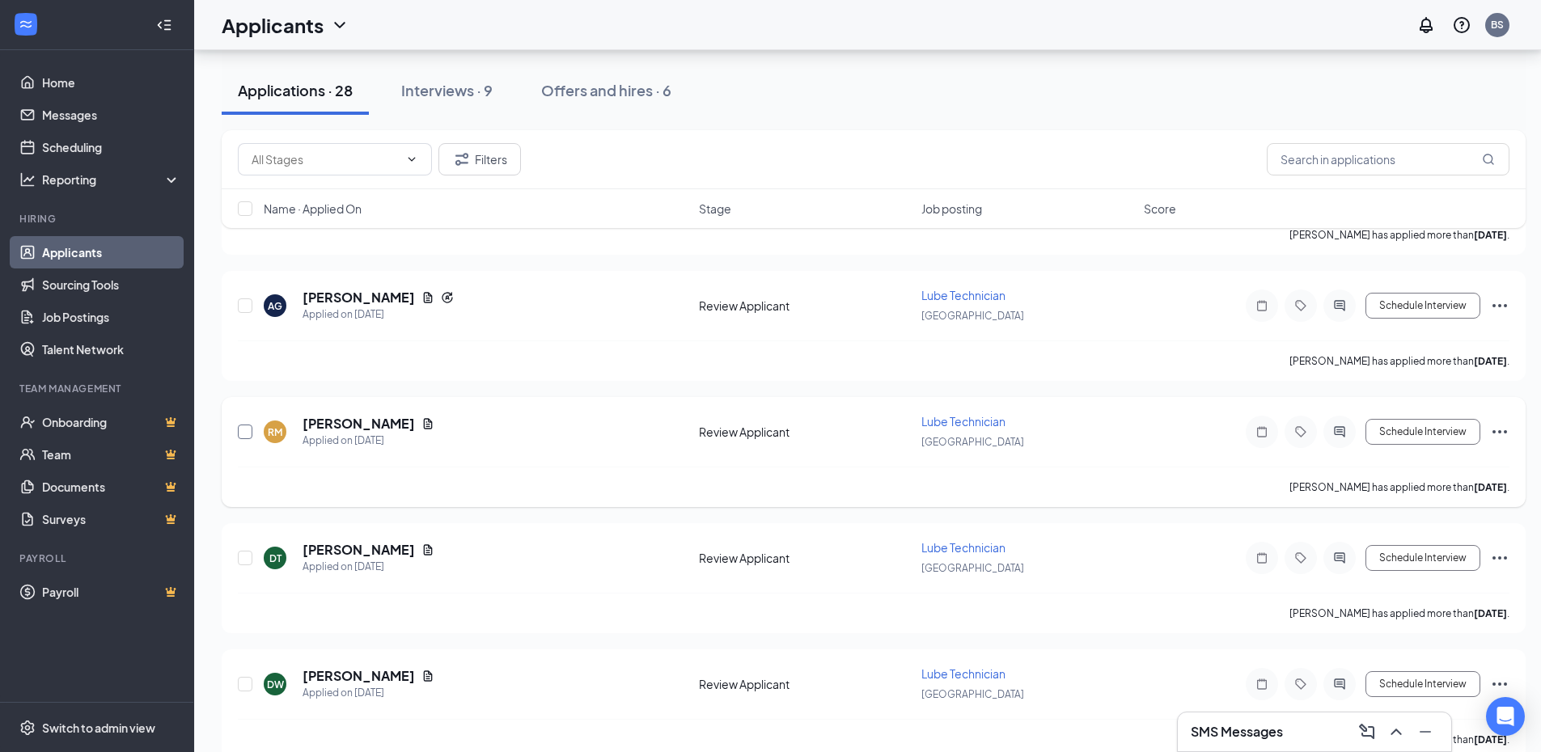
click at [244, 434] on input "checkbox" at bounding box center [245, 432] width 15 height 15
checkbox input "true"
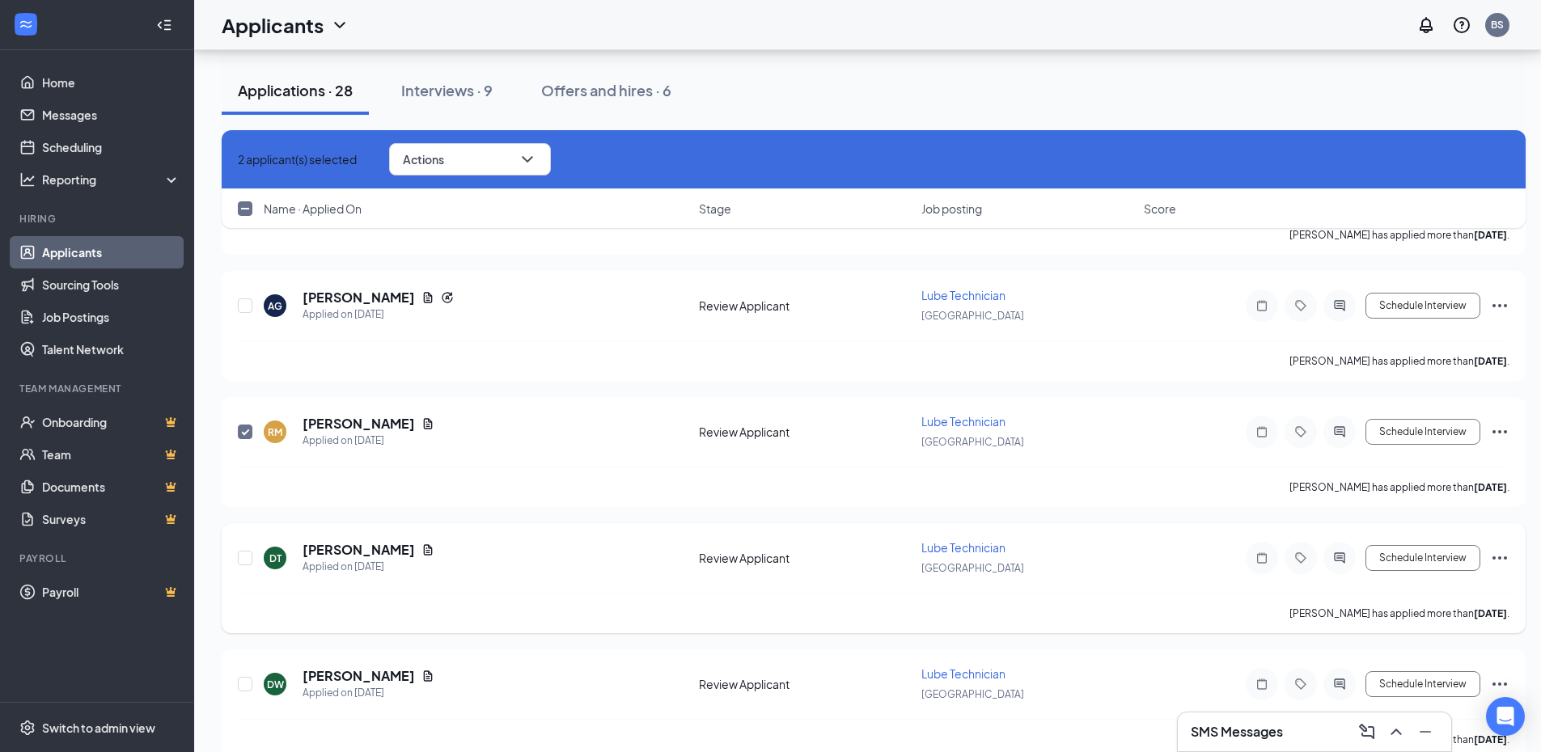
click at [245, 565] on div at bounding box center [246, 558] width 16 height 37
click at [246, 560] on input "checkbox" at bounding box center [245, 558] width 15 height 15
checkbox input "true"
click at [537, 161] on icon "ChevronDown" at bounding box center [527, 159] width 19 height 19
click at [244, 310] on input "checkbox" at bounding box center [245, 305] width 15 height 15
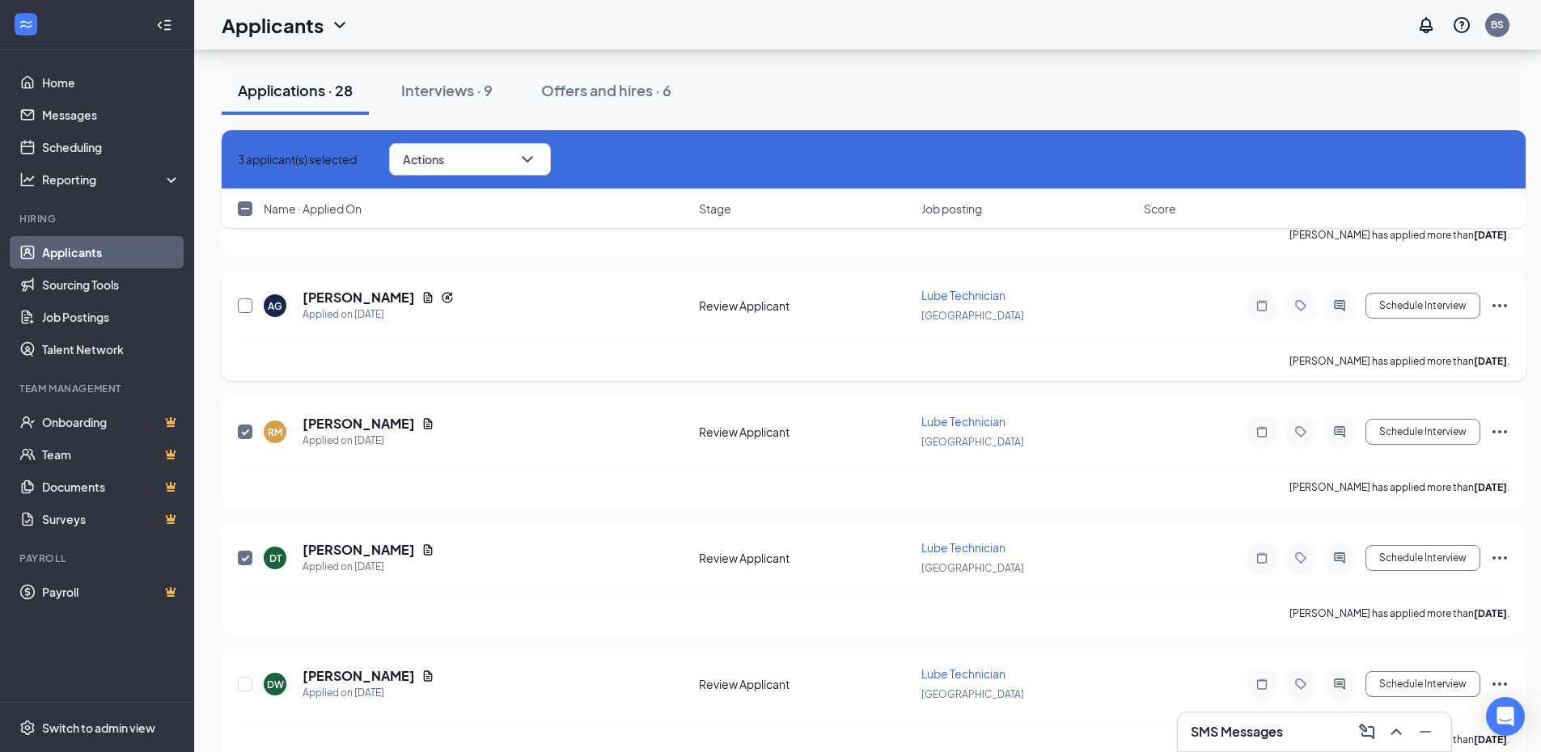
checkbox input "true"
click at [551, 150] on button "Actions" at bounding box center [470, 159] width 162 height 32
click at [652, 492] on div "[PERSON_NAME] has applied more than [DATE] ." at bounding box center [874, 487] width 1272 height 40
click at [241, 553] on input "checkbox" at bounding box center [245, 558] width 15 height 15
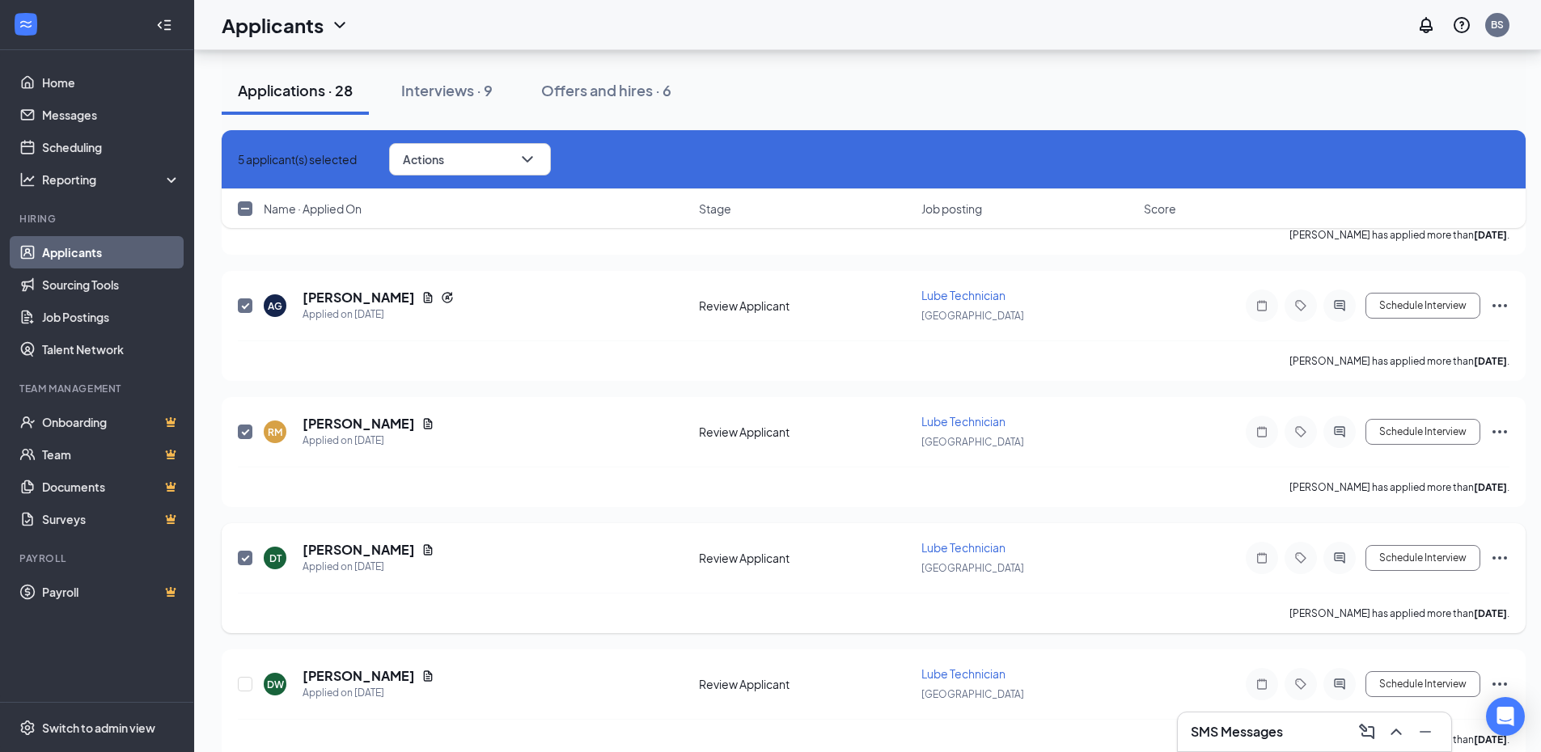
checkbox input "false"
click at [243, 434] on input "checkbox" at bounding box center [245, 432] width 15 height 15
checkbox input "false"
click at [249, 305] on input "checkbox" at bounding box center [245, 305] width 15 height 15
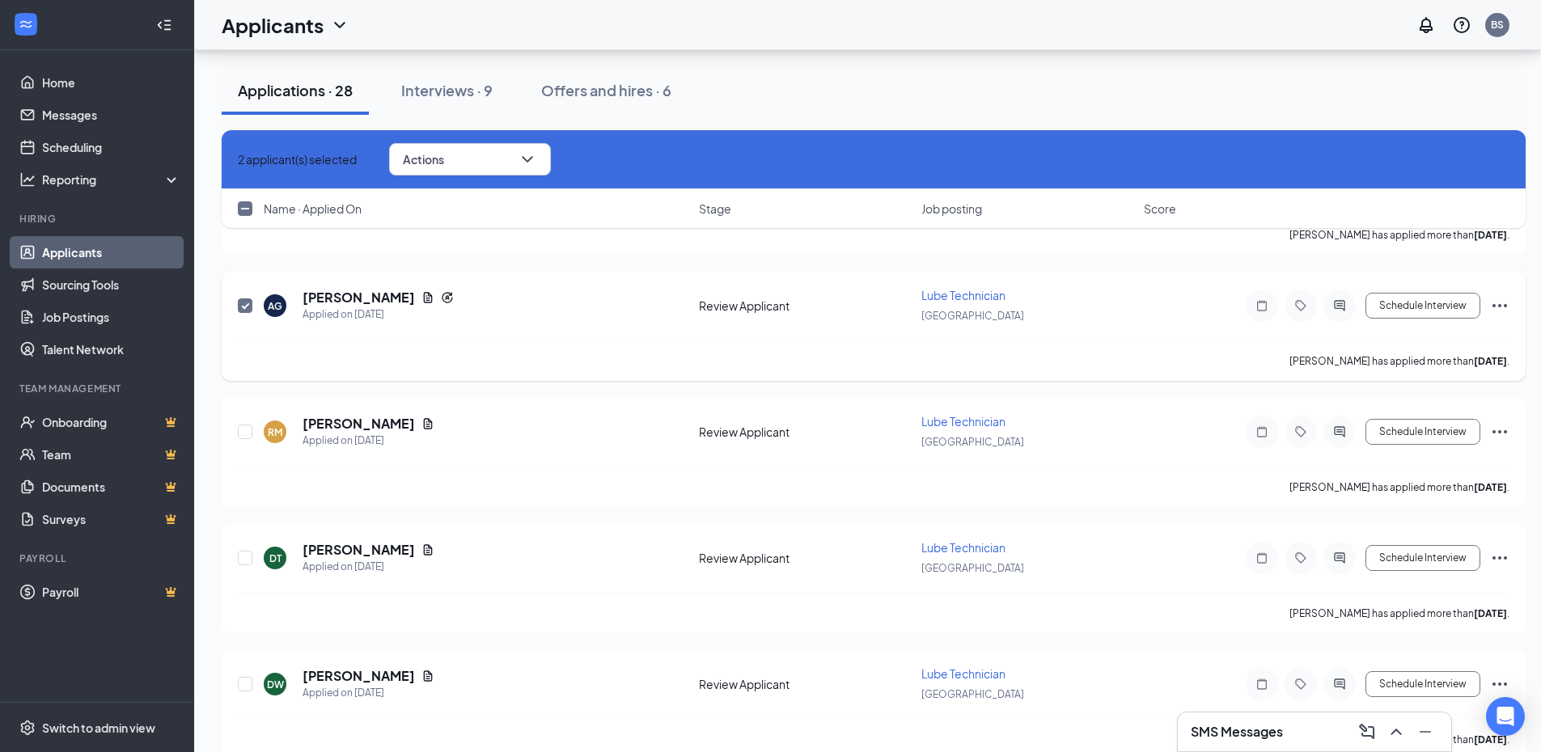
checkbox input "false"
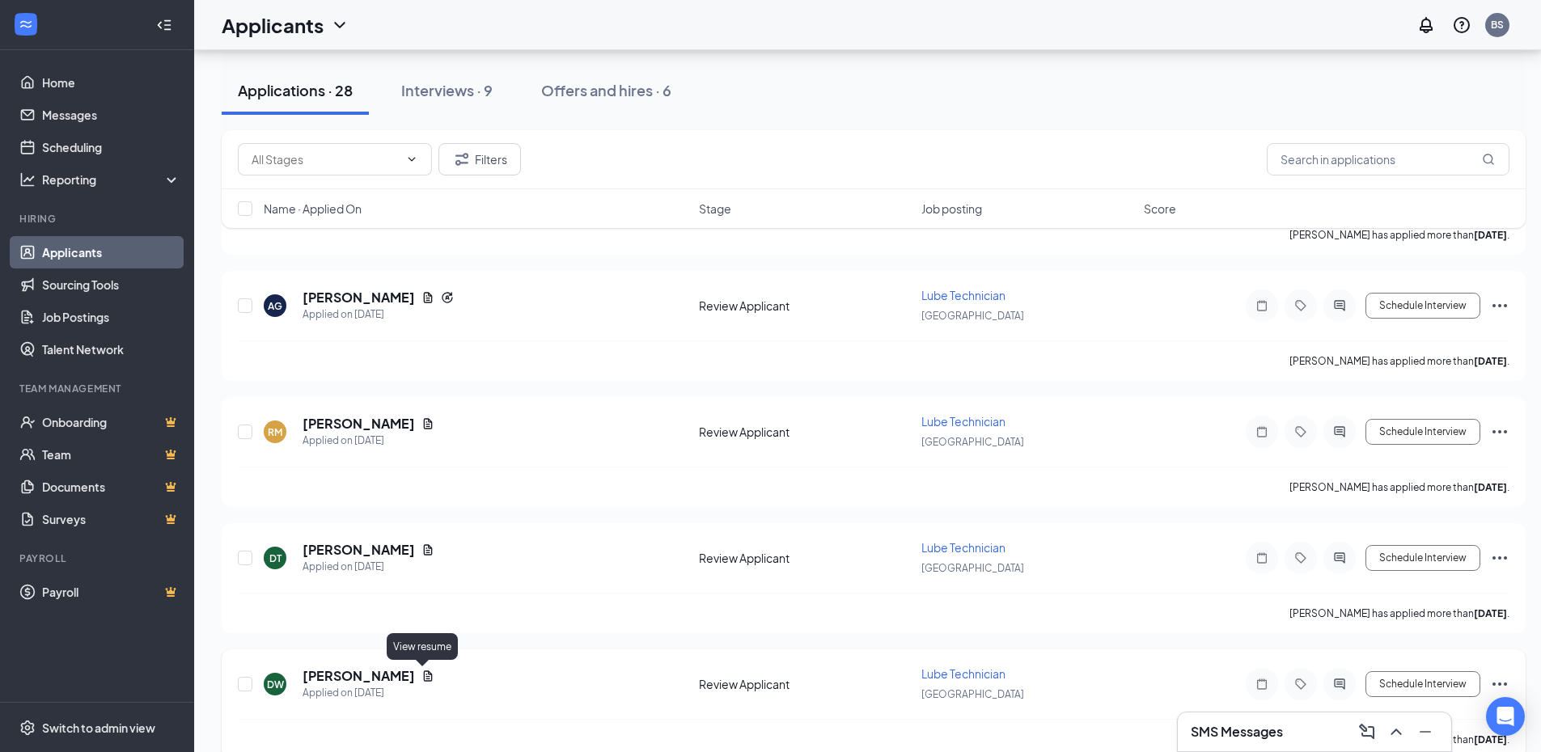
click at [421, 679] on icon "Document" at bounding box center [427, 676] width 13 height 13
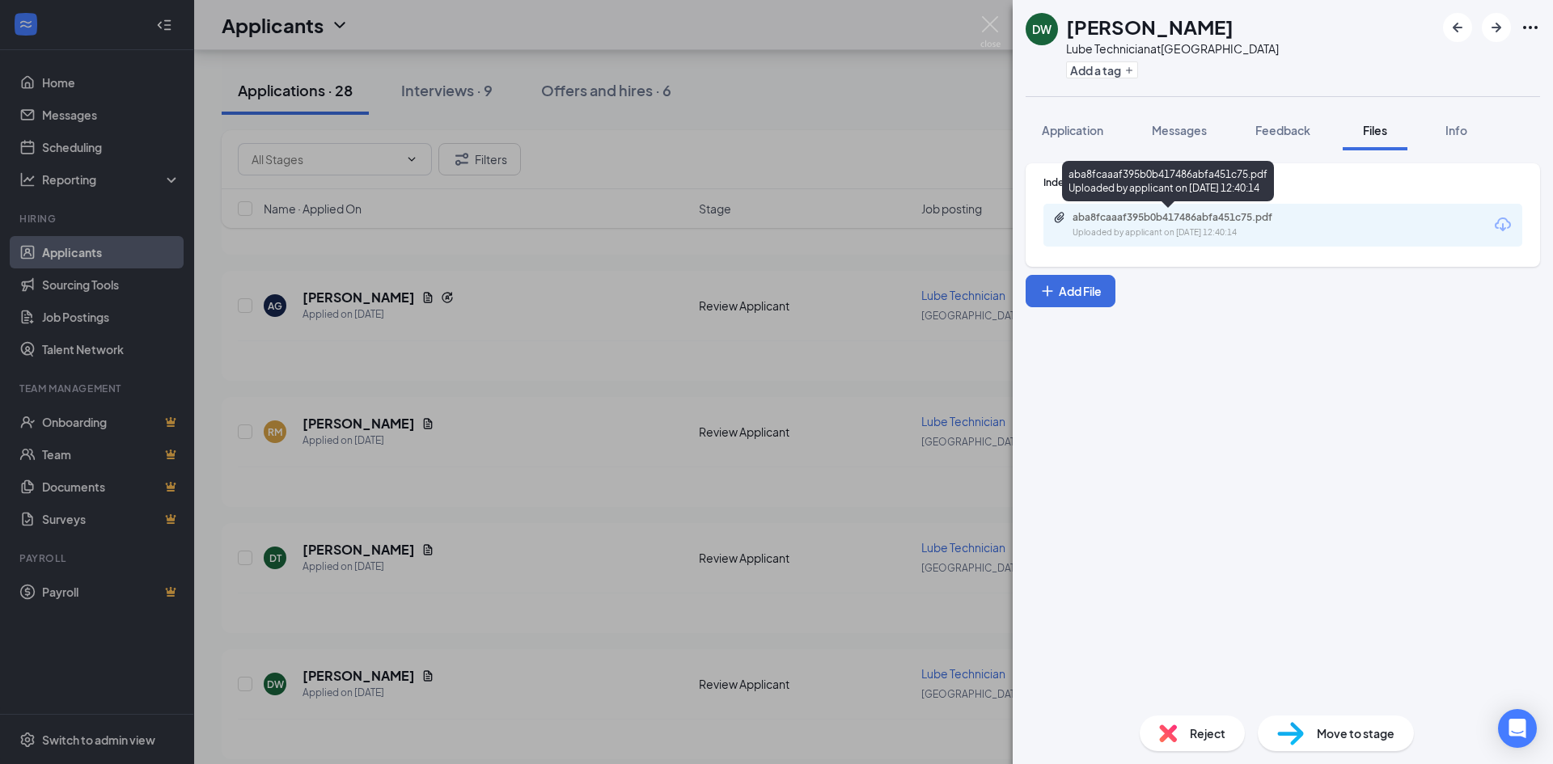
click at [1125, 225] on div "aba8fcaaaf395b0b417486abfa451c75.pdf Uploaded by applicant on [DATE] 12:40:14" at bounding box center [1184, 225] width 262 height 28
click at [457, 581] on div "DW [PERSON_NAME] Lube Technician at [GEOGRAPHIC_DATA] Add a tag Application Mes…" at bounding box center [776, 382] width 1553 height 764
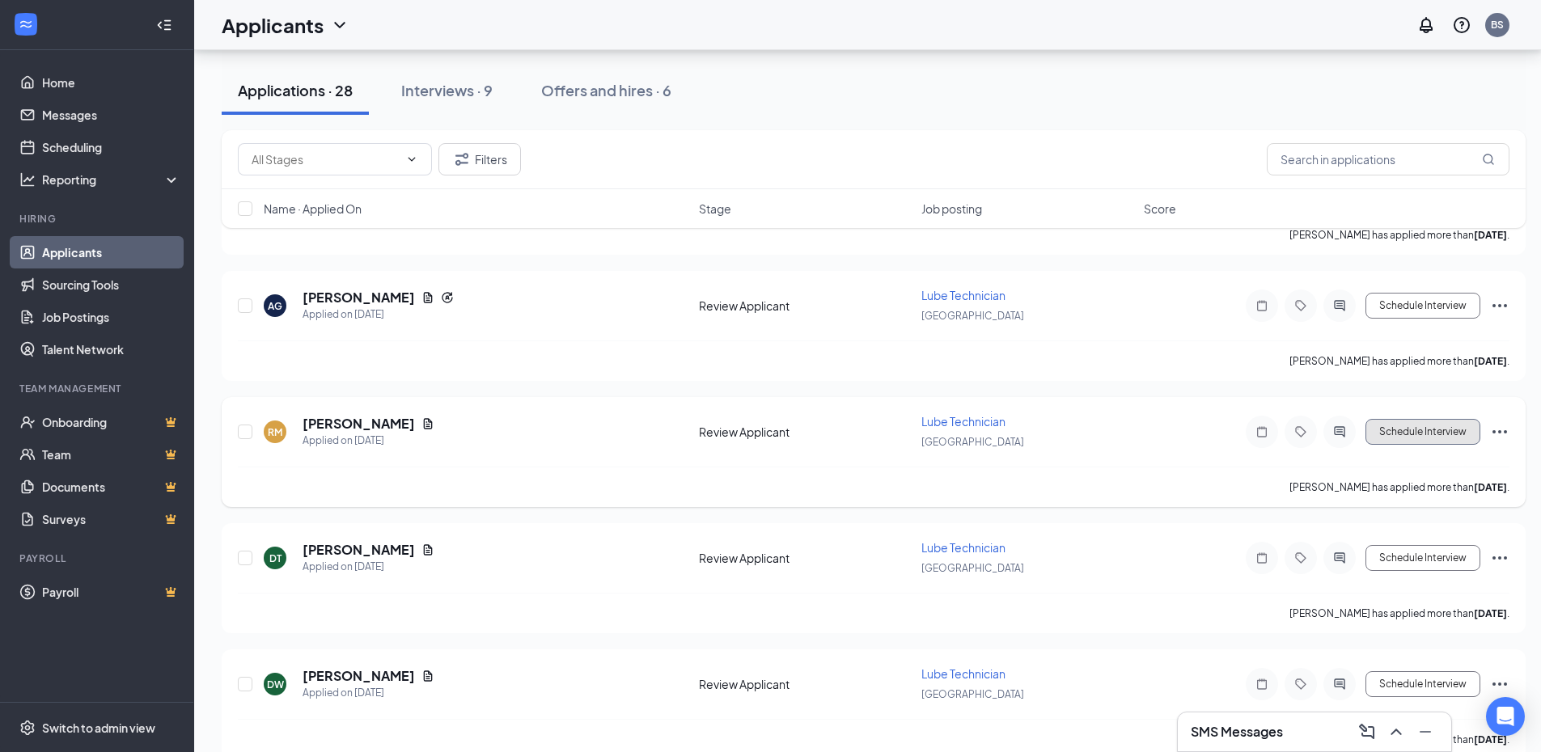
click at [1385, 442] on button "Schedule Interview" at bounding box center [1422, 432] width 115 height 26
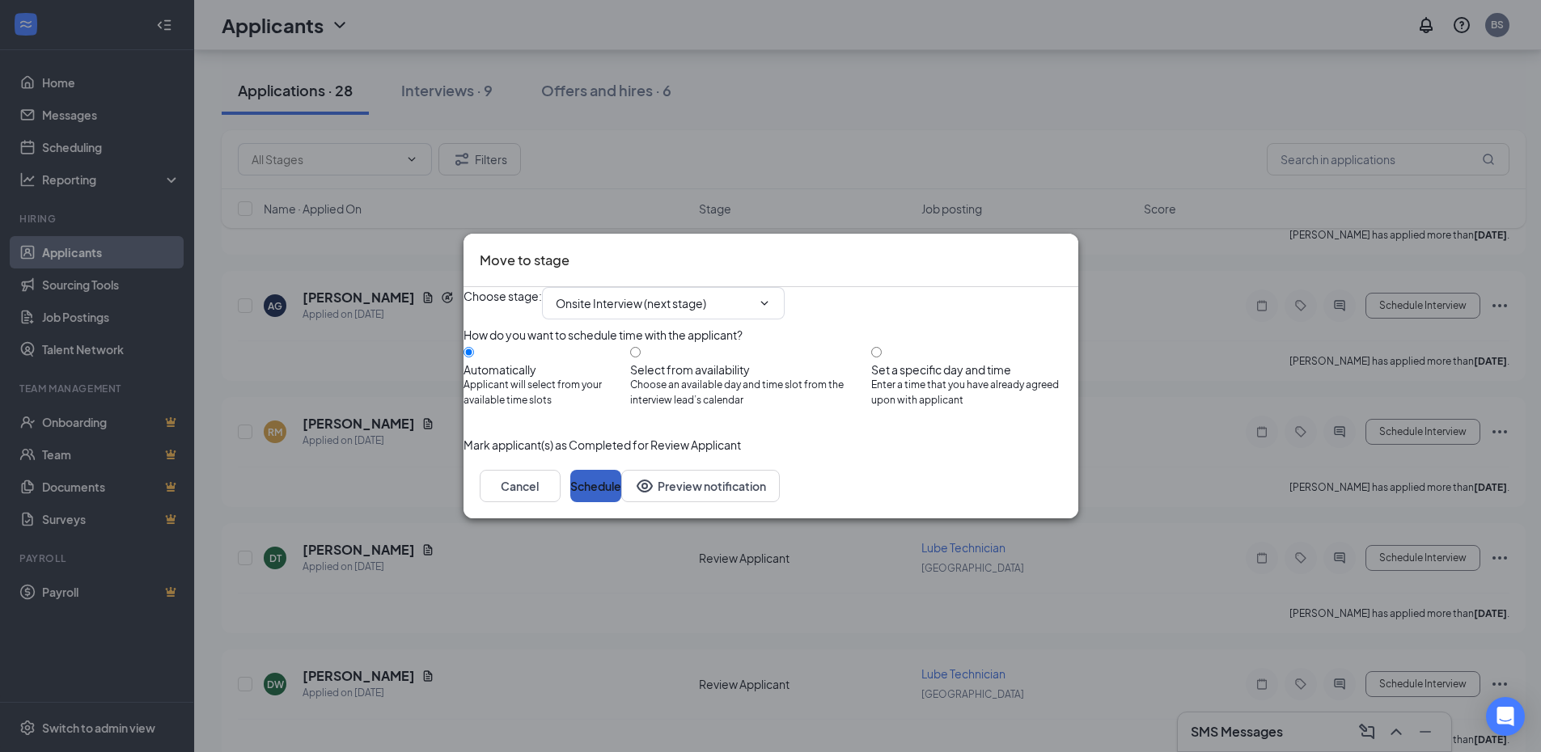
click at [621, 502] on button "Schedule" at bounding box center [595, 486] width 51 height 32
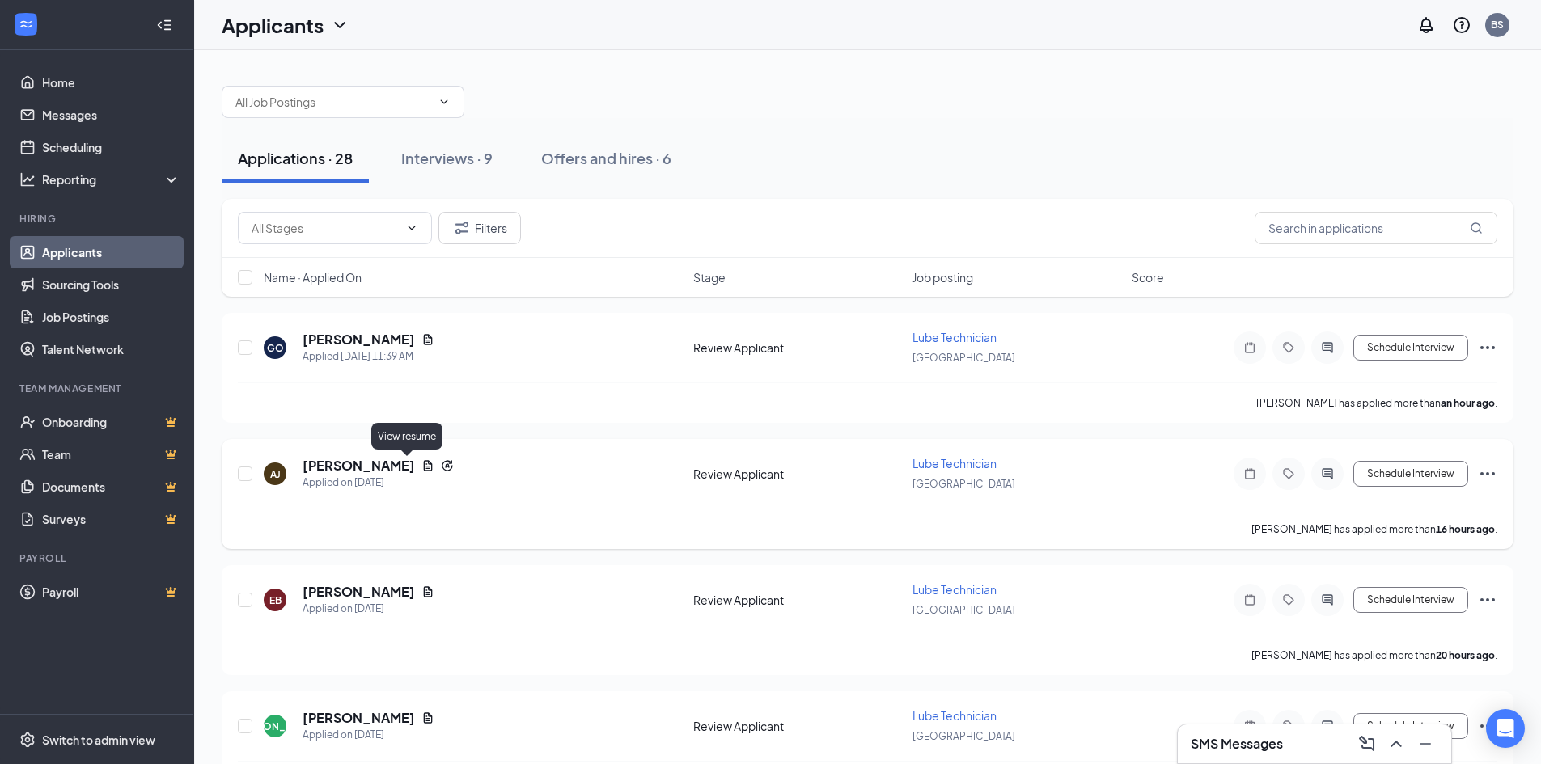
click at [421, 469] on icon "Document" at bounding box center [427, 465] width 13 height 13
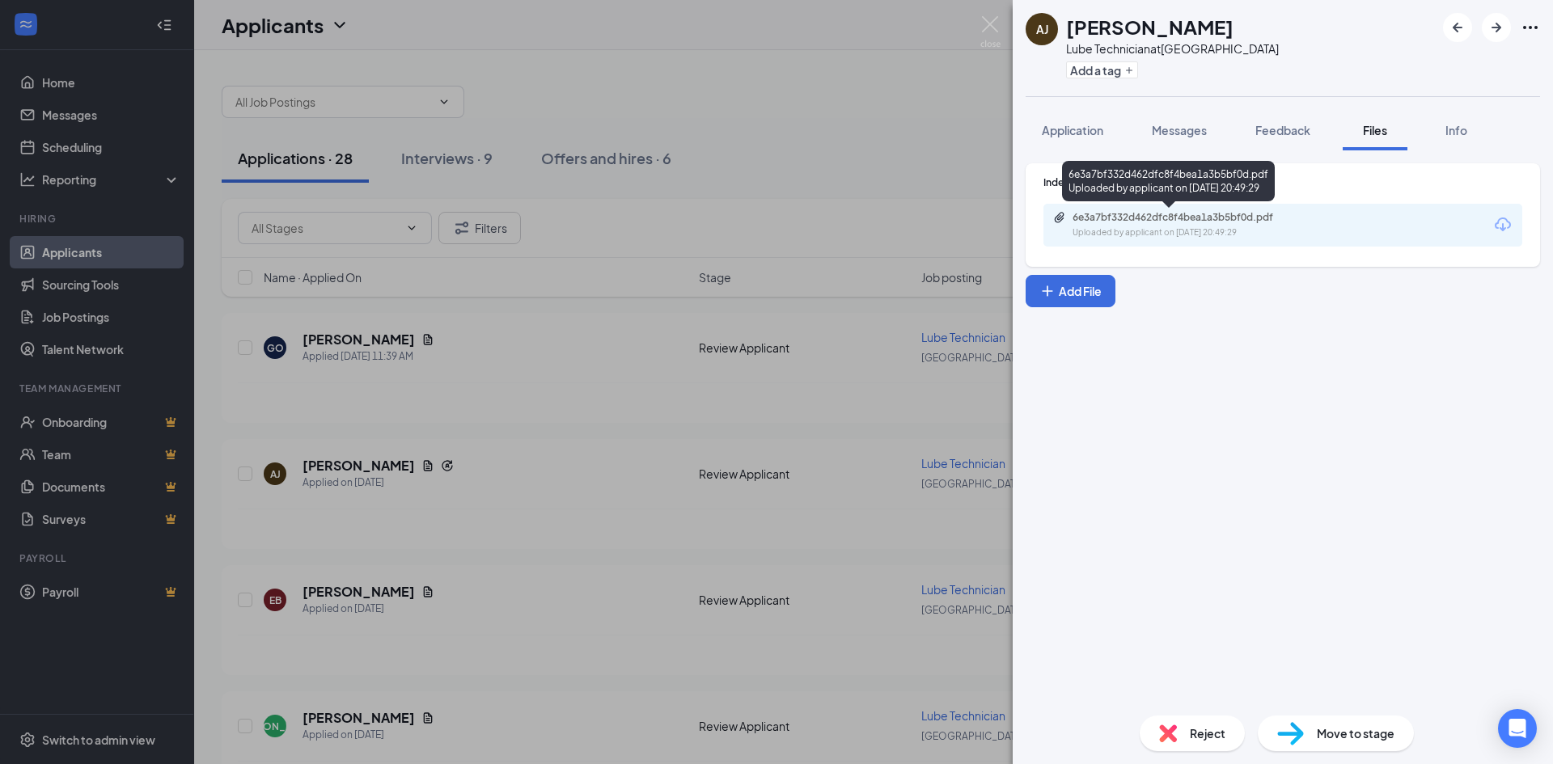
click at [1129, 231] on div "Uploaded by applicant on [DATE] 20:49:29" at bounding box center [1194, 233] width 243 height 13
click at [624, 375] on div "[PERSON_NAME] [PERSON_NAME] Lube Technician at [GEOGRAPHIC_DATA] Add a tag Appl…" at bounding box center [776, 382] width 1553 height 764
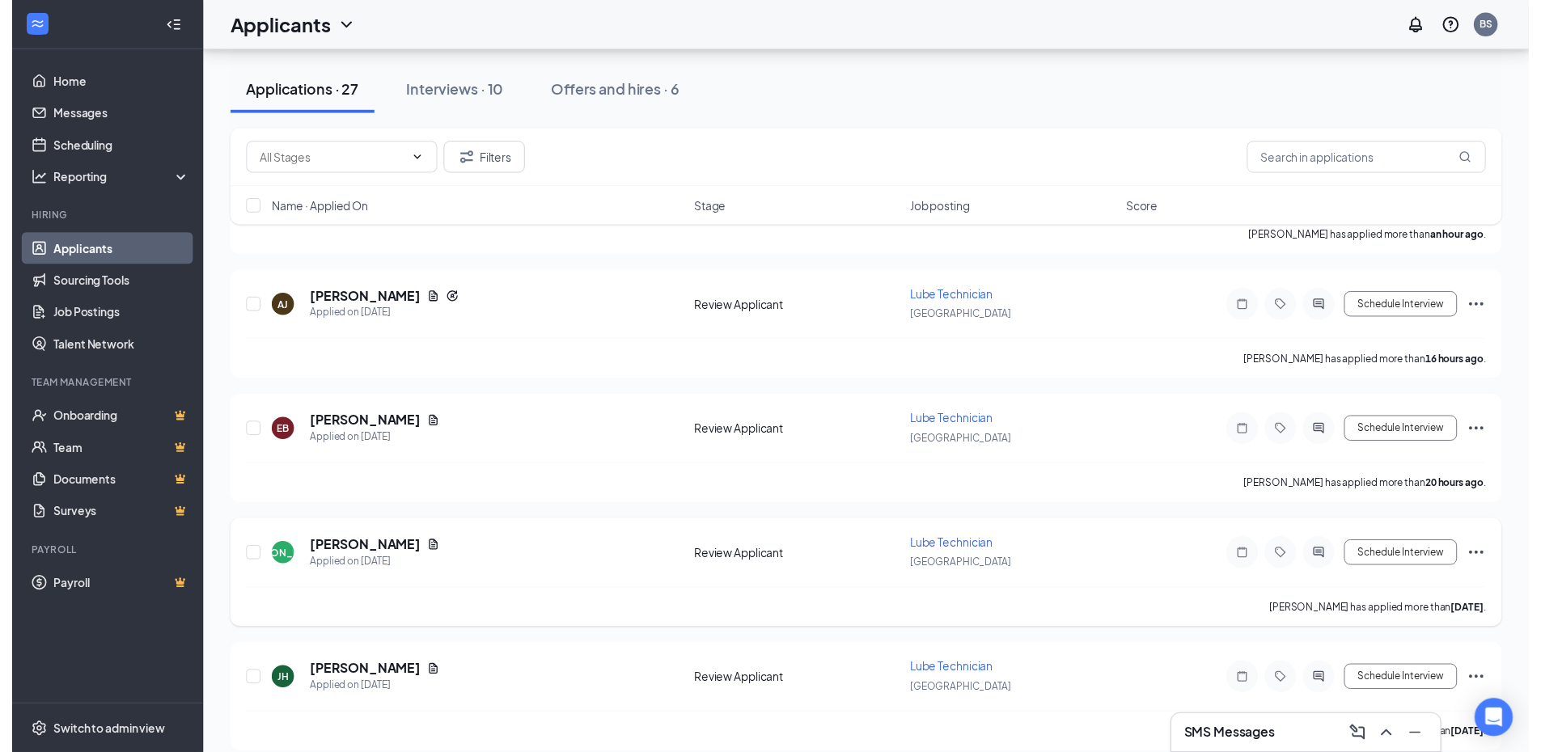
scroll to position [243, 0]
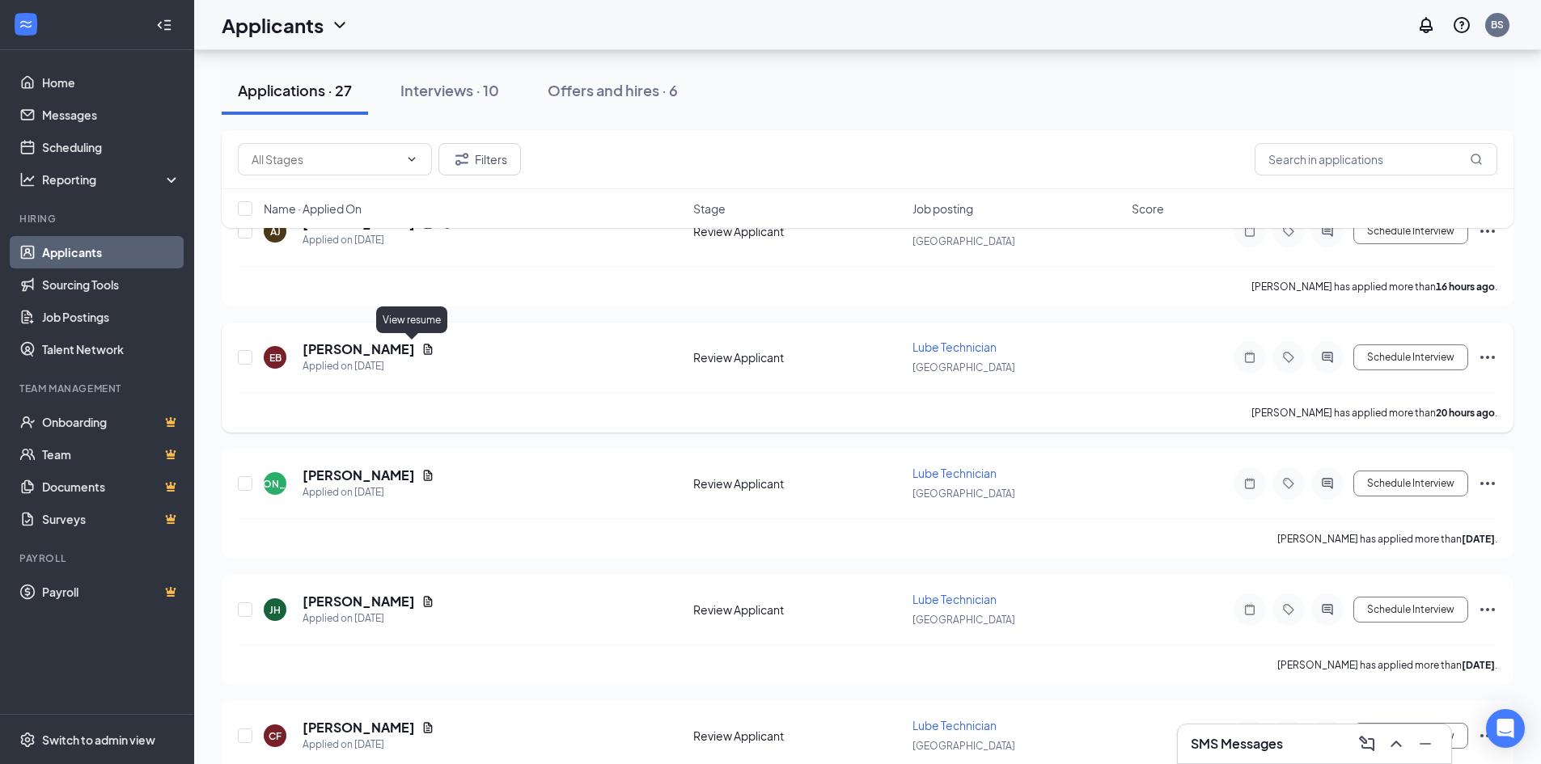
click at [421, 355] on icon "Document" at bounding box center [427, 349] width 13 height 13
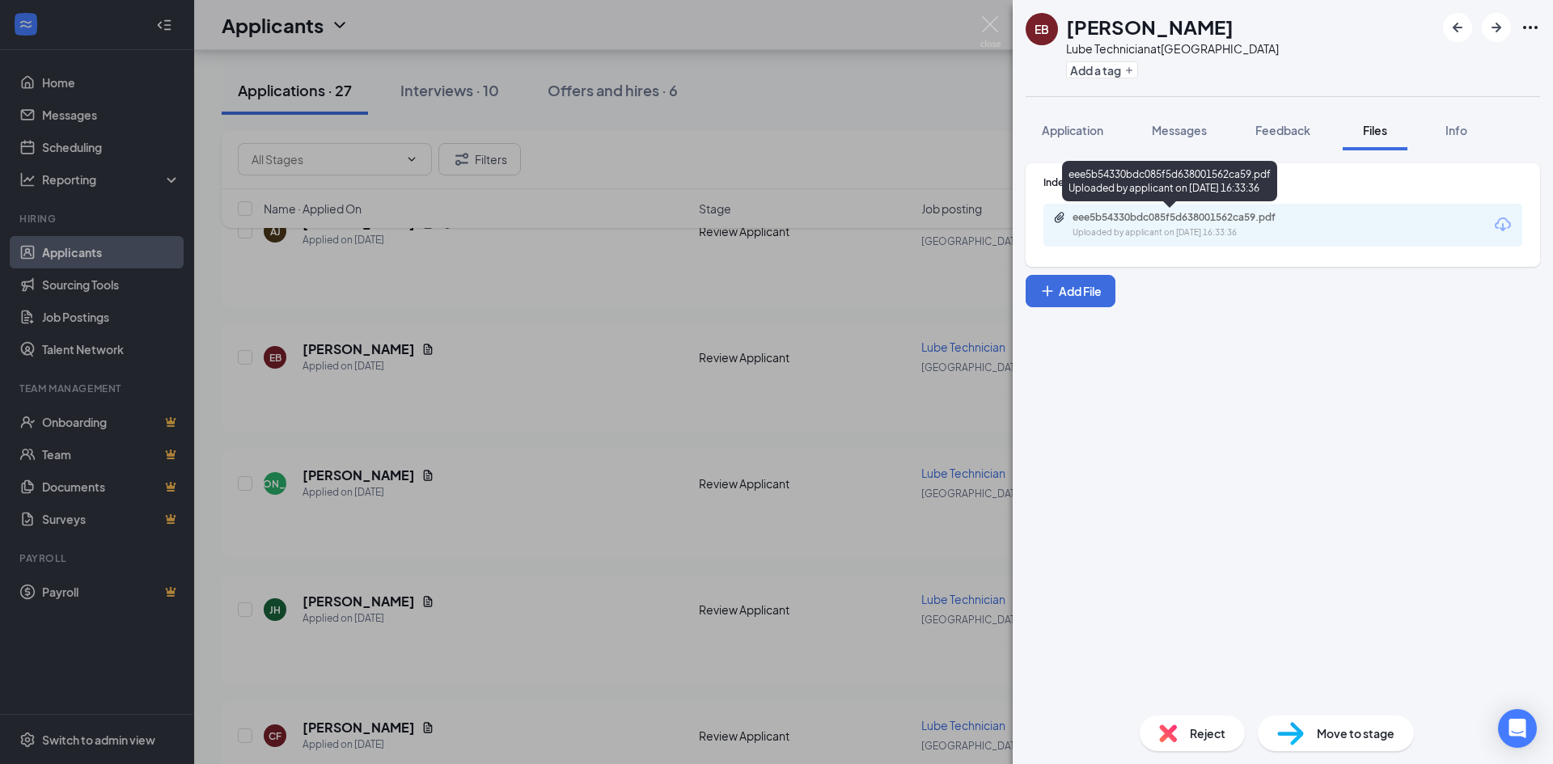
click at [1220, 230] on div "Uploaded by applicant on [DATE] 16:33:36" at bounding box center [1194, 233] width 243 height 13
click at [990, 34] on img at bounding box center [990, 32] width 20 height 32
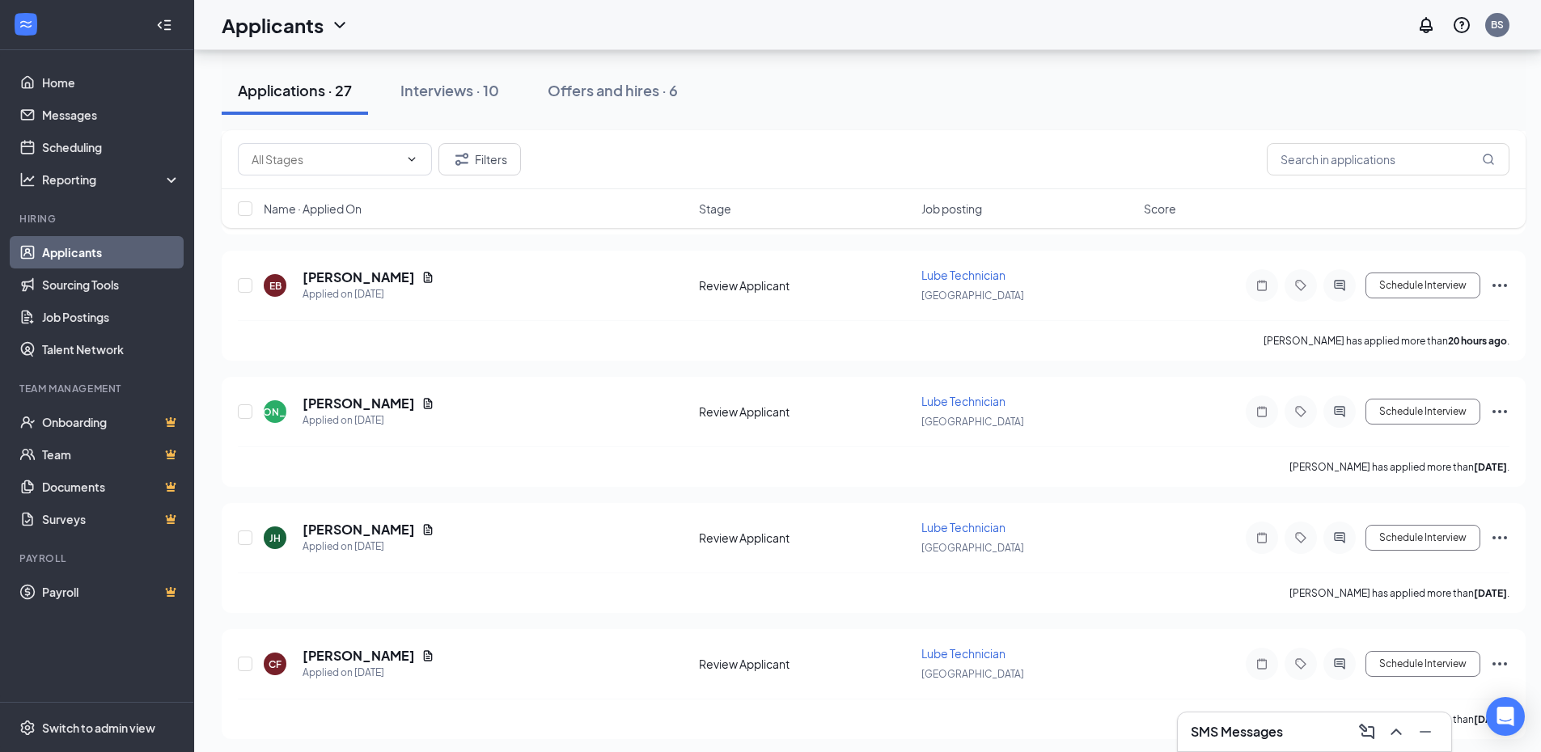
scroll to position [404, 0]
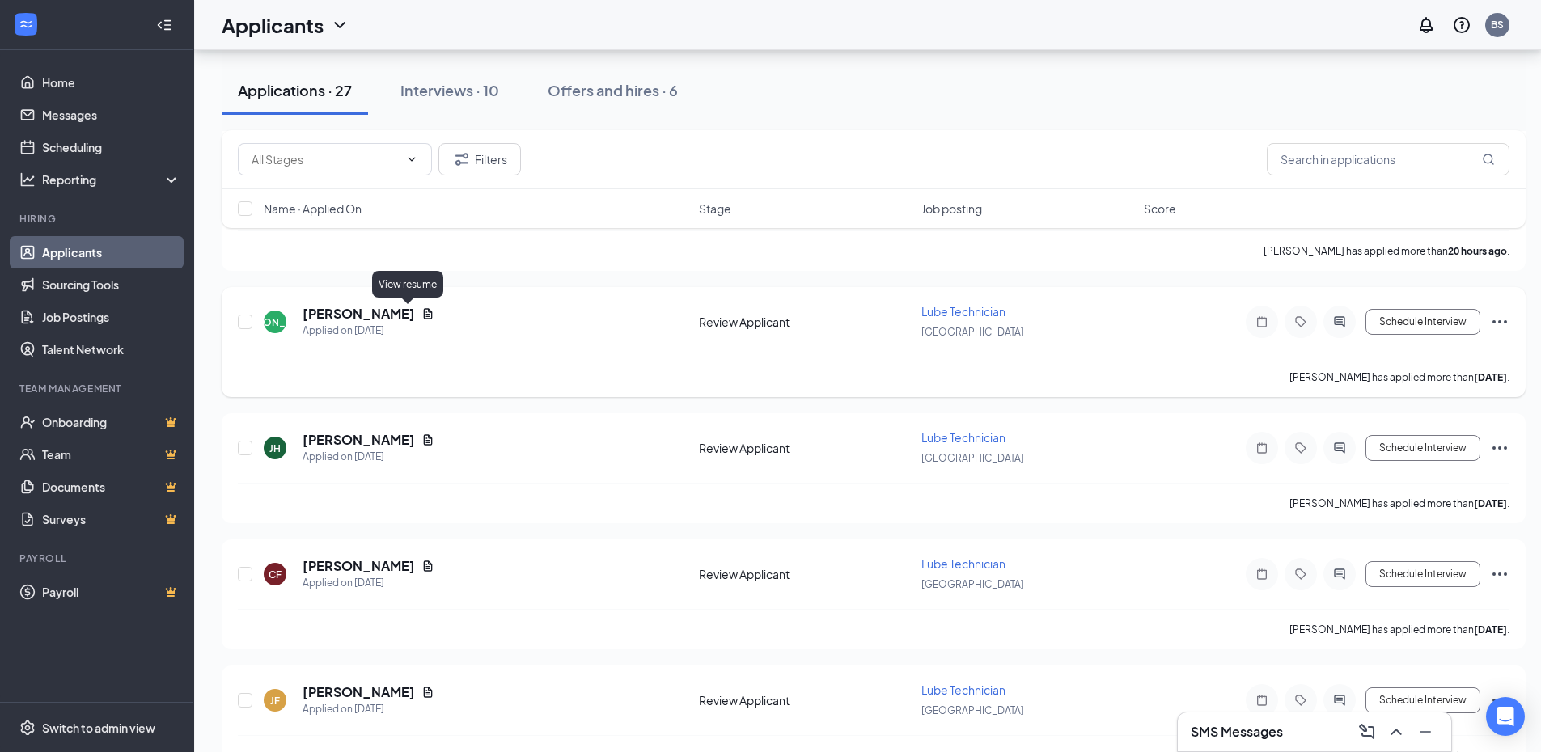
click at [421, 315] on icon "Document" at bounding box center [427, 313] width 13 height 13
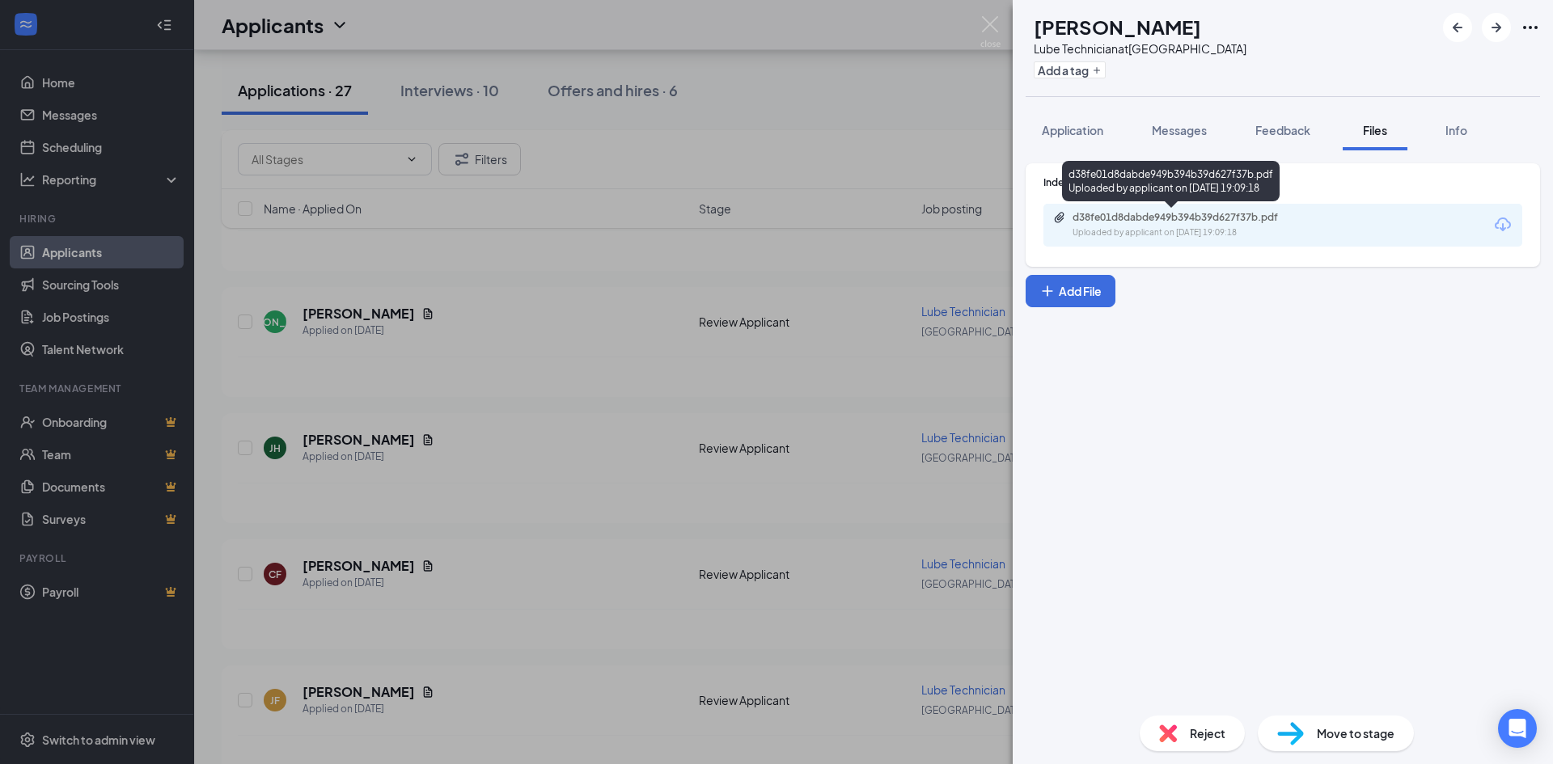
click at [1143, 220] on div "d38fe01d8dabde949b394b39d627f37b.pdf" at bounding box center [1186, 217] width 227 height 13
click at [1089, 135] on span "Application" at bounding box center [1072, 130] width 61 height 15
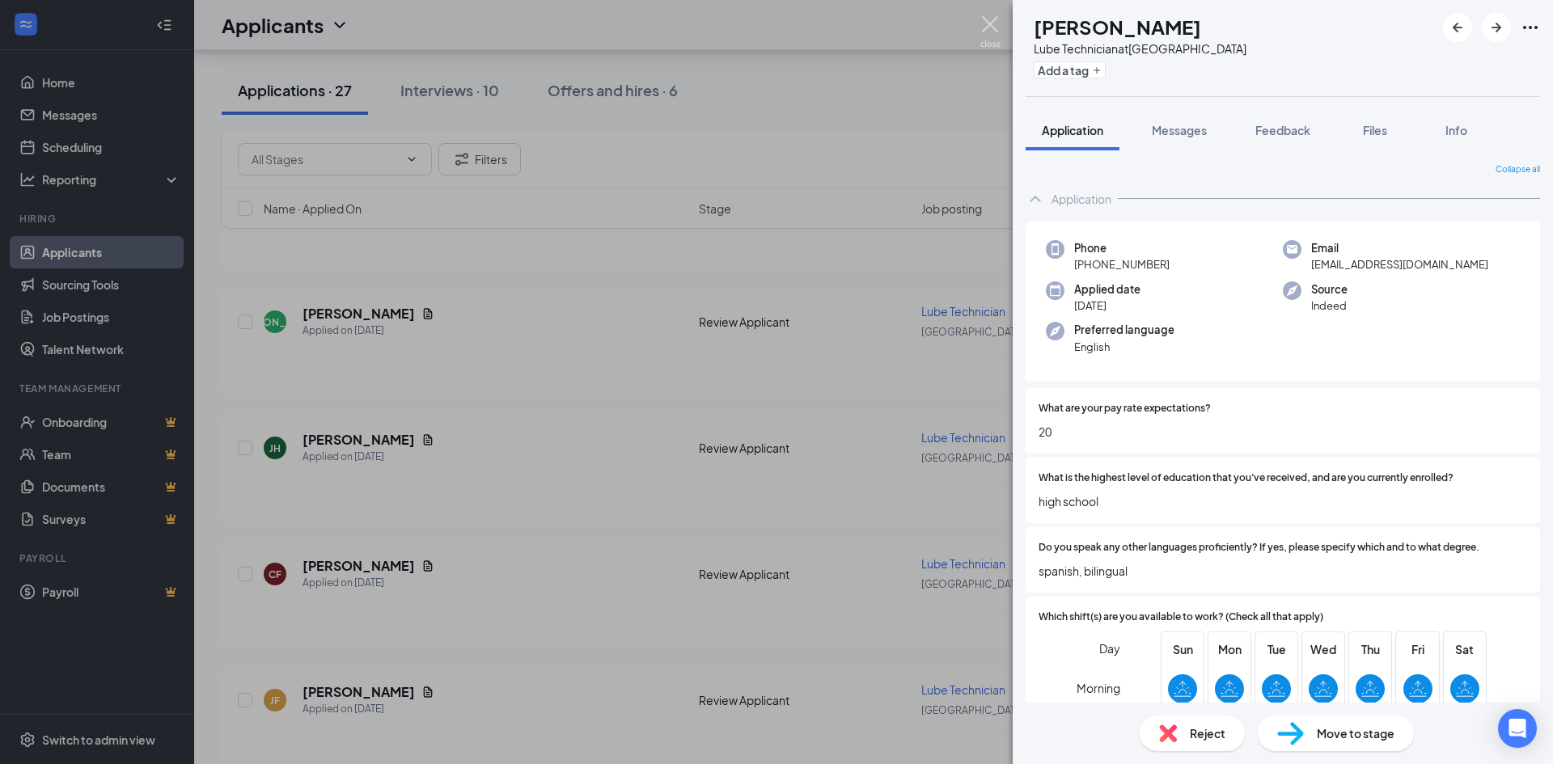
click at [993, 26] on img at bounding box center [990, 32] width 20 height 32
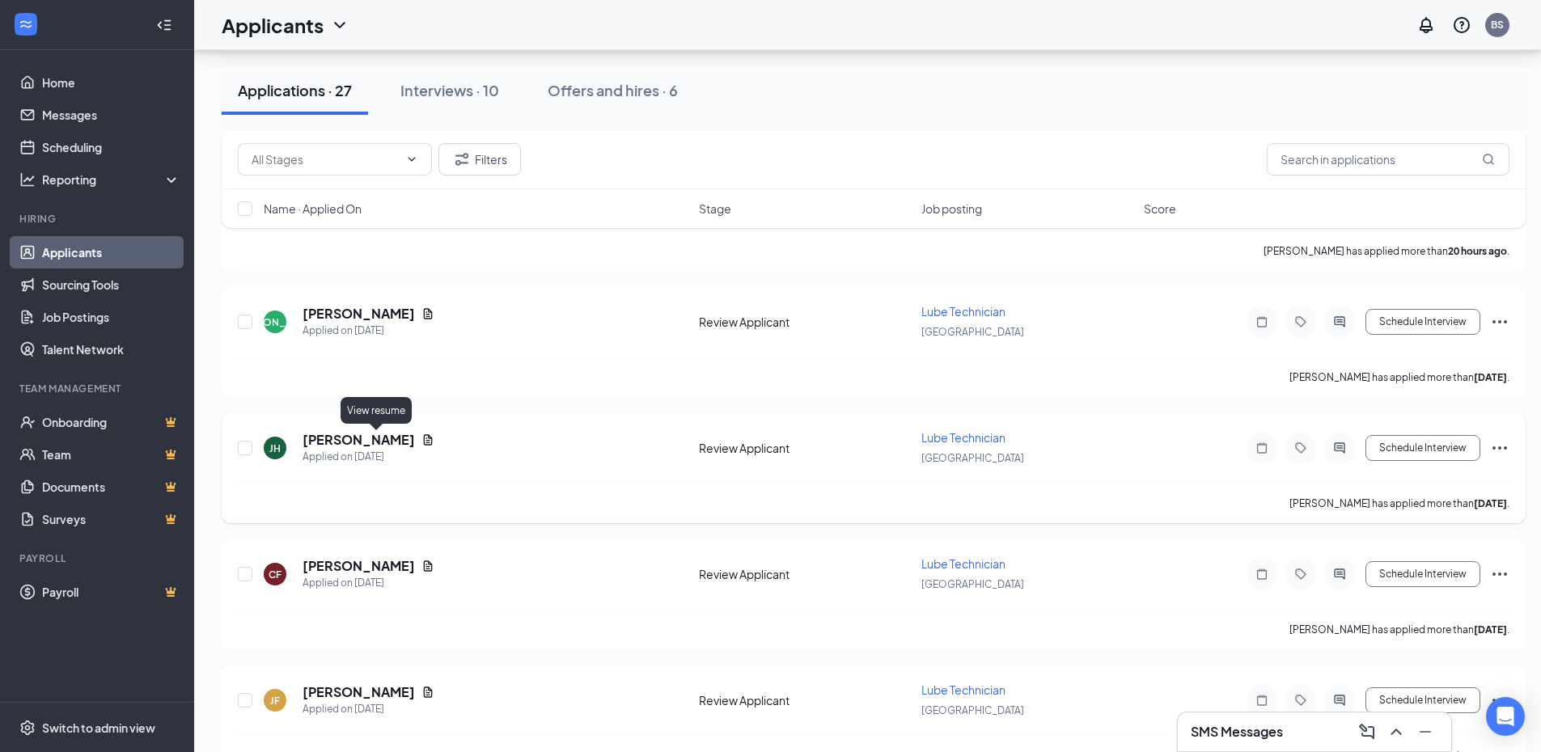
click at [424, 444] on icon "Document" at bounding box center [428, 439] width 9 height 11
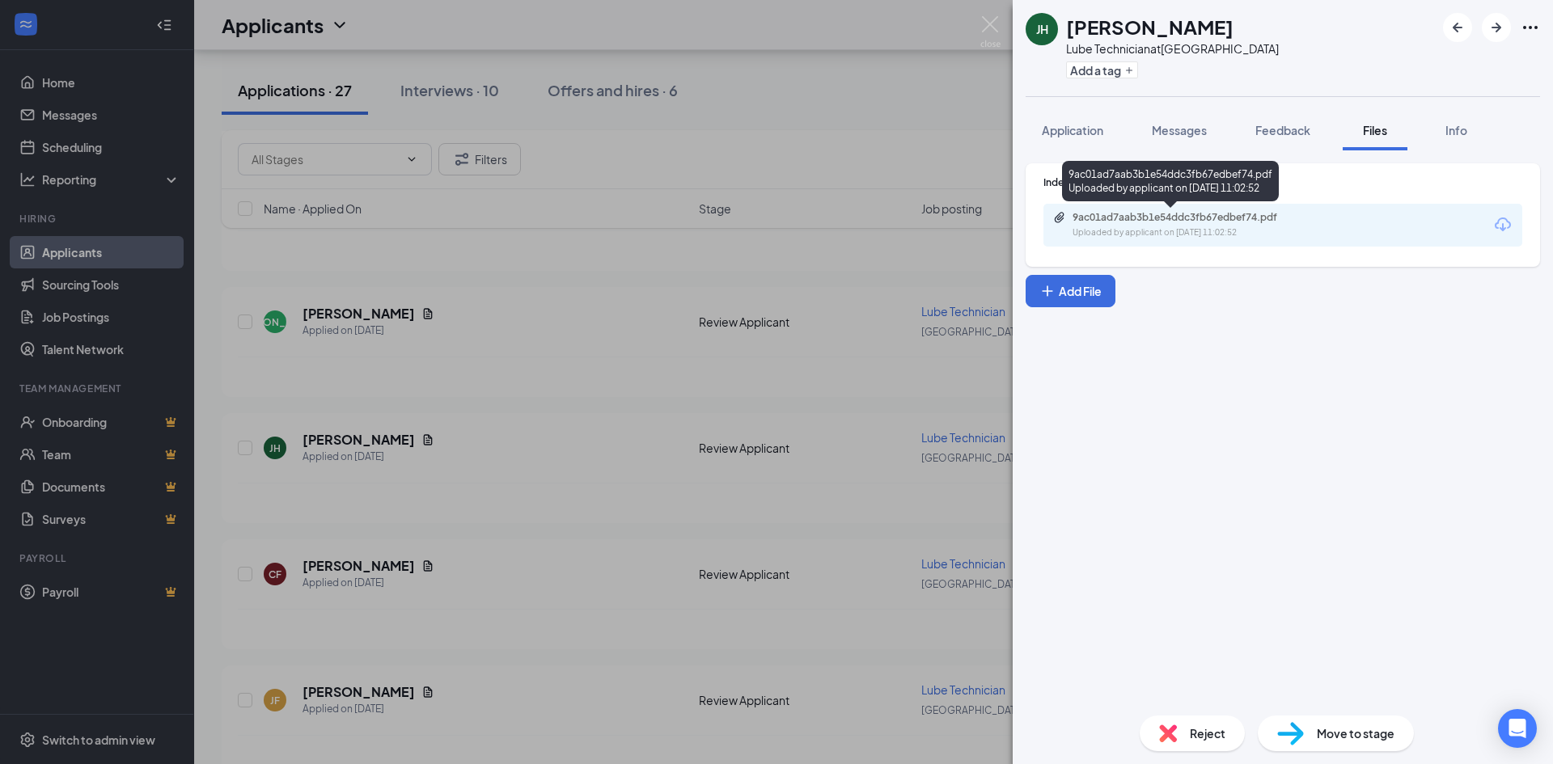
click at [1095, 216] on div "9ac01ad7aab3b1e54ddc3fb67edbef74.pdf" at bounding box center [1186, 217] width 227 height 13
click at [998, 32] on img at bounding box center [990, 32] width 20 height 32
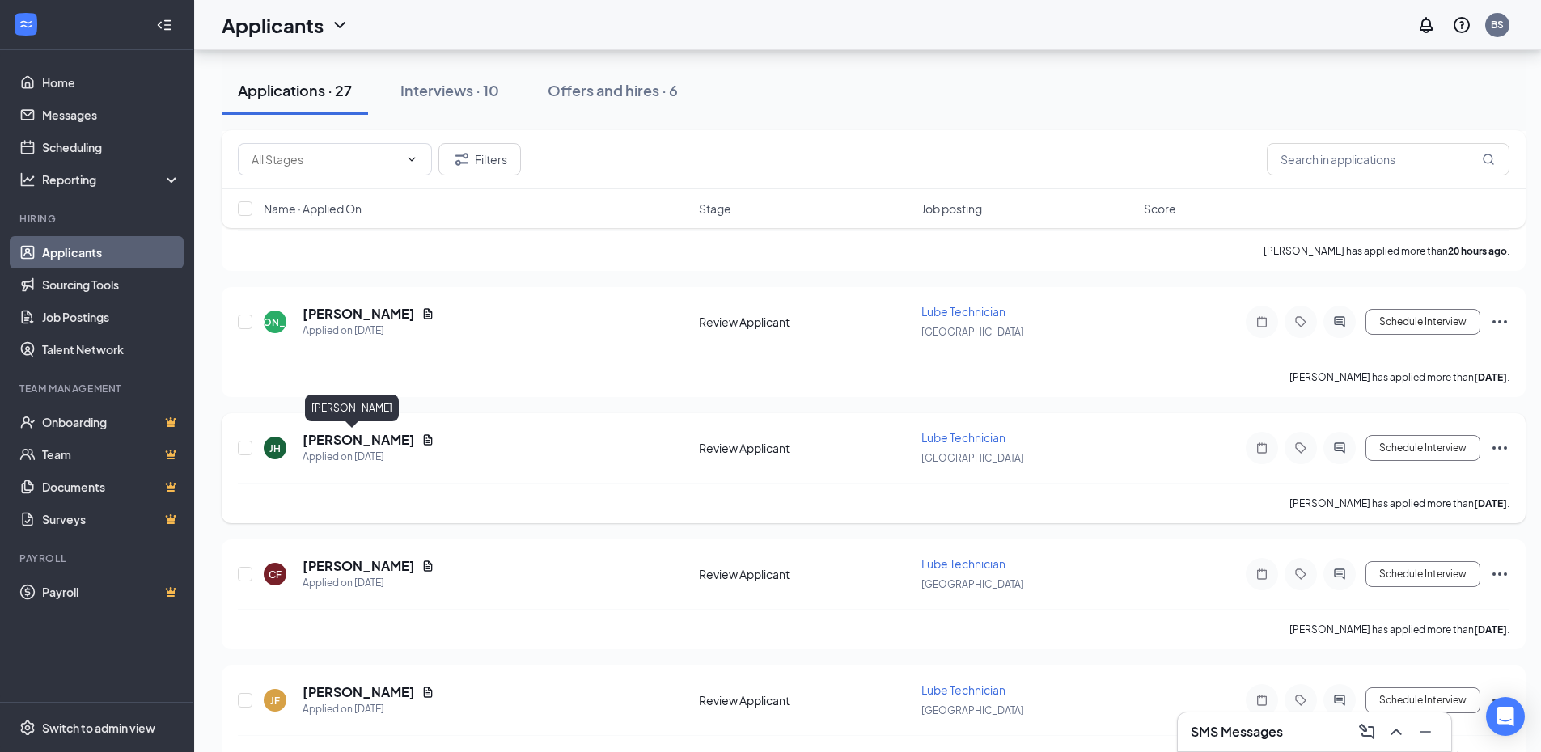
click at [329, 441] on h5 "[PERSON_NAME]" at bounding box center [359, 440] width 112 height 18
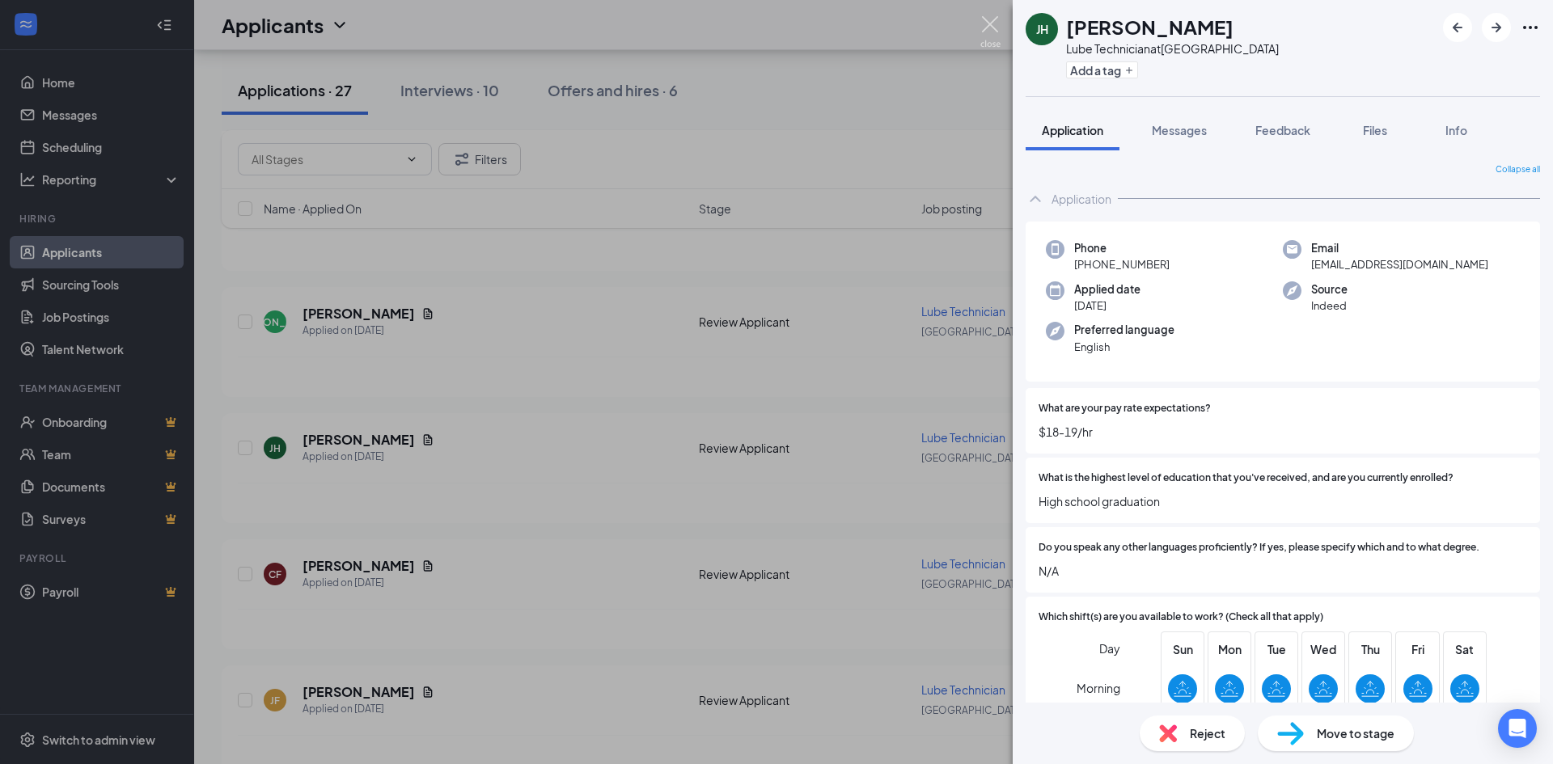
click at [985, 26] on img at bounding box center [990, 32] width 20 height 32
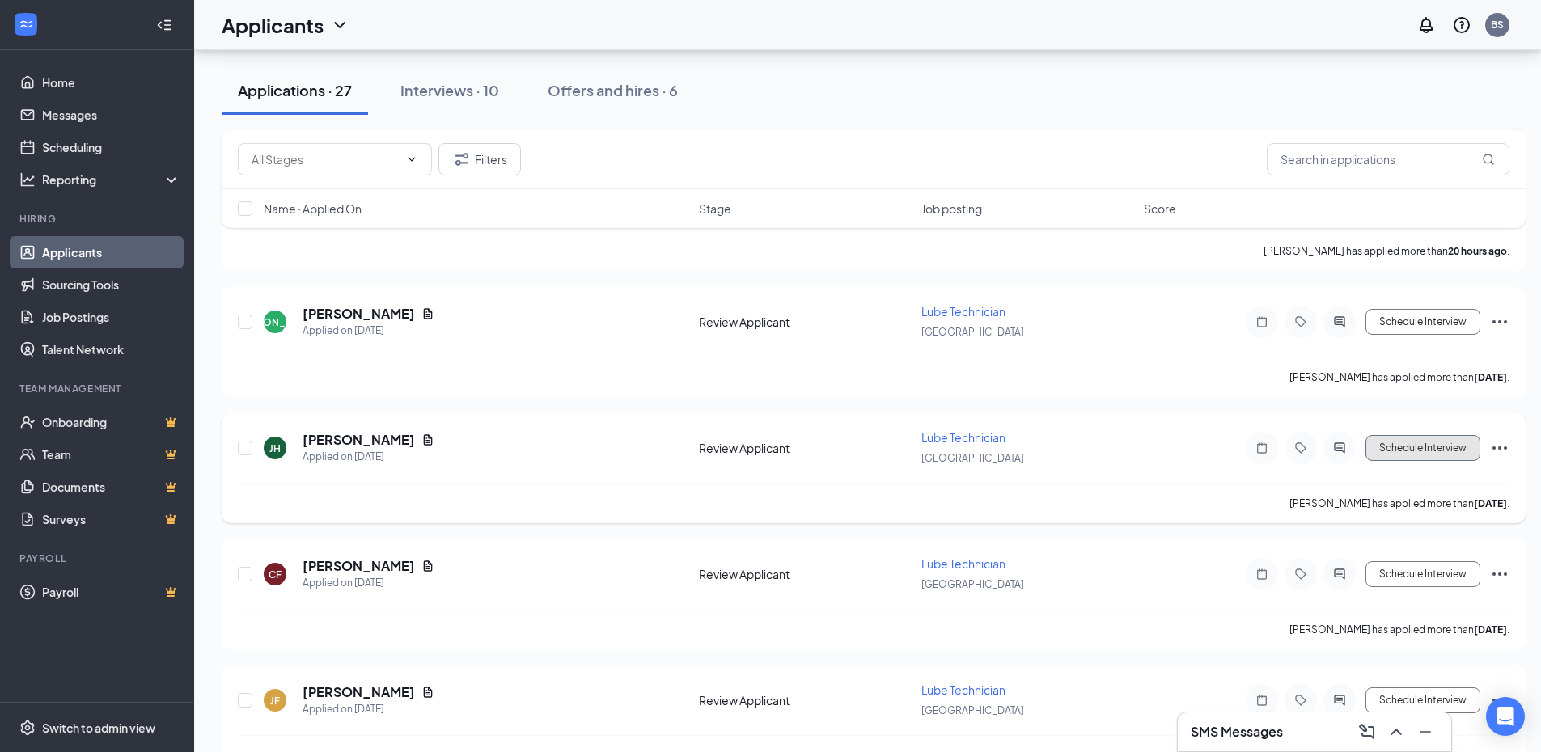
click at [1421, 452] on button "Schedule Interview" at bounding box center [1422, 448] width 115 height 26
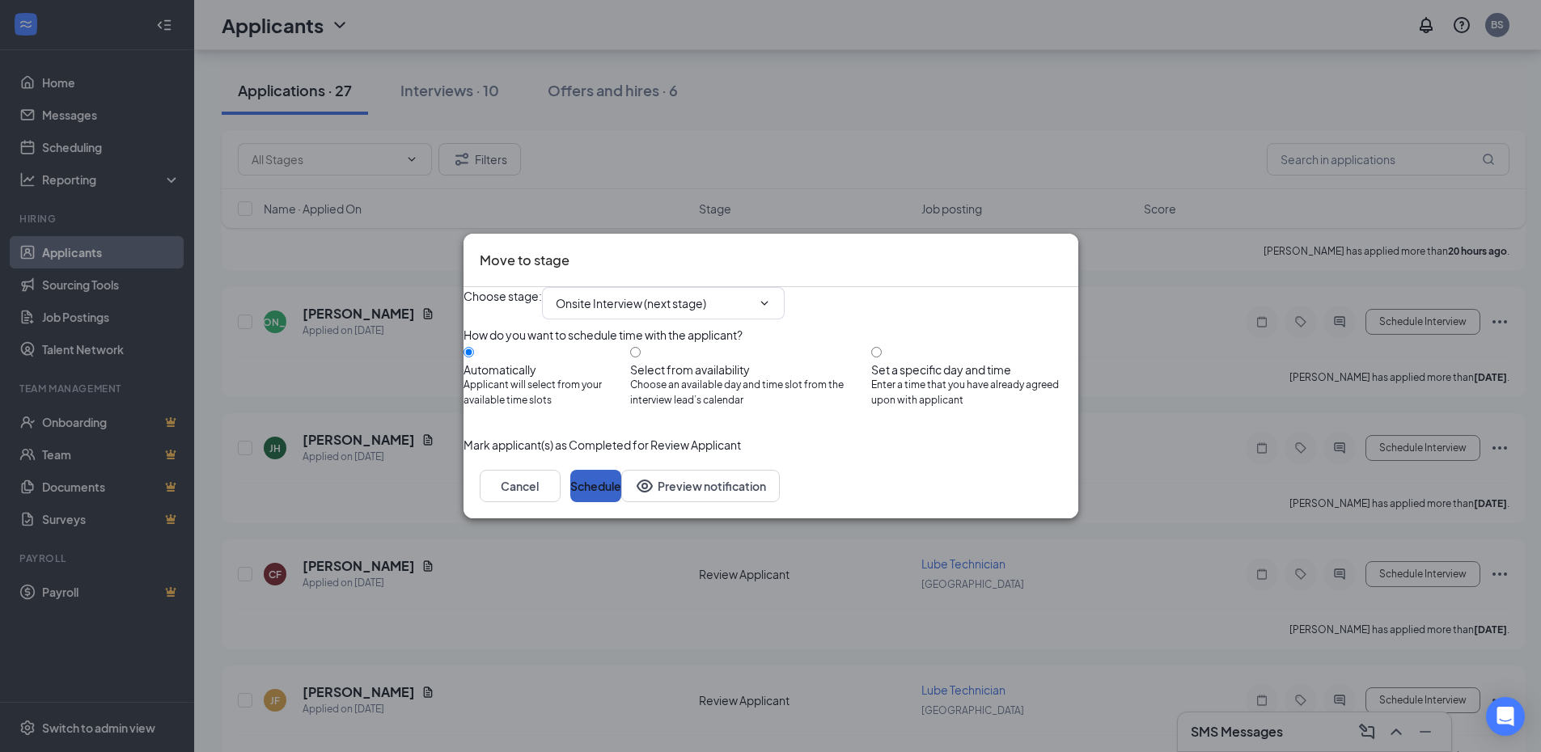
click at [621, 502] on button "Schedule" at bounding box center [595, 486] width 51 height 32
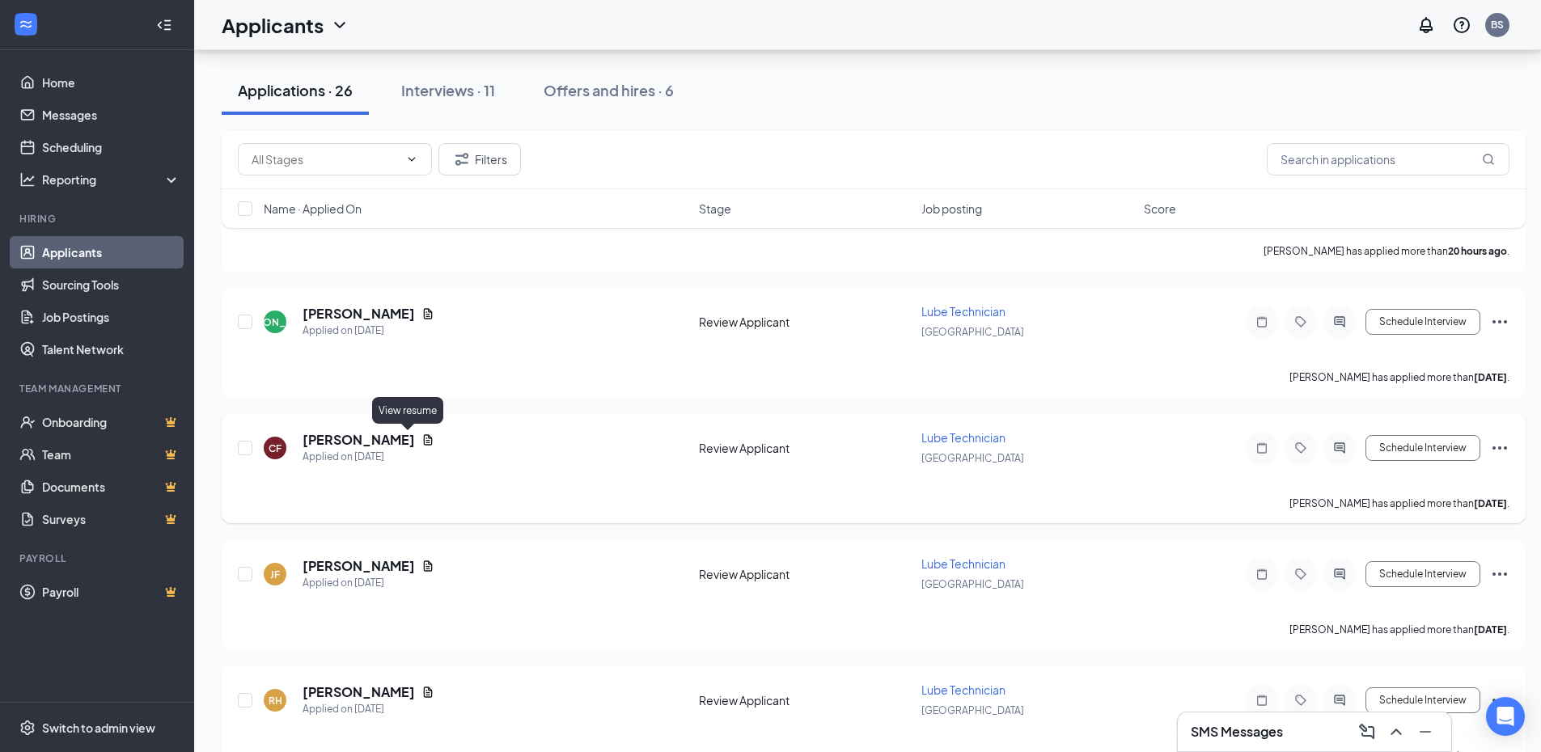
click at [421, 436] on icon "Document" at bounding box center [427, 440] width 13 height 13
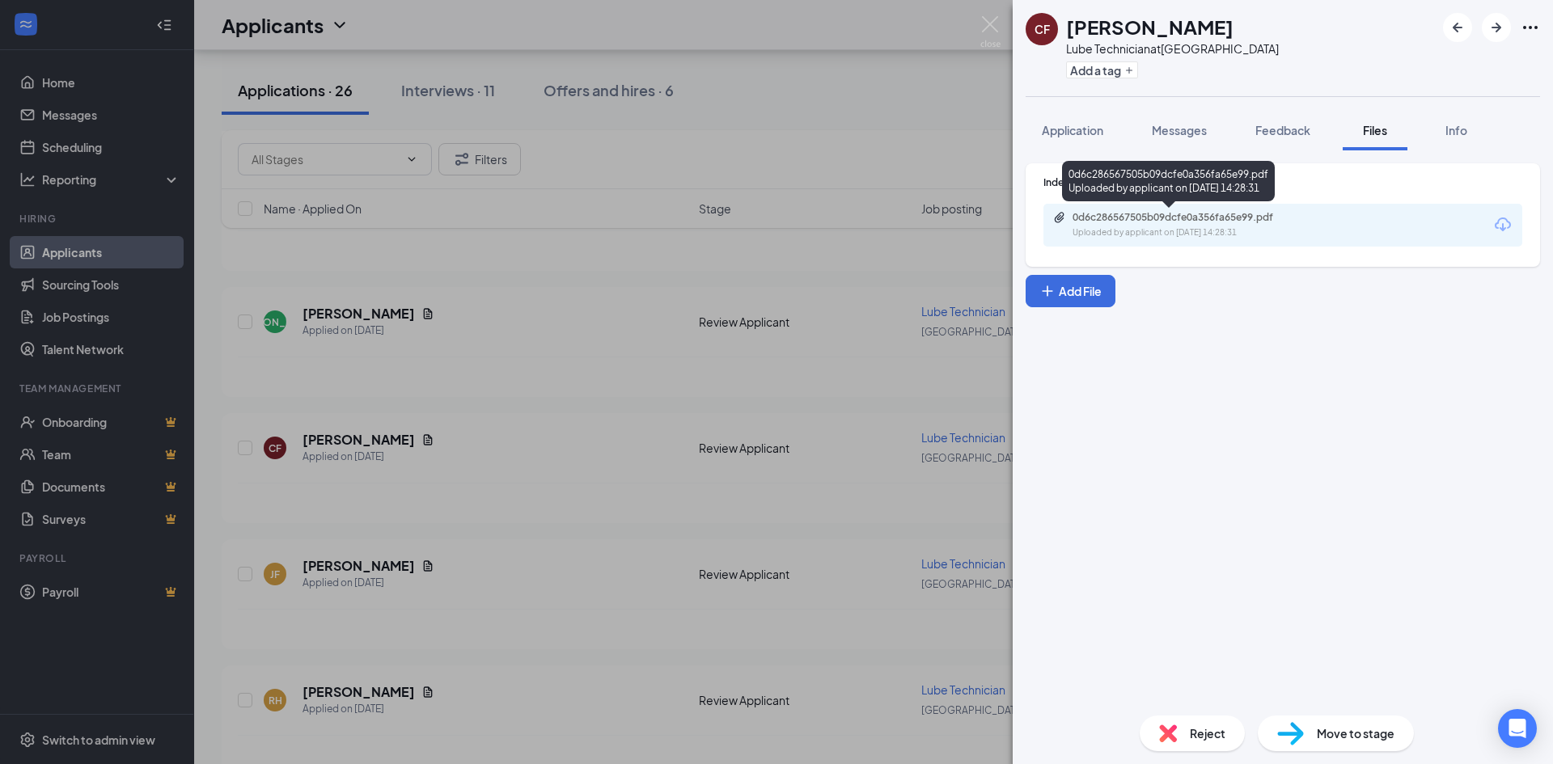
click at [1120, 218] on div "0d6c286567505b09dcfe0a356fa65e99.pdf" at bounding box center [1186, 217] width 227 height 13
click at [558, 421] on div "CF [PERSON_NAME] Lube Technician at [GEOGRAPHIC_DATA] Add a tag Application Mes…" at bounding box center [776, 382] width 1553 height 764
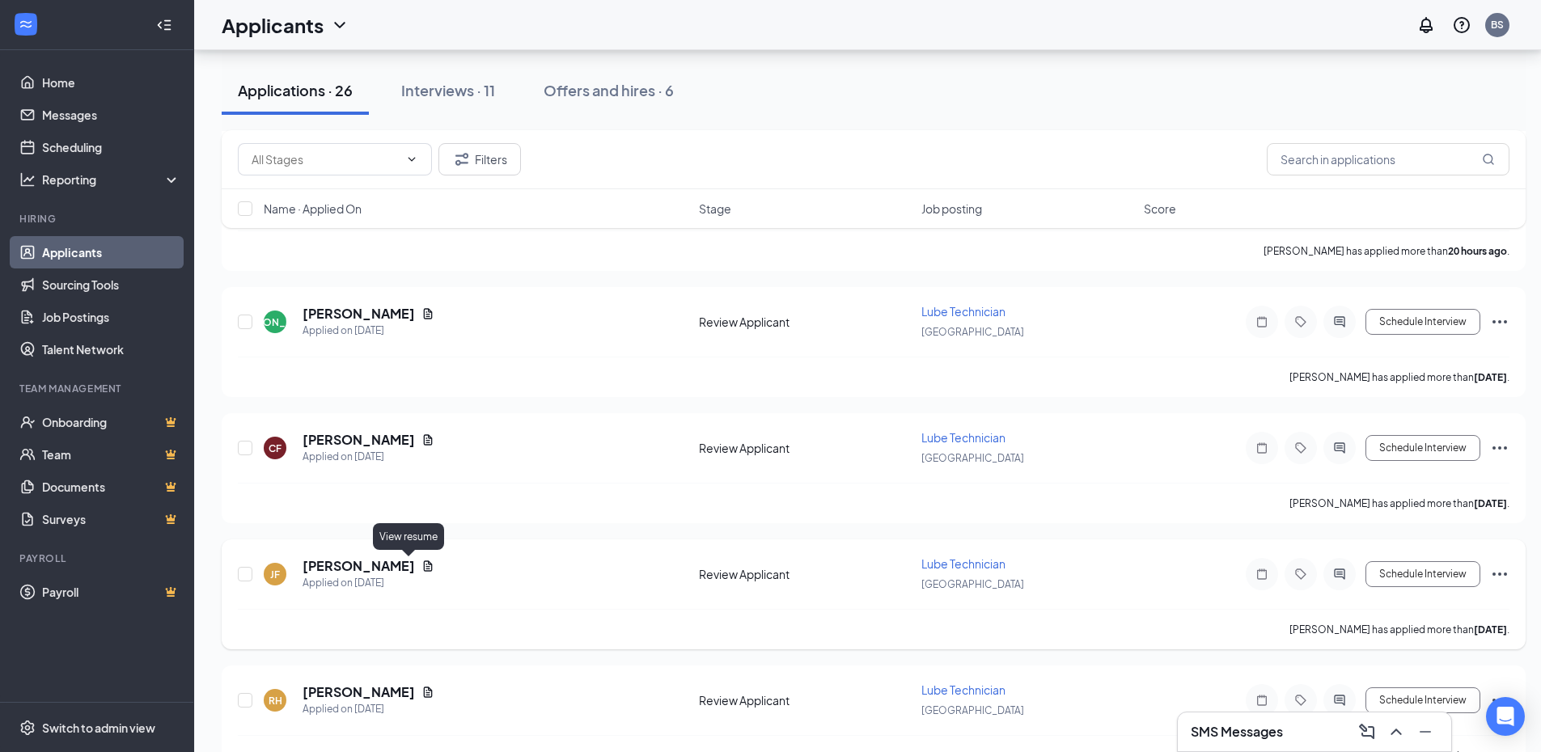
click at [421, 569] on icon "Document" at bounding box center [427, 566] width 13 height 13
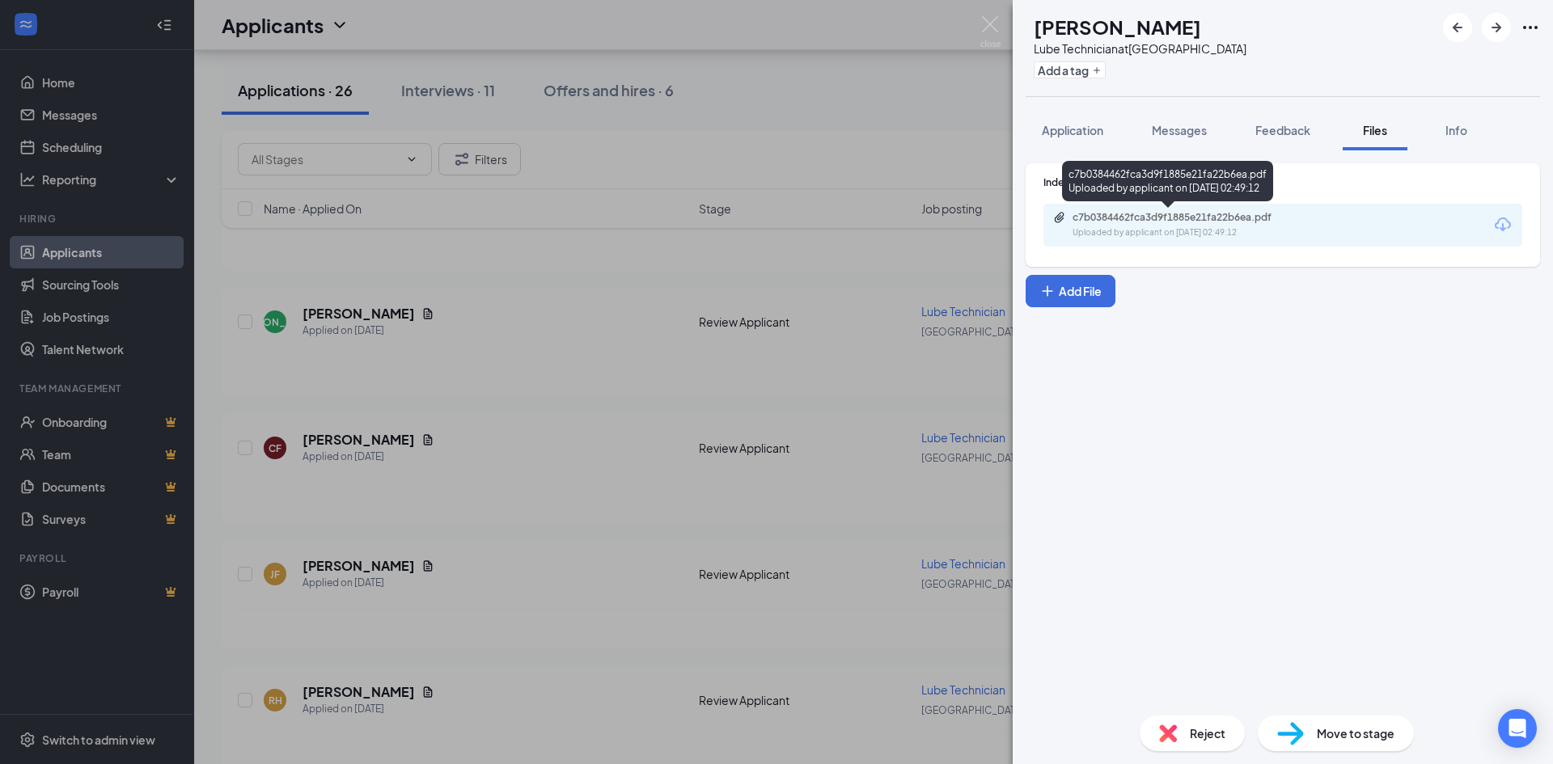
click at [1111, 226] on div "c7b0384462fca3d9f1885e21fa22b6ea.pdf Uploaded by applicant on [DATE] 02:49:12" at bounding box center [1184, 225] width 262 height 28
click at [995, 32] on img at bounding box center [990, 32] width 20 height 32
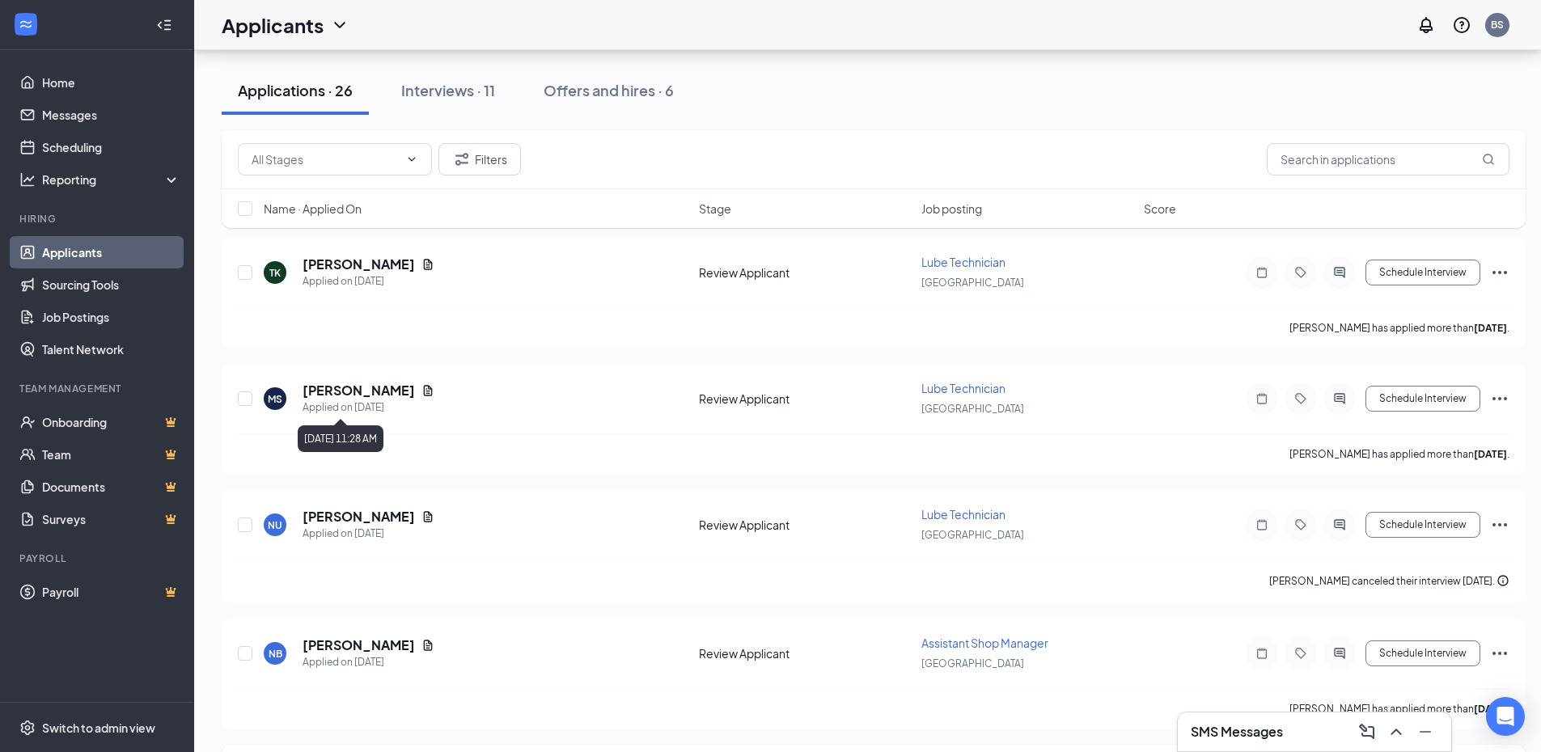
scroll to position [1699, 0]
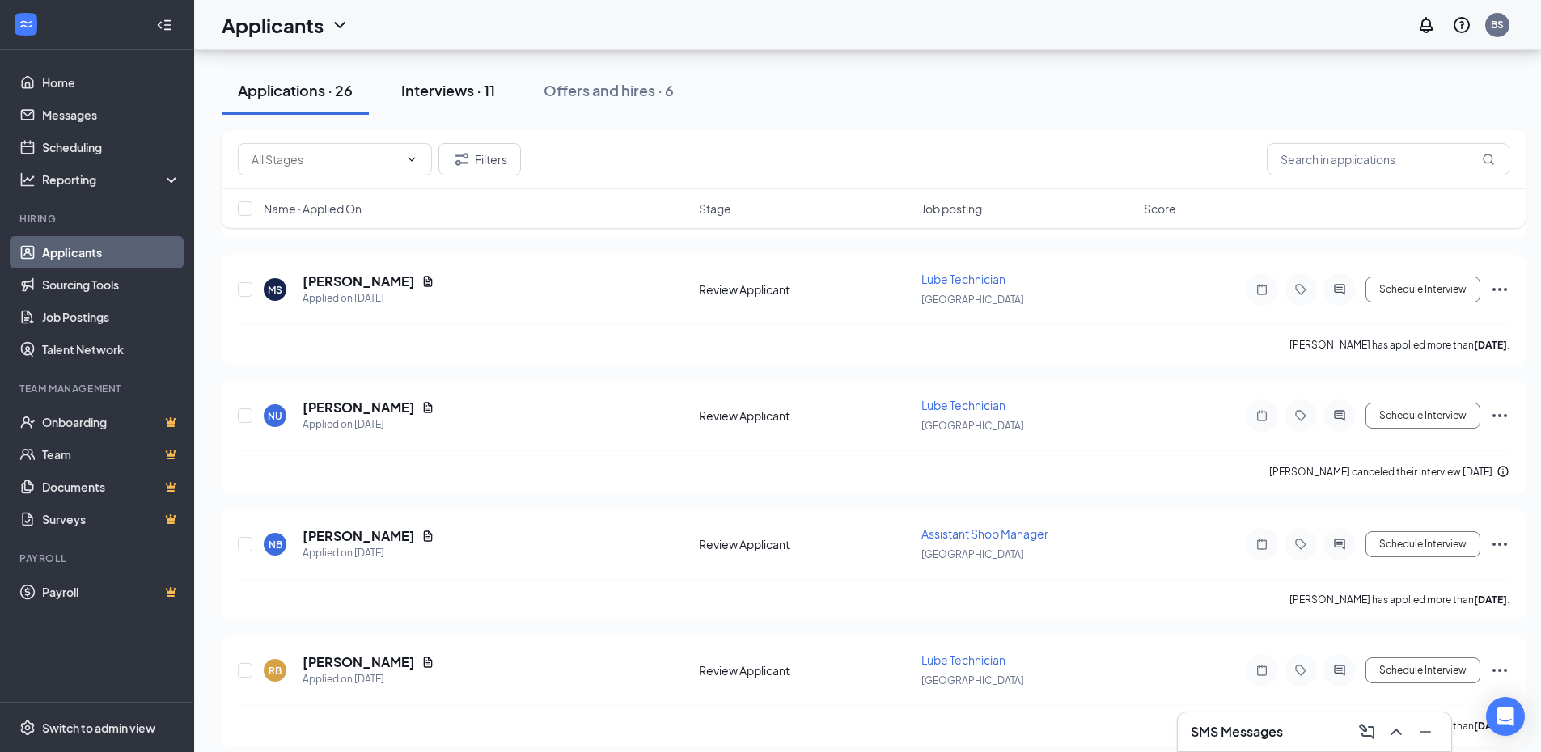
click at [461, 82] on div "Interviews · 11" at bounding box center [448, 90] width 94 height 20
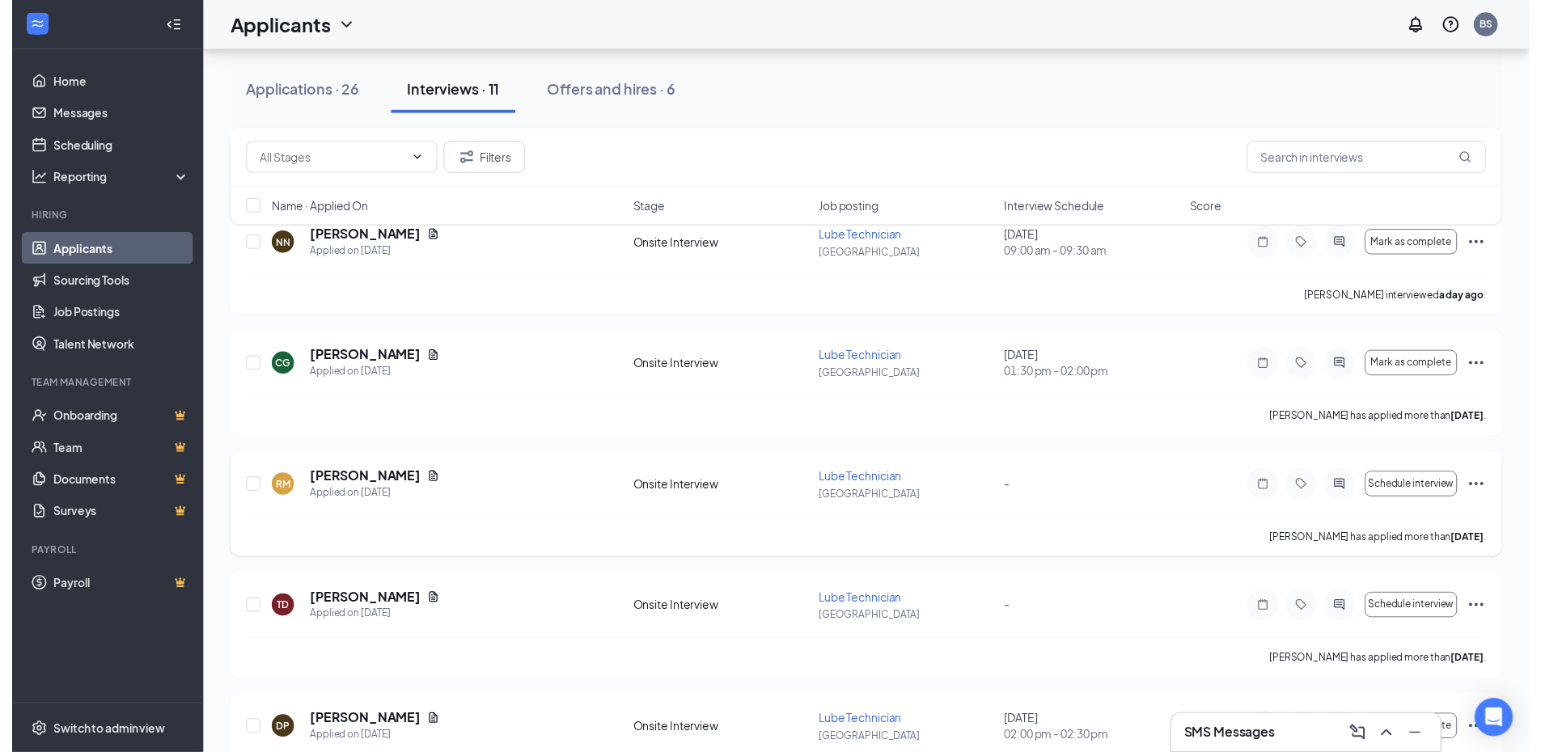
scroll to position [176, 0]
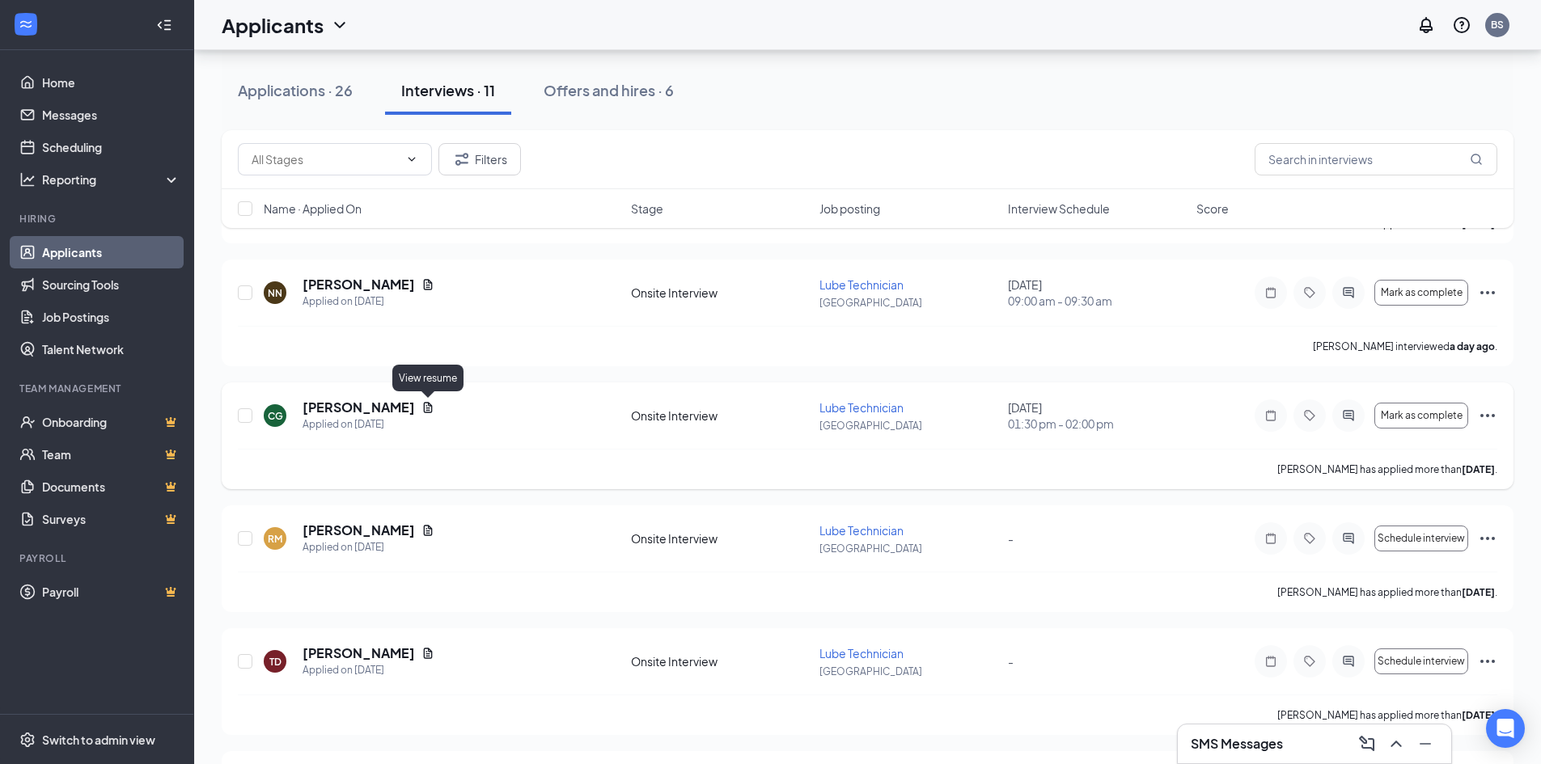
click at [430, 408] on icon "Document" at bounding box center [427, 407] width 13 height 13
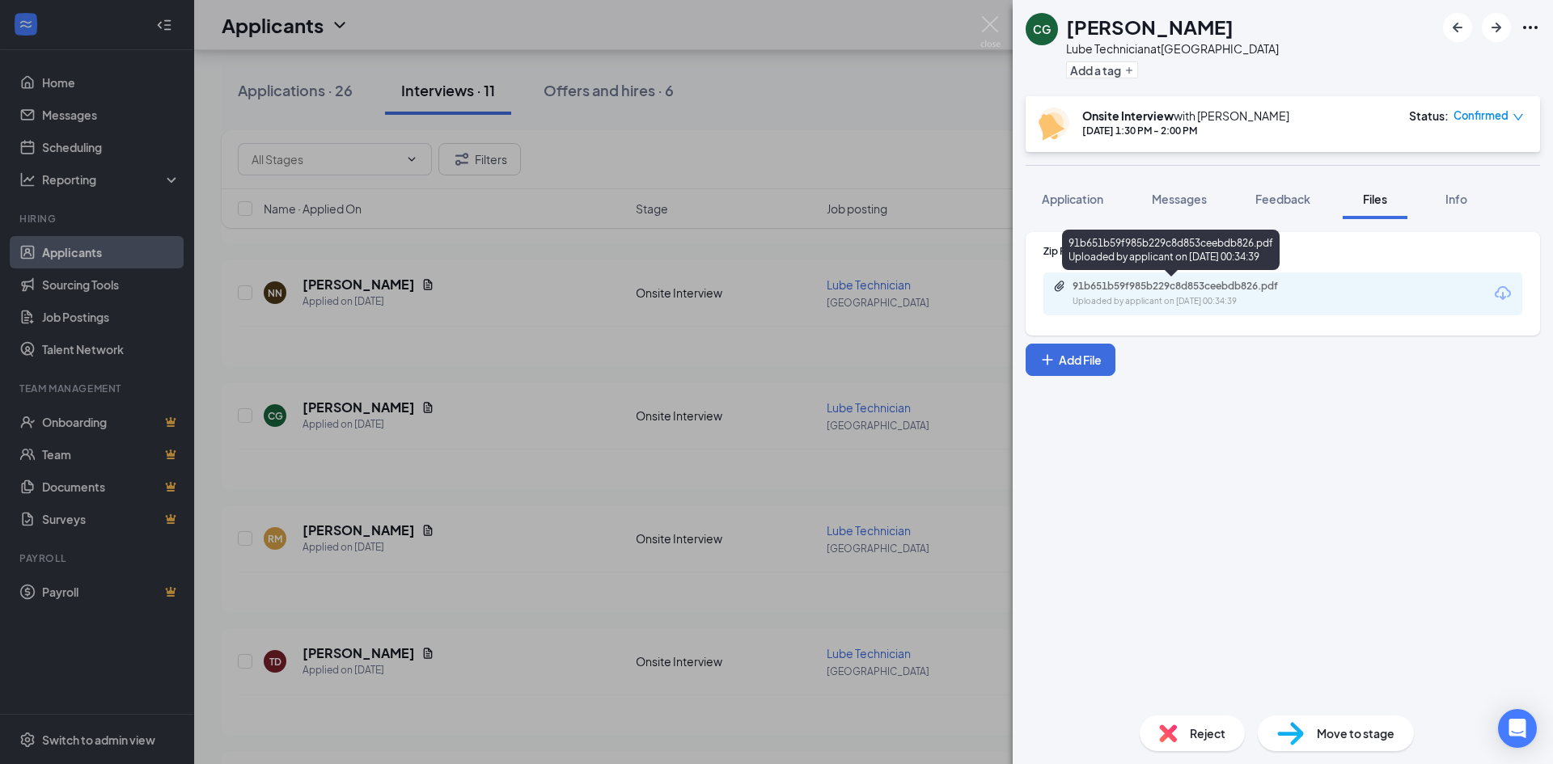
click at [1098, 285] on div "91b651b59f985b229c8d853ceebdb826.pdf" at bounding box center [1186, 286] width 227 height 13
click at [1062, 199] on span "Application" at bounding box center [1072, 199] width 61 height 15
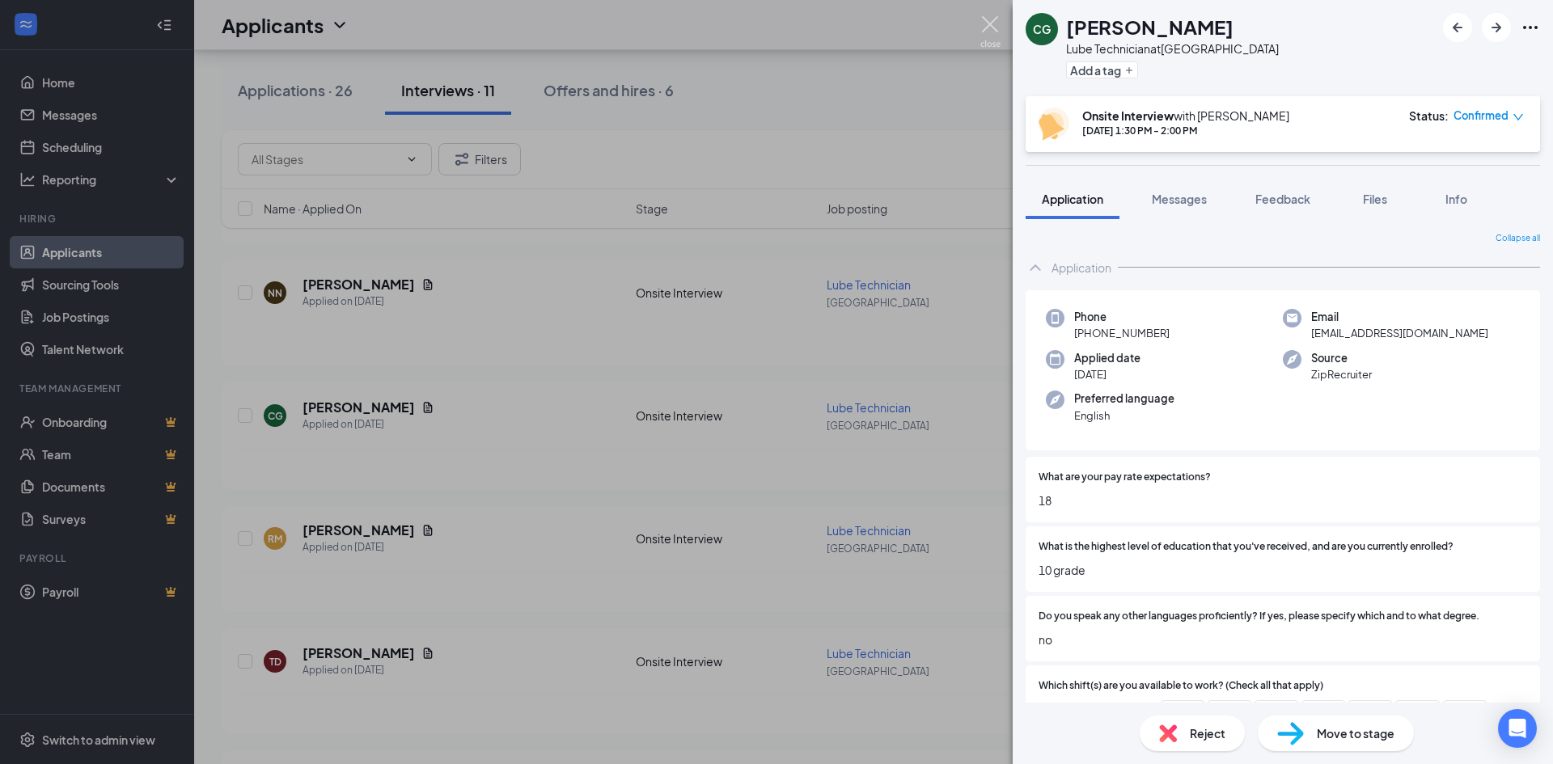
click at [989, 30] on img at bounding box center [990, 32] width 20 height 32
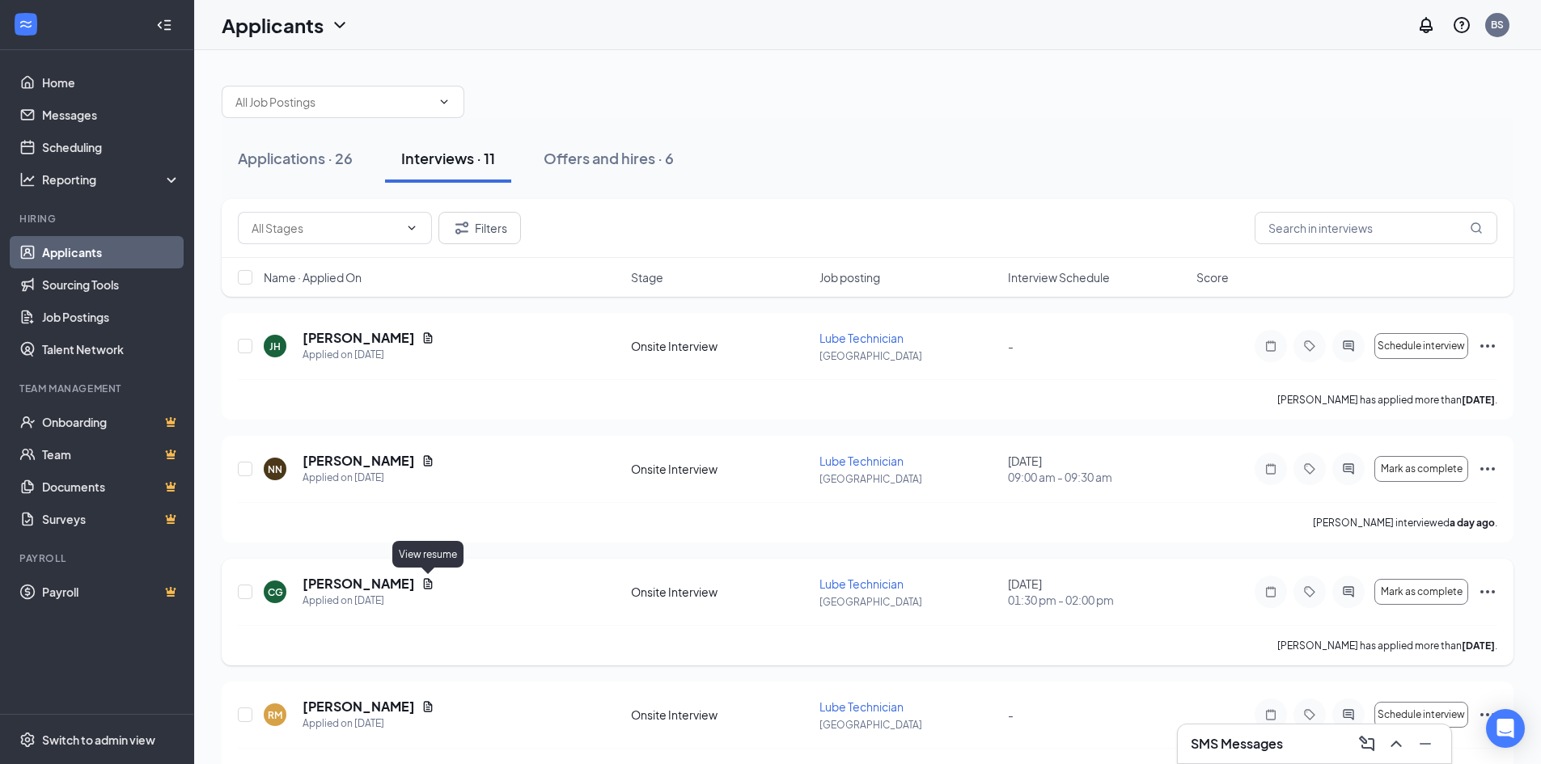
click at [431, 577] on div "[PERSON_NAME]" at bounding box center [369, 584] width 132 height 18
click at [426, 586] on icon "Document" at bounding box center [427, 584] width 13 height 13
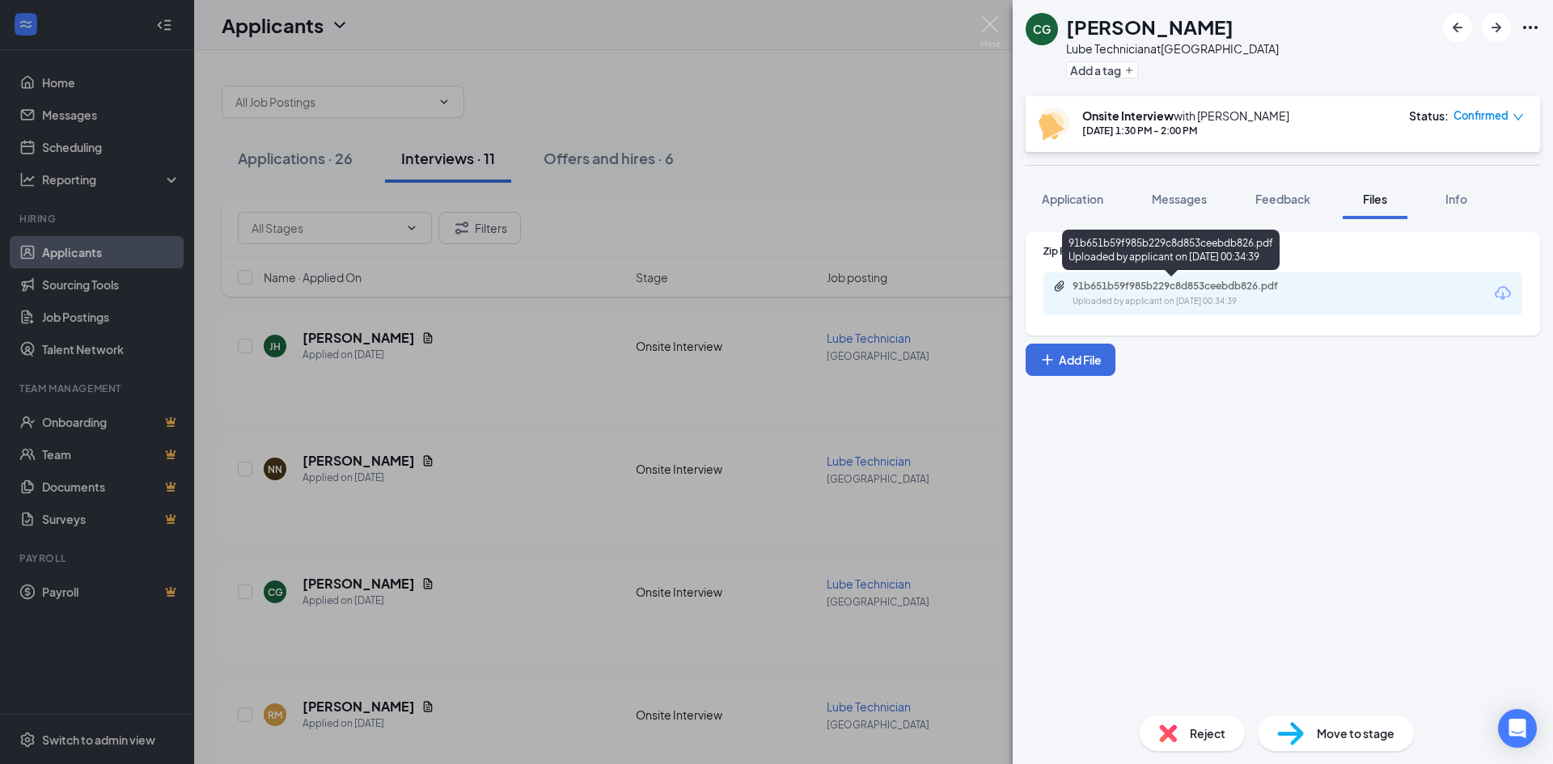
click at [1173, 300] on div "Uploaded by applicant on [DATE] 00:34:39" at bounding box center [1194, 301] width 243 height 13
click at [995, 35] on img at bounding box center [990, 32] width 20 height 32
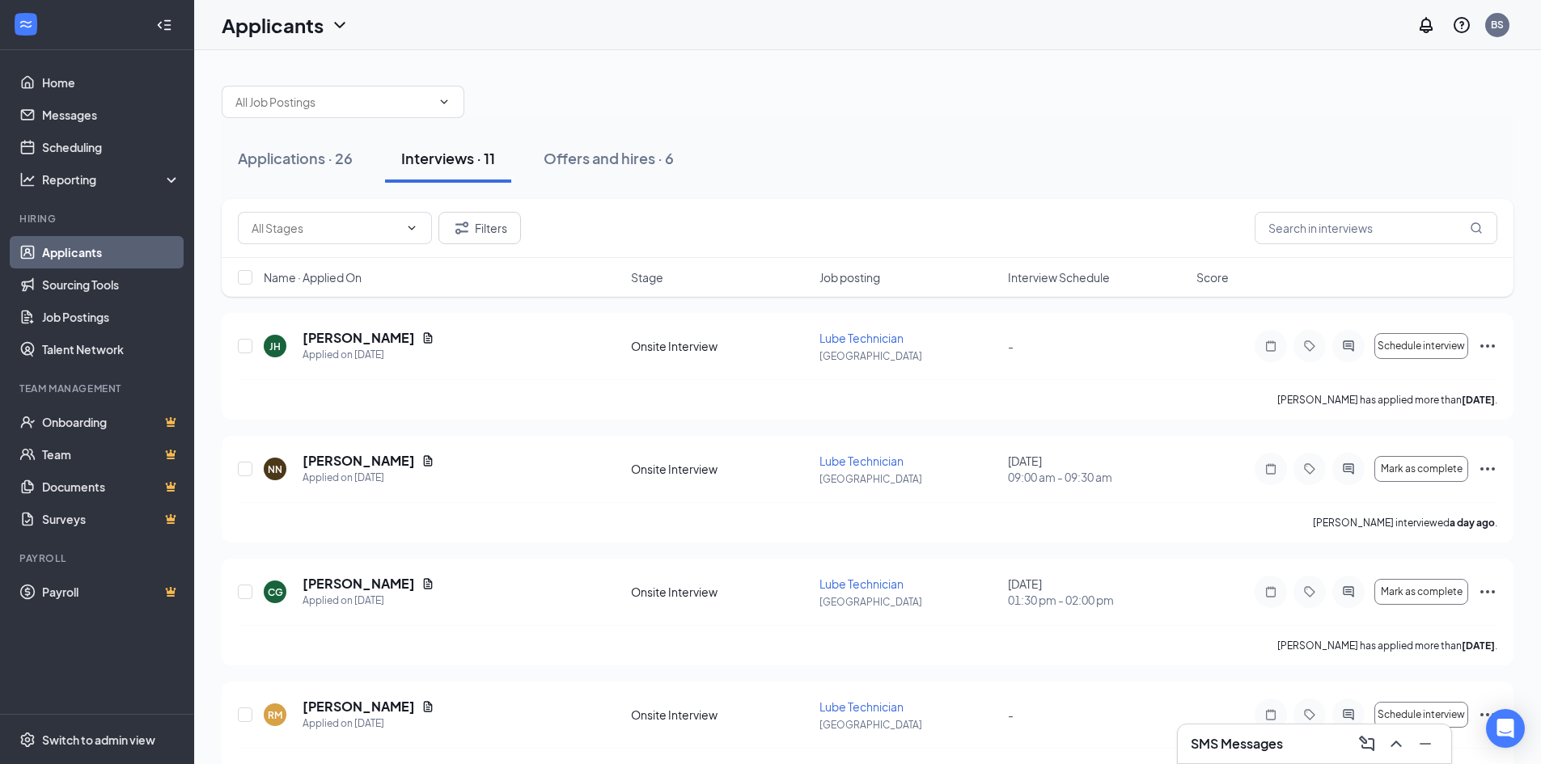
click at [497, 171] on button "Interviews · 11" at bounding box center [448, 158] width 126 height 49
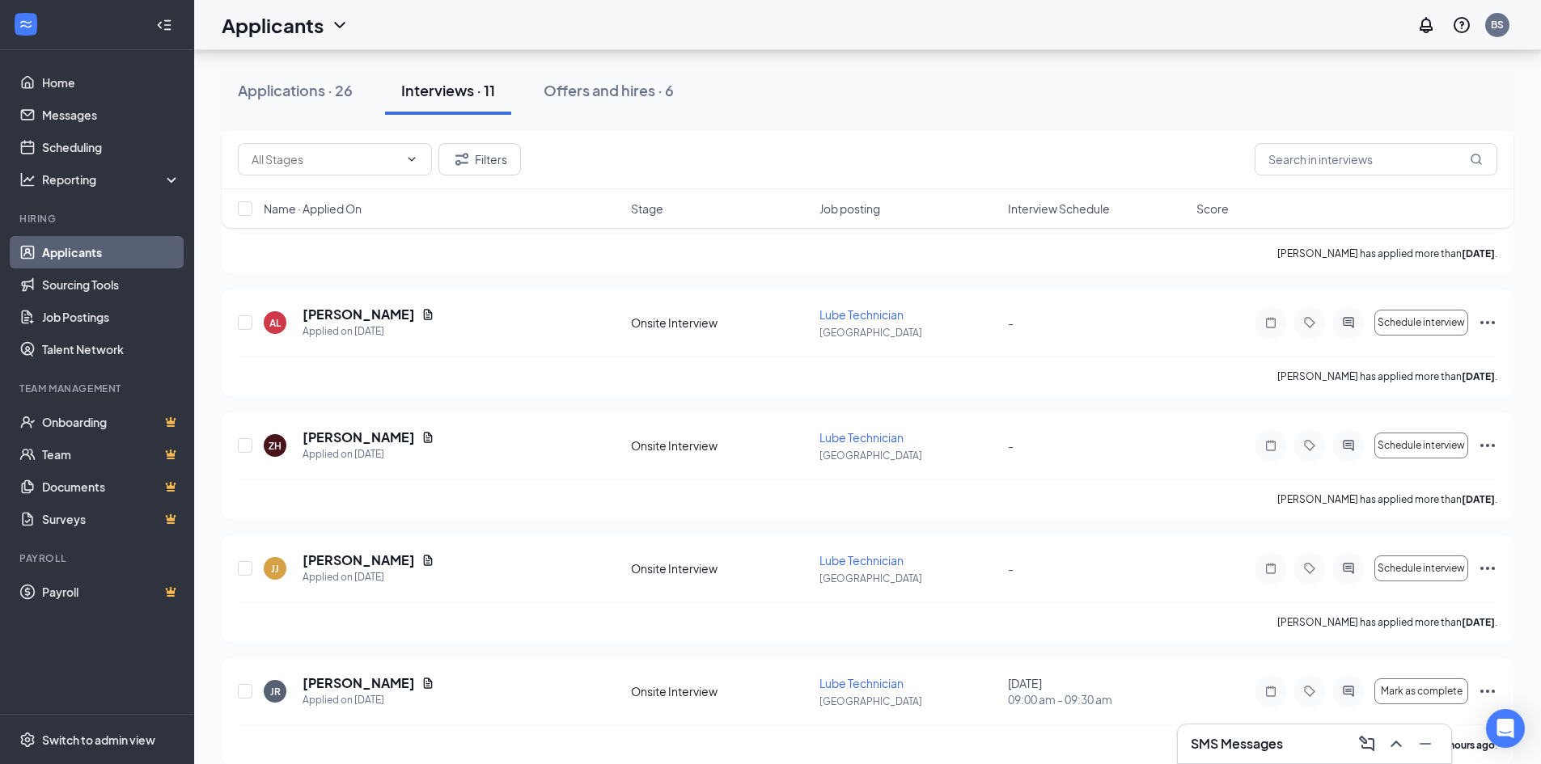
scroll to position [904, 0]
